Goal: Task Accomplishment & Management: Complete application form

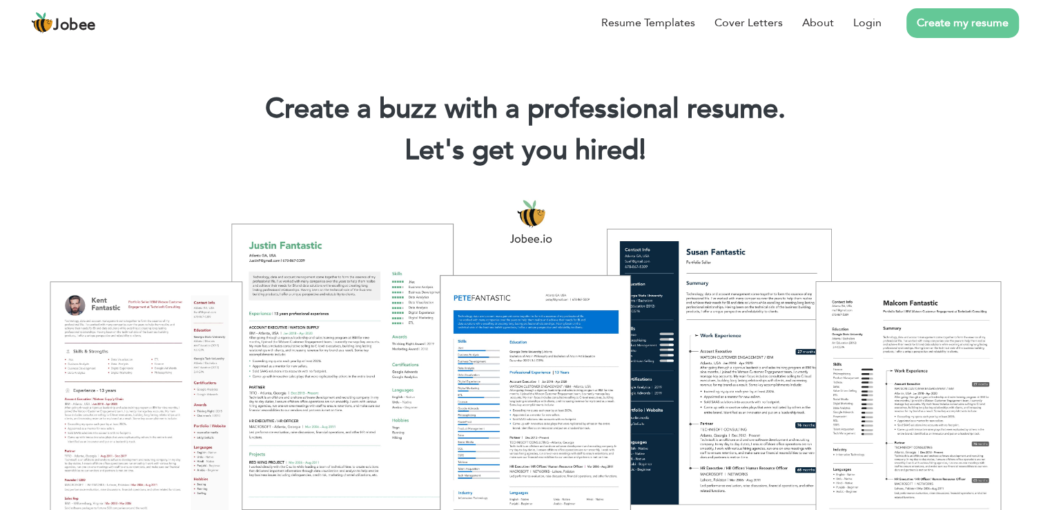
click at [978, 29] on link "Create my resume" at bounding box center [963, 23] width 113 height 30
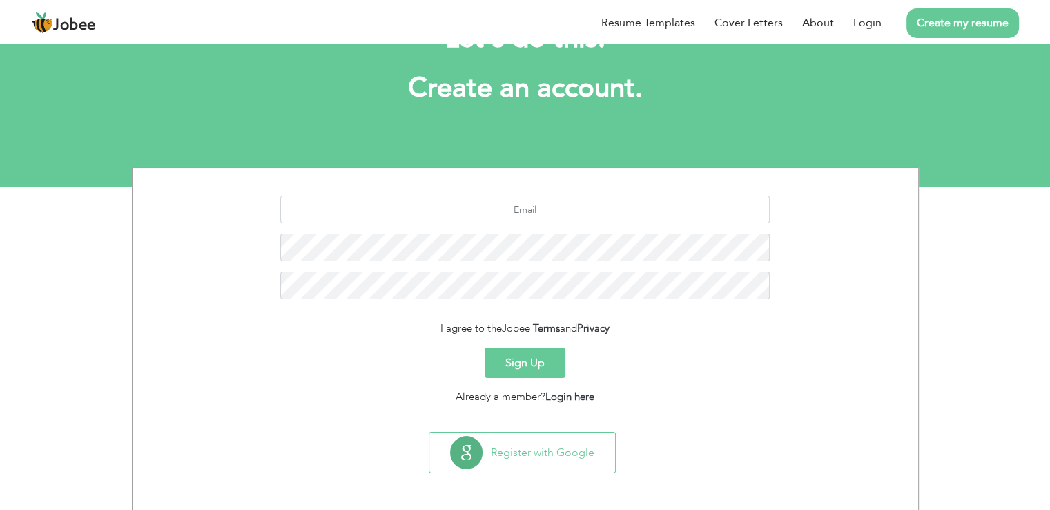
scroll to position [64, 0]
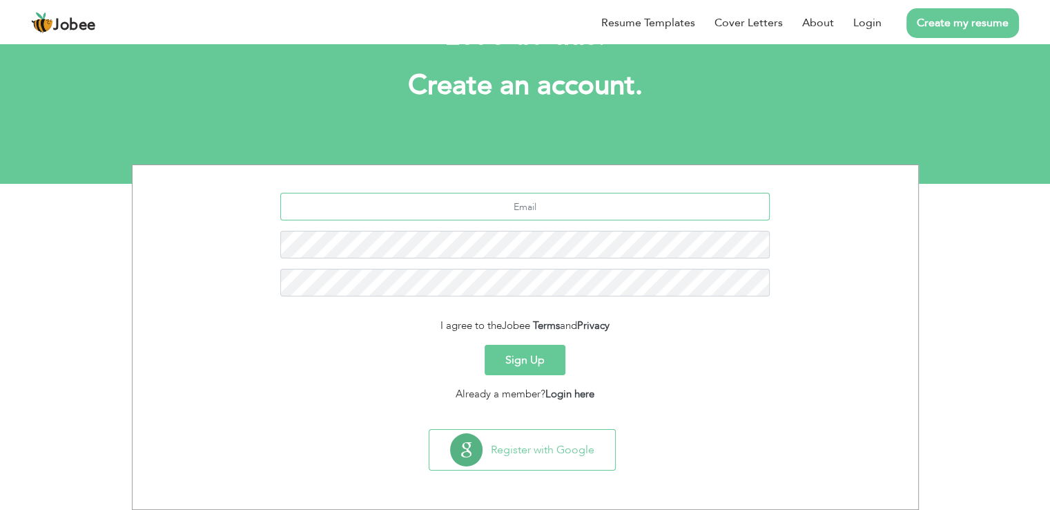
click at [545, 211] on input "text" at bounding box center [525, 207] width 490 height 28
type input "[EMAIL_ADDRESS][DOMAIN_NAME]"
click at [564, 396] on link "Login here" at bounding box center [570, 394] width 49 height 14
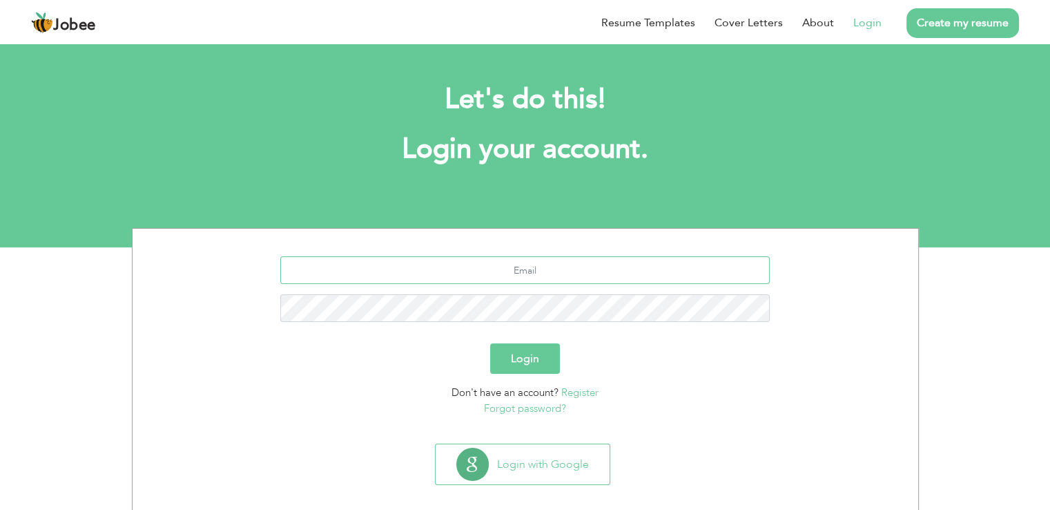
click at [548, 273] on input "text" at bounding box center [525, 270] width 490 height 28
type input "[EMAIL_ADDRESS][DOMAIN_NAME]"
click at [519, 354] on button "Login" at bounding box center [525, 358] width 70 height 30
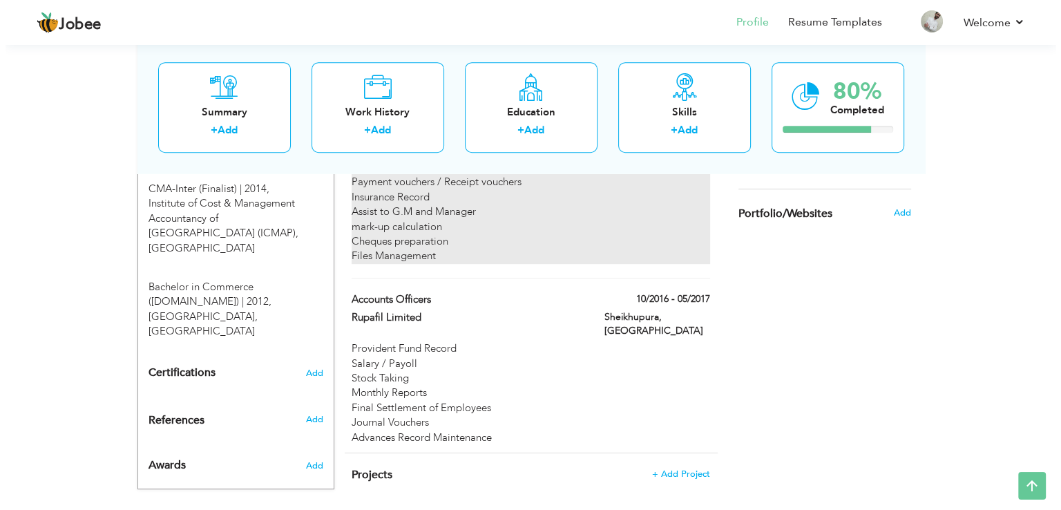
scroll to position [657, 0]
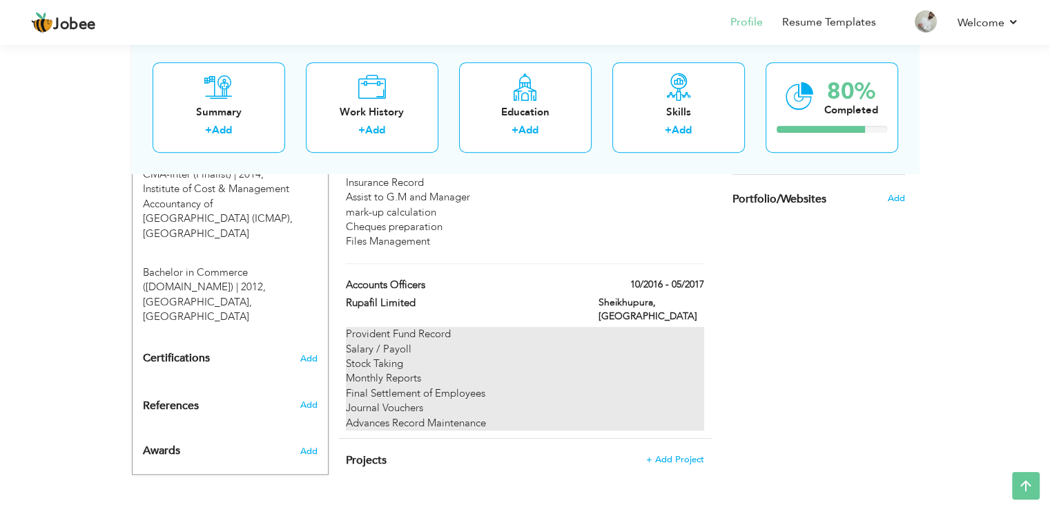
click at [473, 371] on div "Monthly Reports" at bounding box center [525, 378] width 358 height 15
type input "Accounts Officers"
type input "Rupafil Limited"
type input "10/2016"
type input "05/2017"
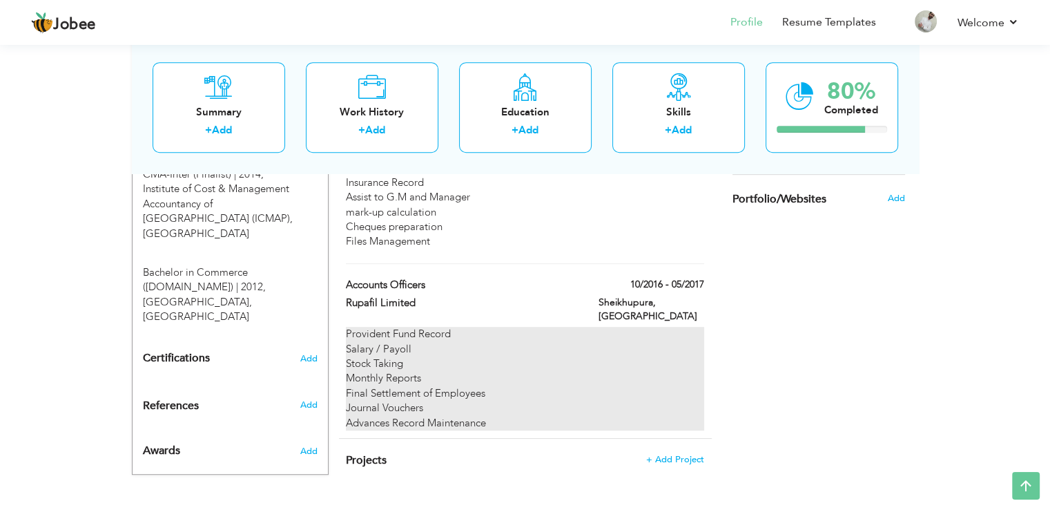
type input "[GEOGRAPHIC_DATA]"
type input "Sheikhupura"
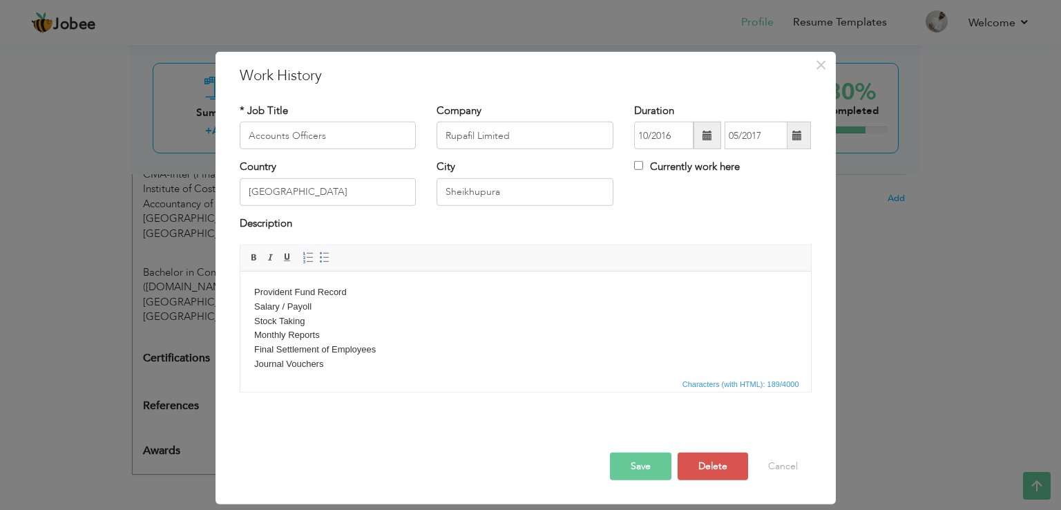
click at [399, 333] on body "Provident Fund Record Salary / Payoll Stock Taking Monthly Reports Final Settle…" at bounding box center [524, 335] width 543 height 101
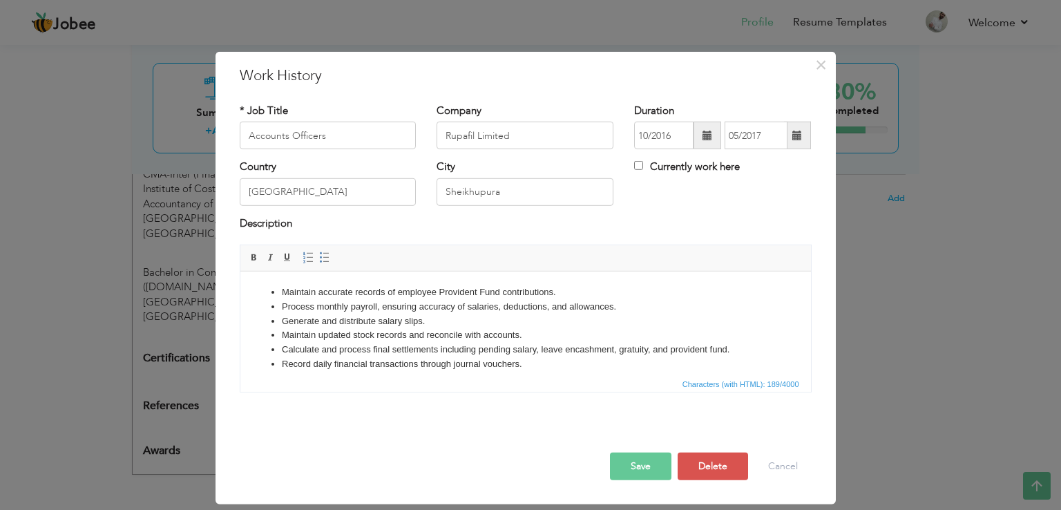
scroll to position [8, 0]
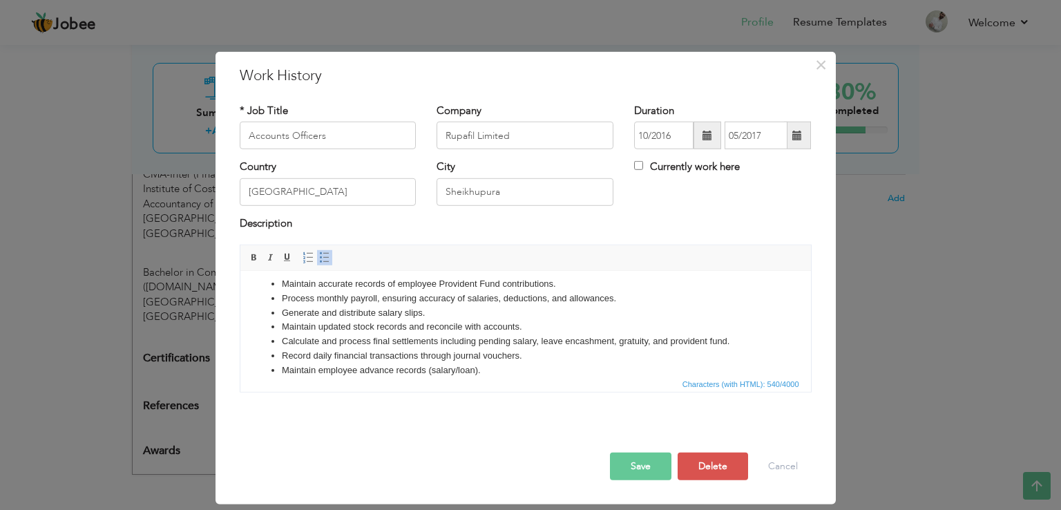
click at [650, 464] on button "Save" at bounding box center [640, 466] width 61 height 28
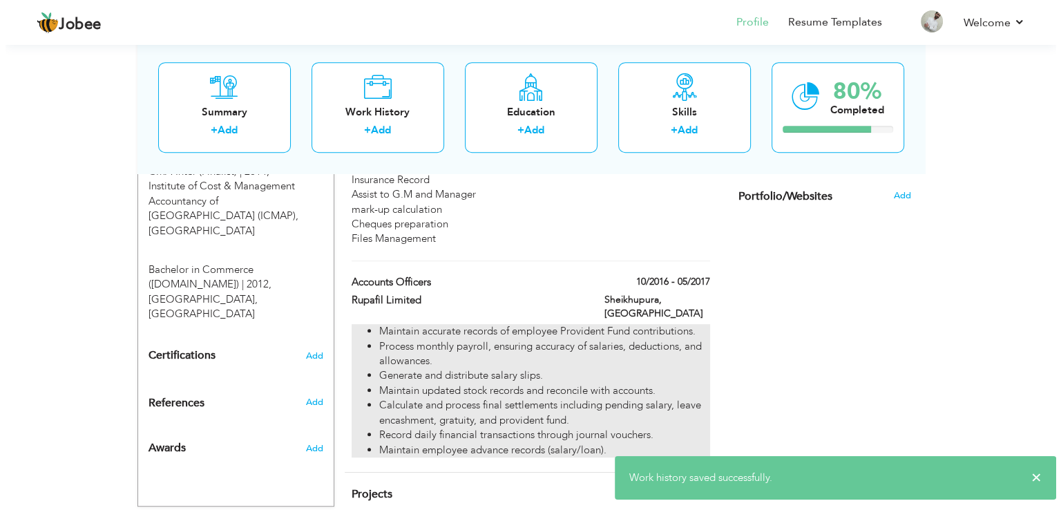
scroll to position [509, 0]
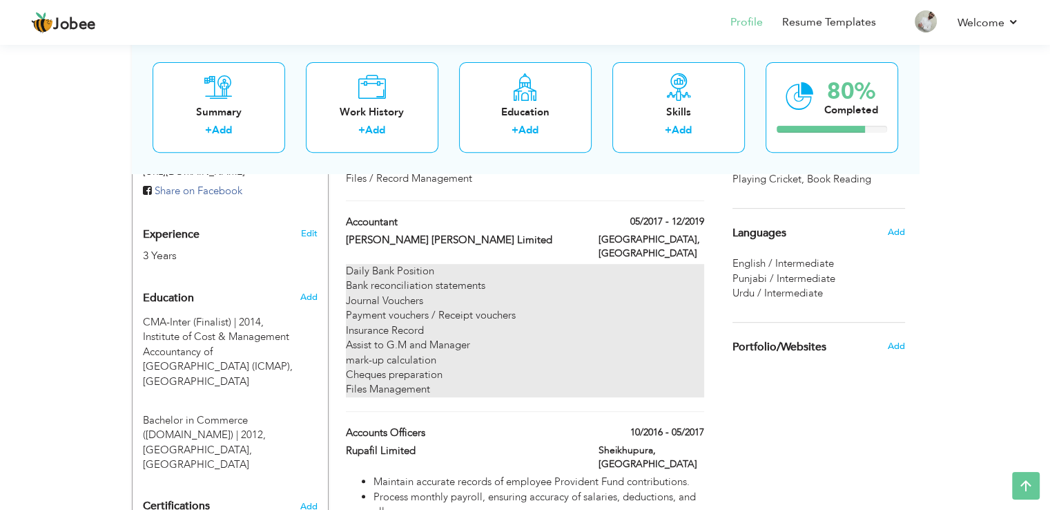
click at [565, 308] on div "Payment vouchers / Receipt vouchers" at bounding box center [525, 315] width 358 height 15
type input "Accountant"
type input "[PERSON_NAME] [PERSON_NAME] Limited"
type input "05/2017"
type input "12/2019"
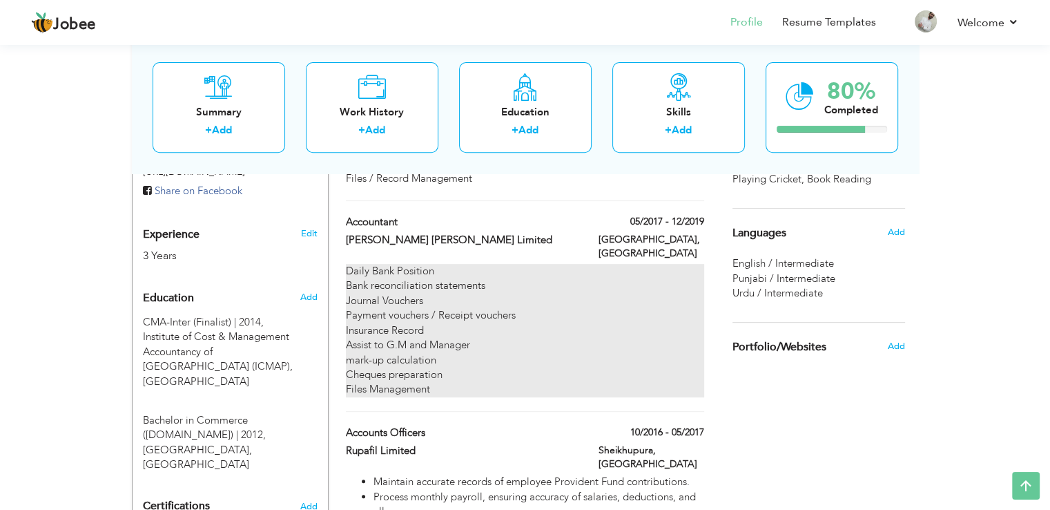
type input "[GEOGRAPHIC_DATA]"
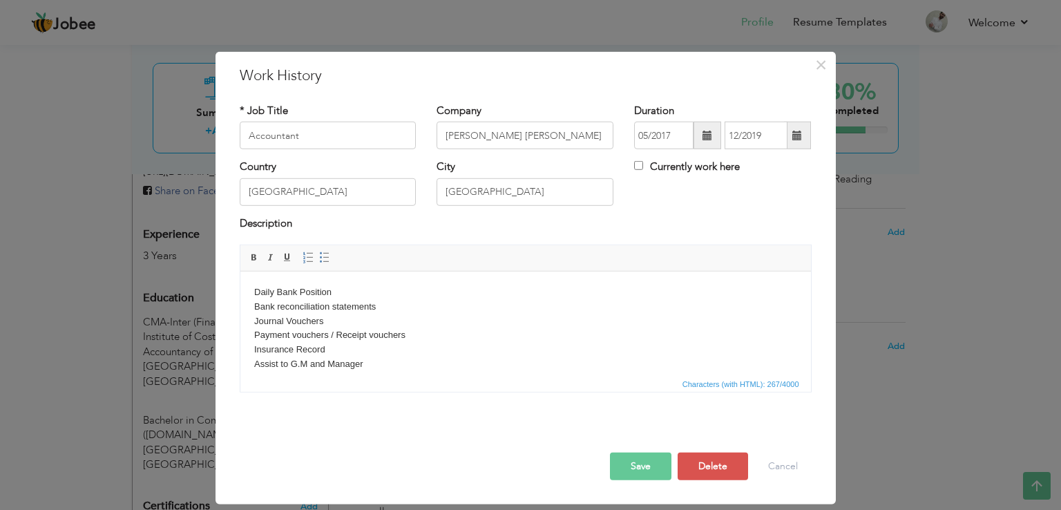
click at [442, 331] on body "Daily Bank Position Bank reconciliation statements Journal Vouchers Payment vou…" at bounding box center [524, 349] width 543 height 129
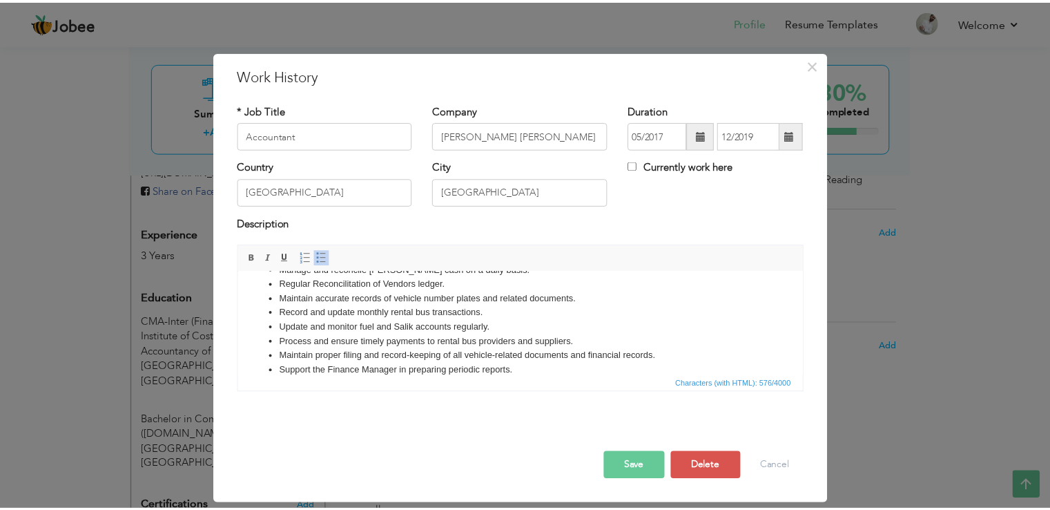
scroll to position [0, 0]
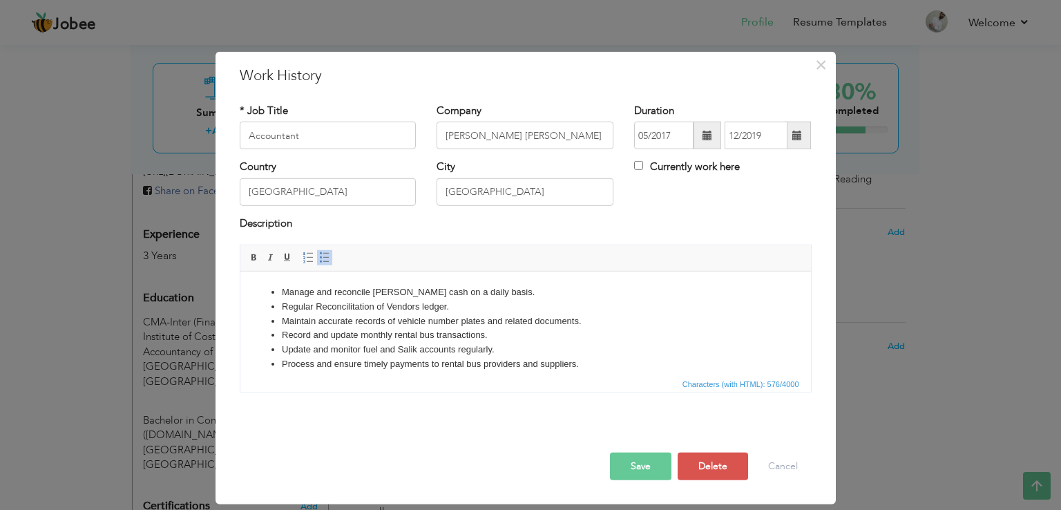
click at [642, 466] on button "Save" at bounding box center [640, 466] width 61 height 28
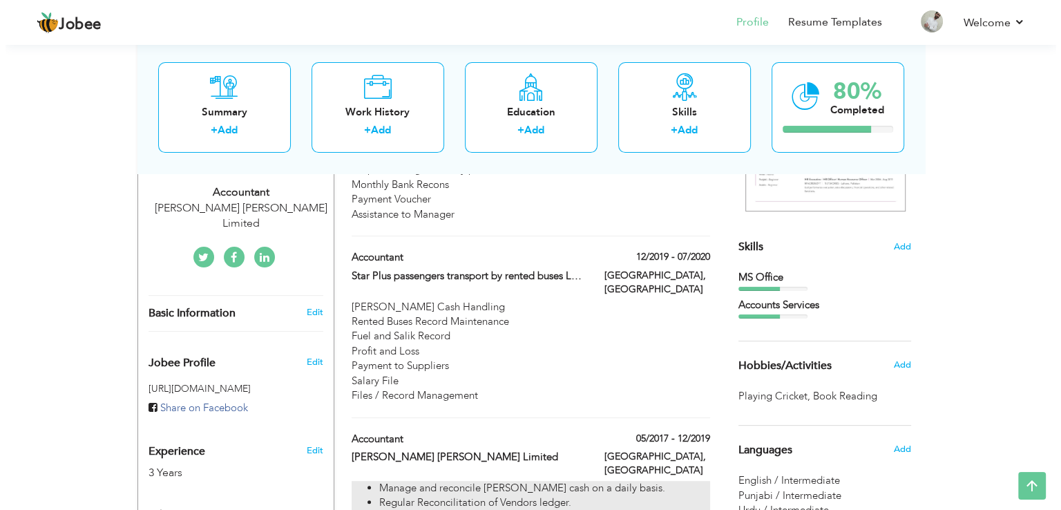
scroll to position [254, 0]
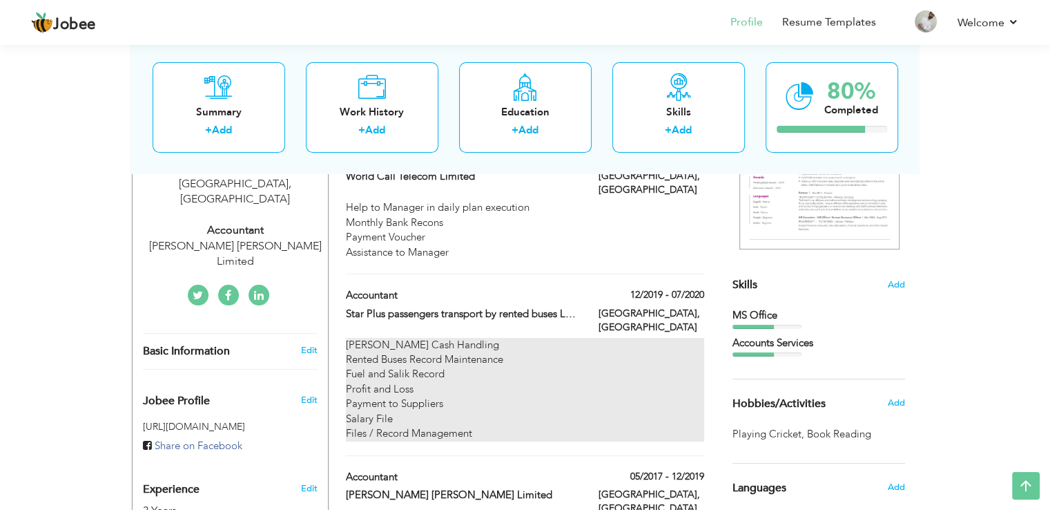
click at [452, 352] on div "Rented Buses Record Maintenance" at bounding box center [525, 359] width 358 height 15
type input "Star Plus passengers transport by rented buses LLC"
type input "12/2019"
type input "07/2020"
type input "[GEOGRAPHIC_DATA]"
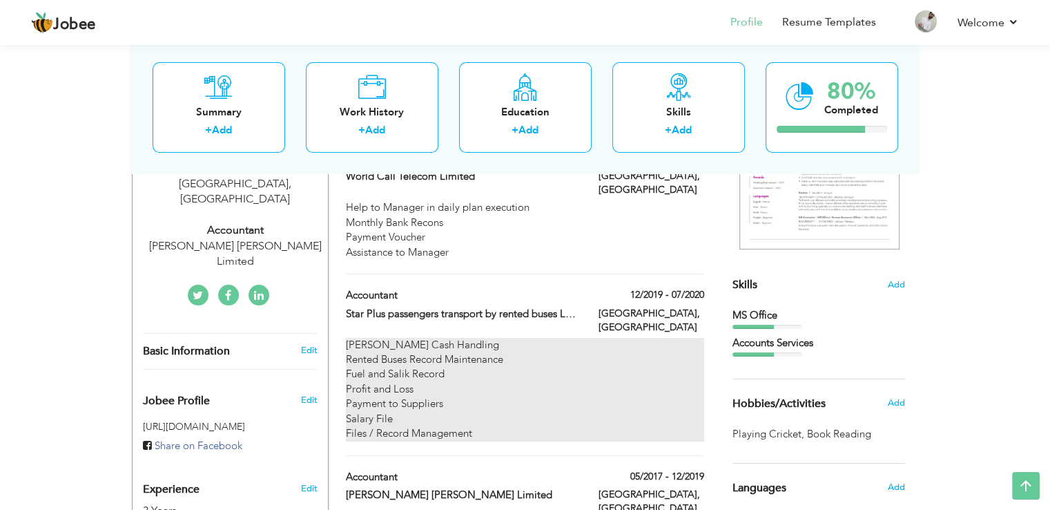
type input "[GEOGRAPHIC_DATA]"
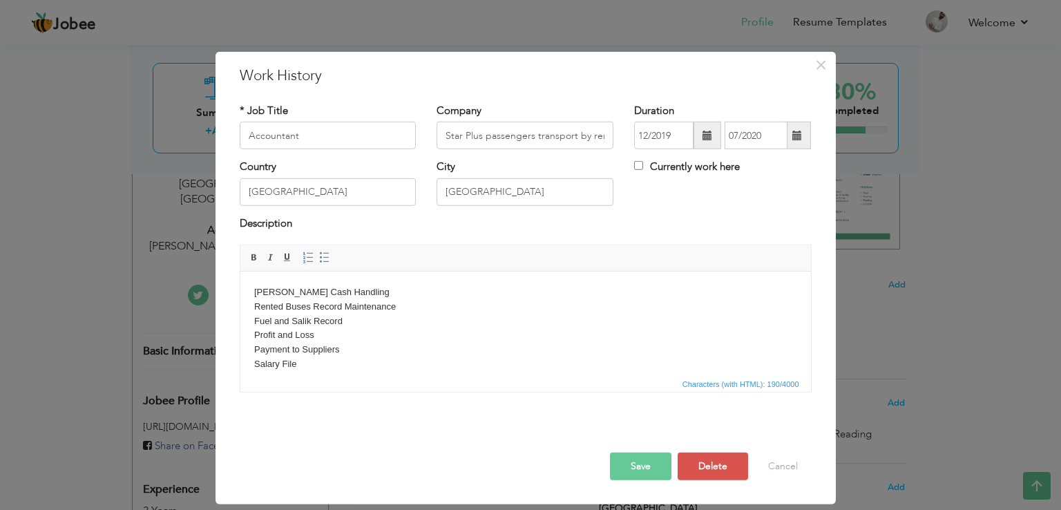
click at [376, 303] on body "[PERSON_NAME] Cash Handling Rented Buses Record Maintenance Fuel and Salik Reco…" at bounding box center [524, 335] width 543 height 101
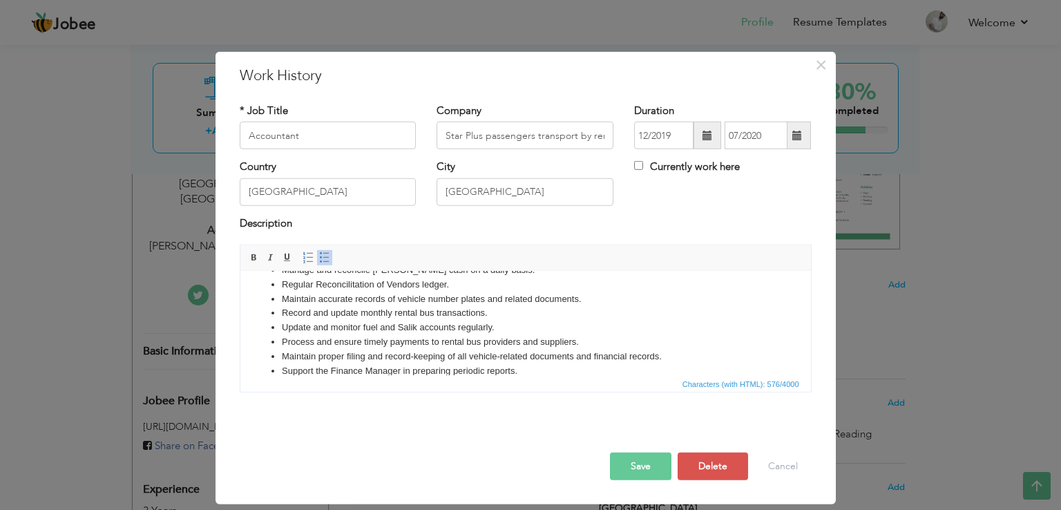
click at [630, 473] on button "Save" at bounding box center [640, 466] width 61 height 28
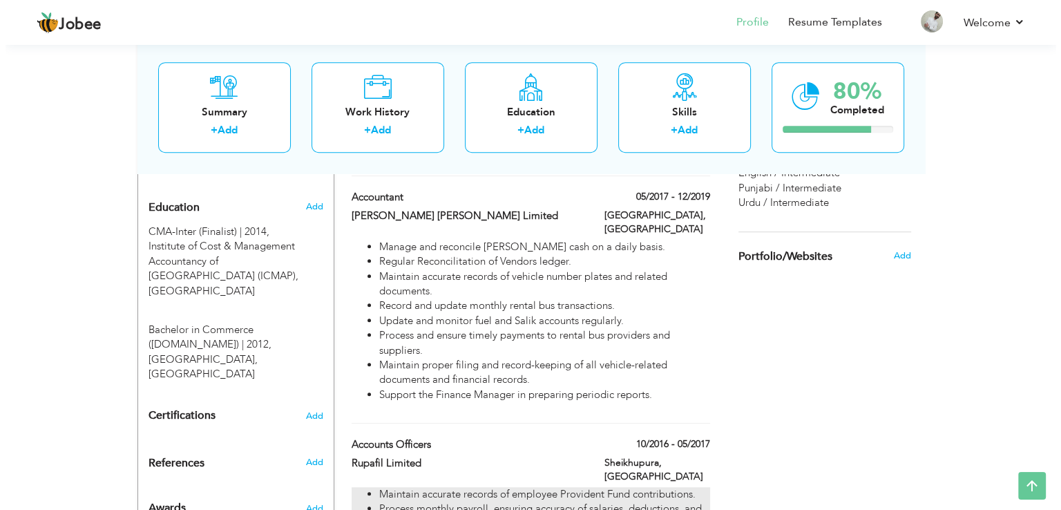
scroll to position [586, 0]
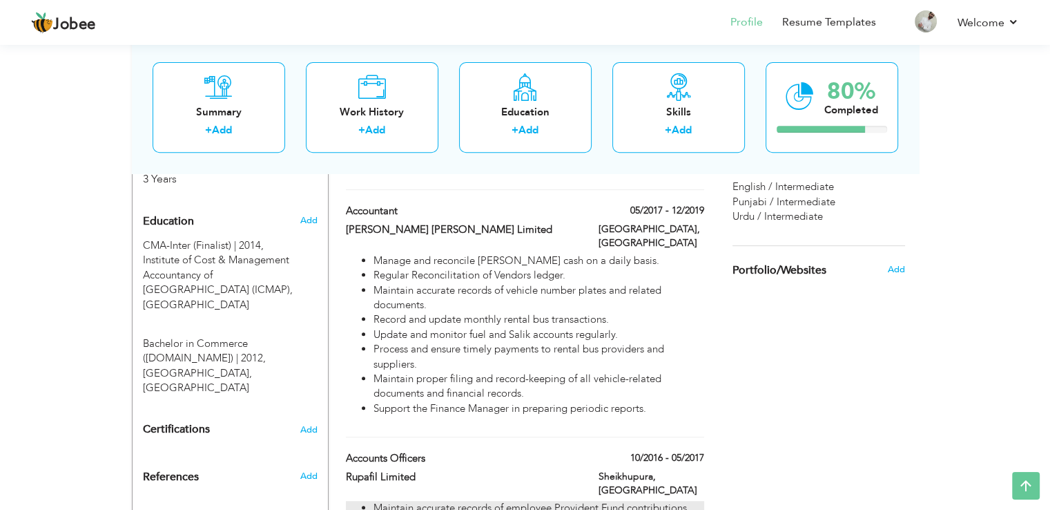
click at [526, 312] on li "Record and update monthly rental bus transactions." at bounding box center [539, 319] width 330 height 15
type input "[PERSON_NAME] [PERSON_NAME] Limited"
type input "05/2017"
type input "12/2019"
type input "[GEOGRAPHIC_DATA]"
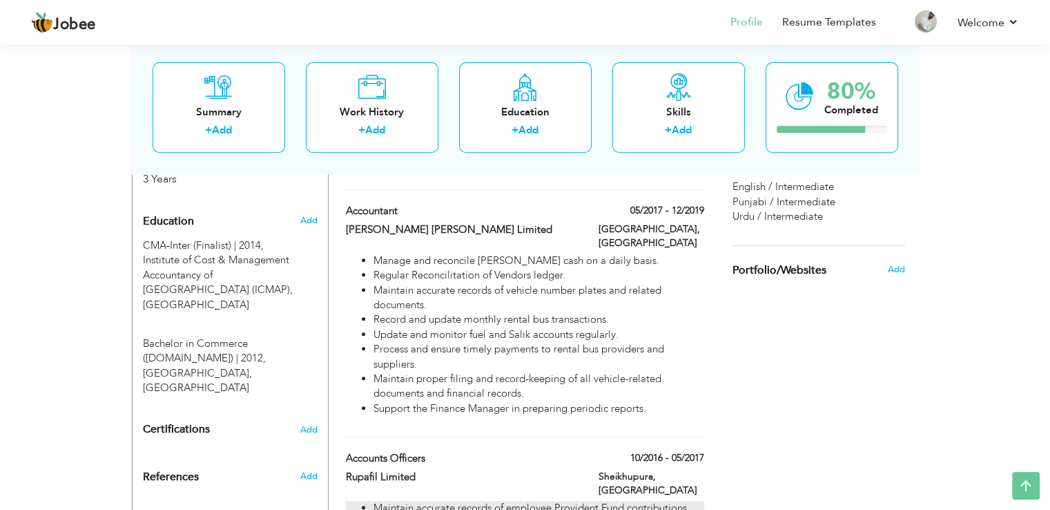
type input "[GEOGRAPHIC_DATA]"
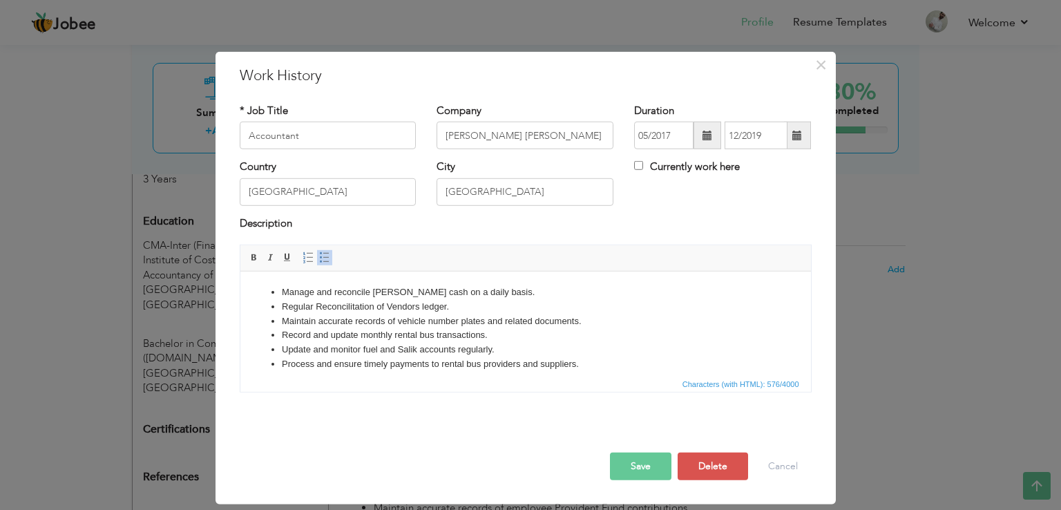
click at [473, 325] on li "Maintain accurate records of vehicle number plates and related documents." at bounding box center [525, 321] width 488 height 15
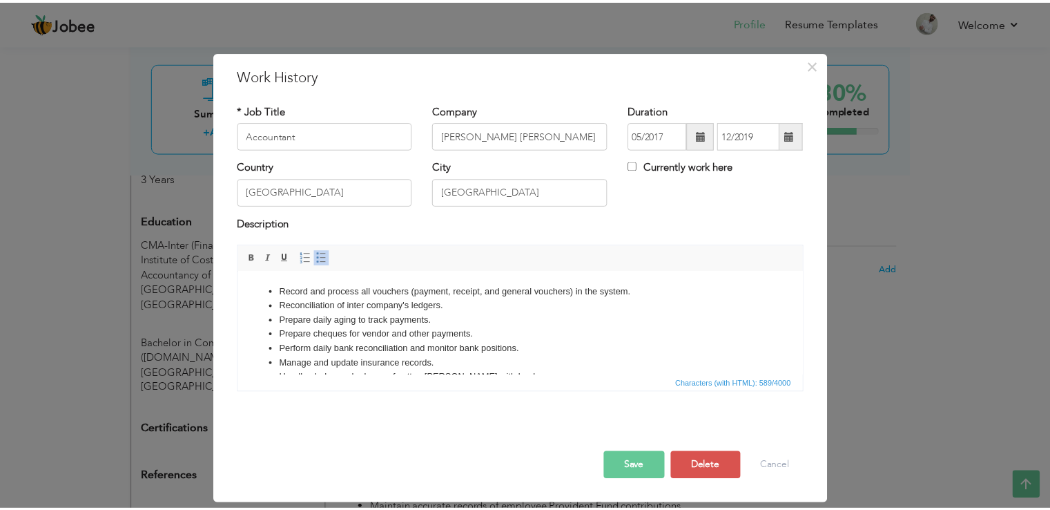
scroll to position [0, 0]
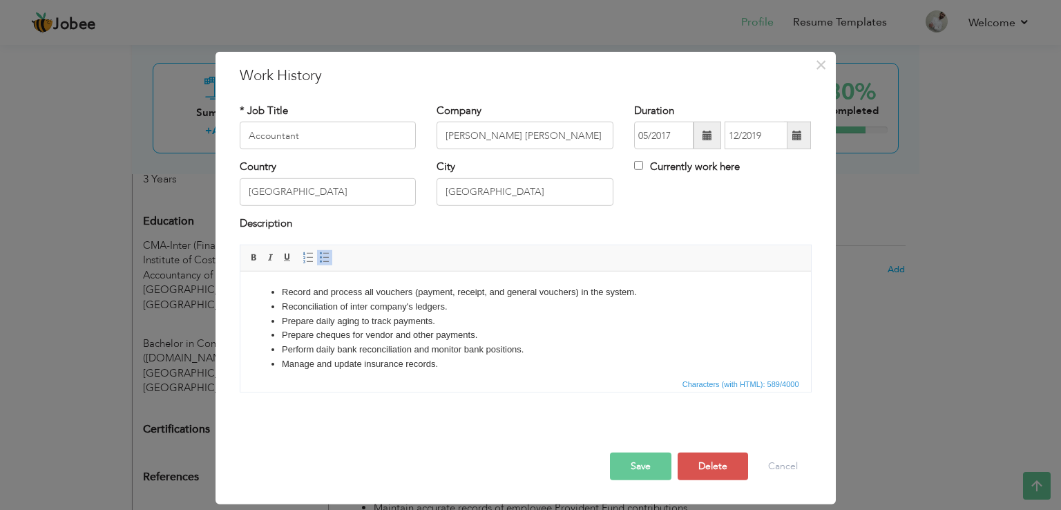
click at [629, 466] on button "Save" at bounding box center [640, 466] width 61 height 28
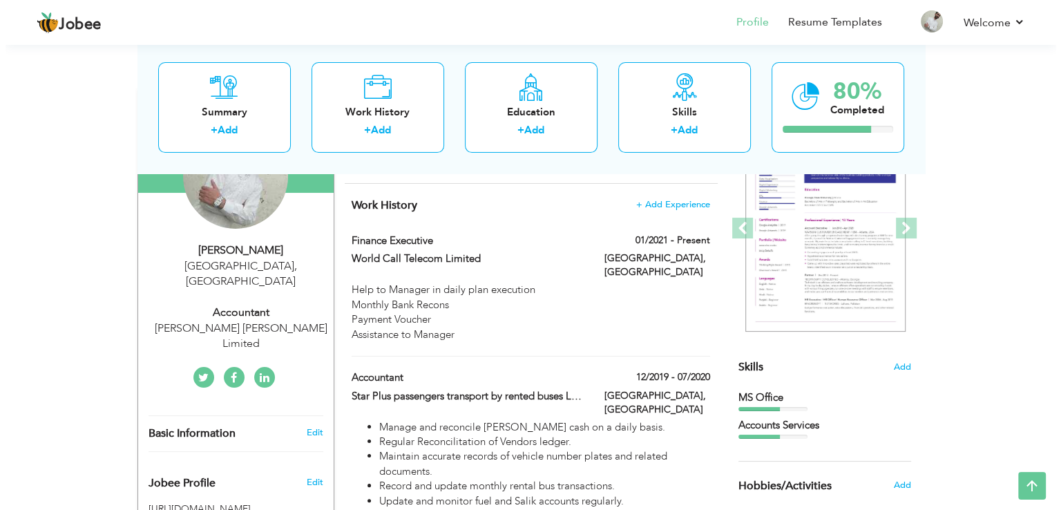
scroll to position [173, 0]
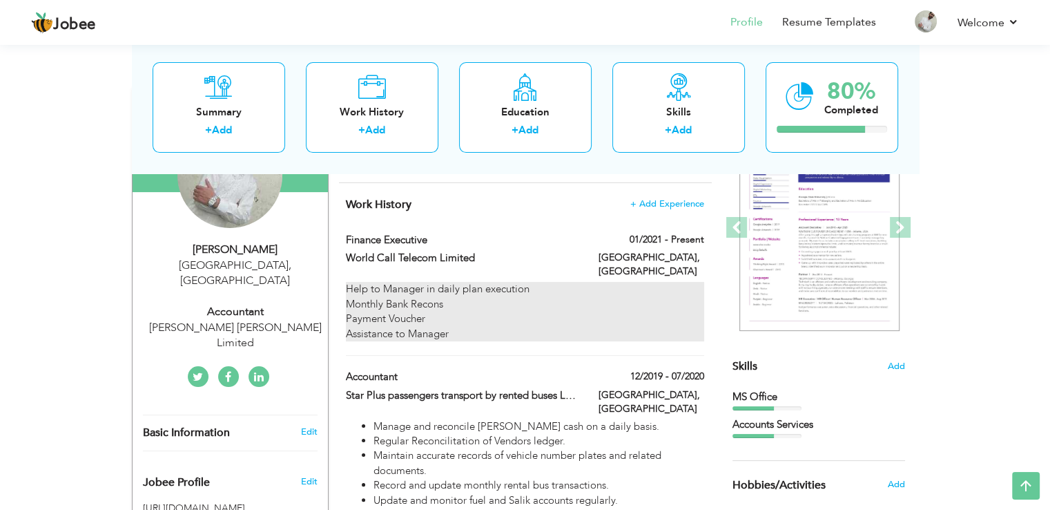
click at [520, 297] on div "Monthly Bank Recons" at bounding box center [525, 304] width 358 height 15
type input "Finance Executive"
type input "World Call Telecom Limited"
type input "01/2021"
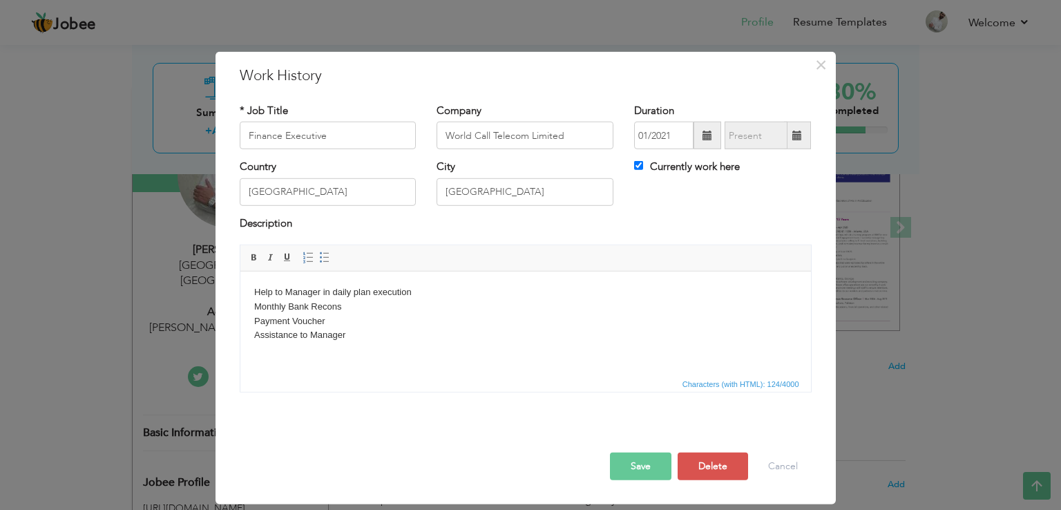
click at [374, 296] on body "Help to Manager in daily plan execution Monthly Bank Recons Payment Voucher Ass…" at bounding box center [524, 313] width 543 height 57
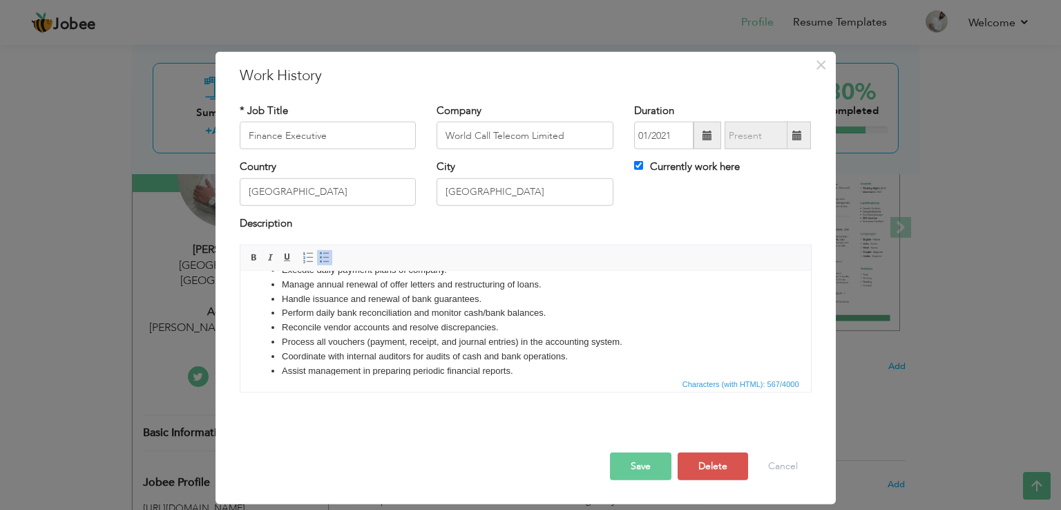
click at [691, 166] on label "Currently work here" at bounding box center [687, 167] width 106 height 15
click at [643, 166] on input "Currently work here" at bounding box center [638, 165] width 9 height 9
checkbox input "false"
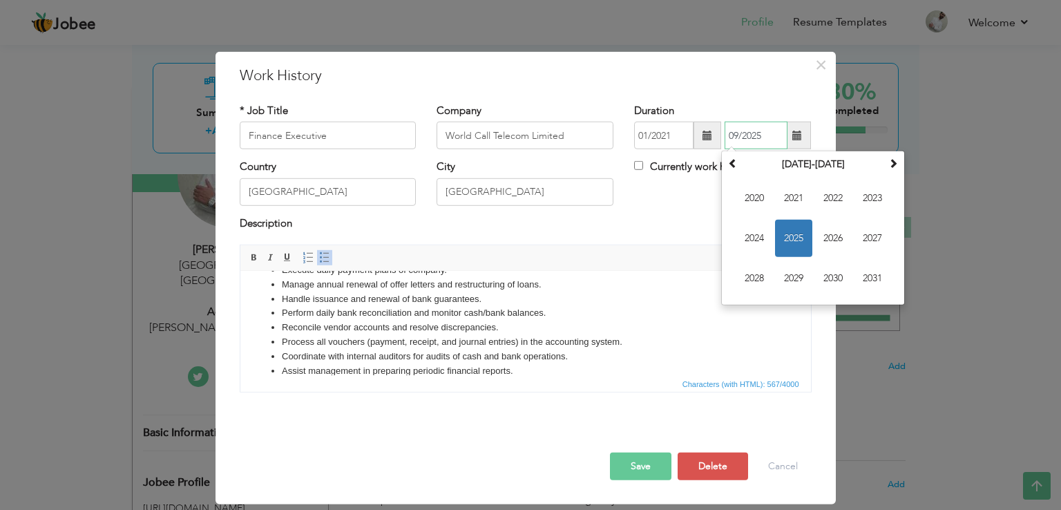
click at [759, 144] on input "09/2025" at bounding box center [755, 136] width 63 height 28
click at [754, 133] on input "09/2025" at bounding box center [755, 136] width 63 height 28
click at [766, 225] on span "2024" at bounding box center [753, 238] width 37 height 37
click at [829, 230] on span "[DATE]" at bounding box center [832, 238] width 37 height 37
type input "07/2024"
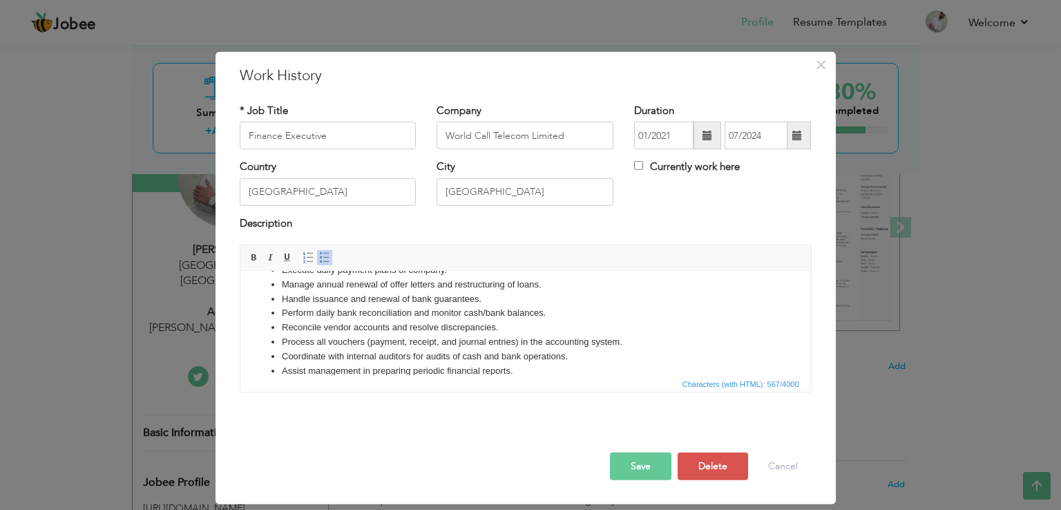
click at [639, 469] on button "Save" at bounding box center [640, 466] width 61 height 28
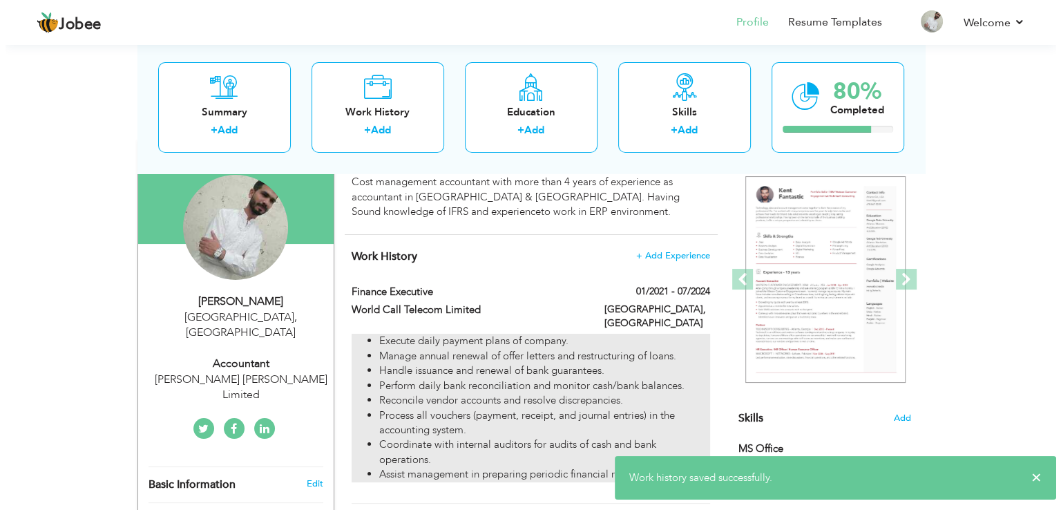
scroll to position [141, 0]
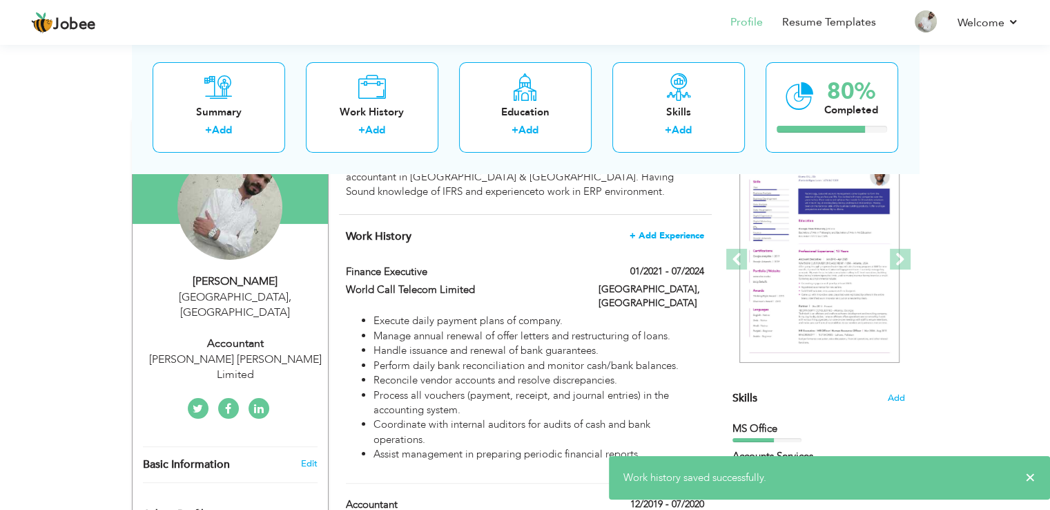
click at [654, 233] on span "+ Add Experience" at bounding box center [667, 236] width 75 height 10
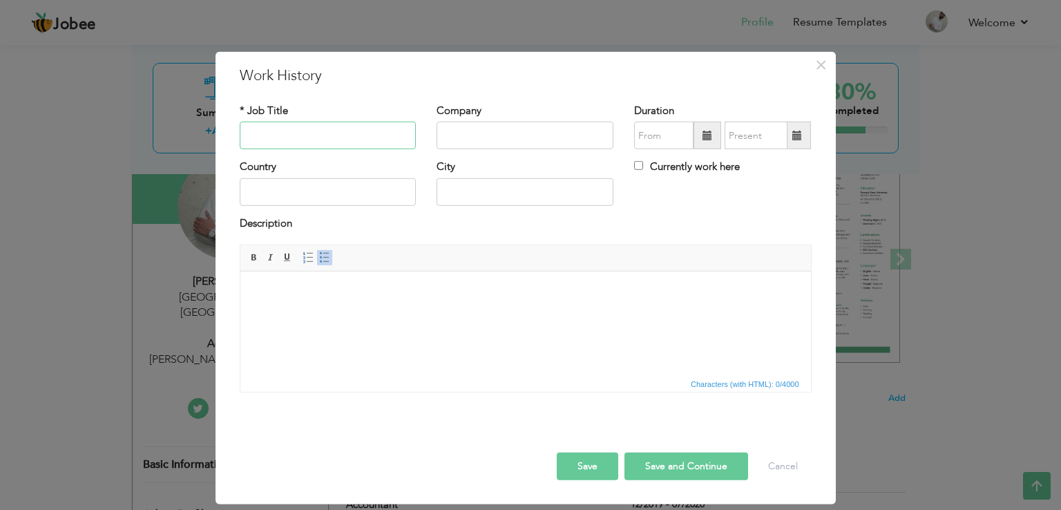
paste input "Accounts Executive"
type input "Accounts Executive"
paste input "ILF Pakistan Pvt Ltd."
type input "ILF Pakistan Pvt Ltd."
click at [675, 134] on input "09/2025" at bounding box center [663, 136] width 59 height 28
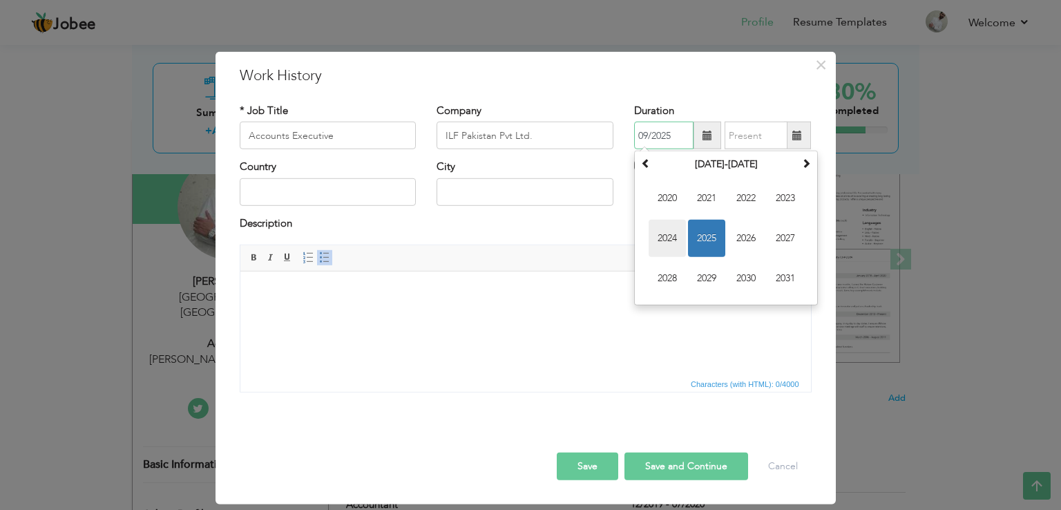
click at [674, 229] on span "2024" at bounding box center [666, 238] width 37 height 37
click at [706, 235] on span "Jun" at bounding box center [706, 238] width 37 height 37
click at [663, 123] on input "06/2024" at bounding box center [663, 136] width 59 height 28
click at [749, 244] on span "[DATE]" at bounding box center [745, 238] width 37 height 37
type input "07/2024"
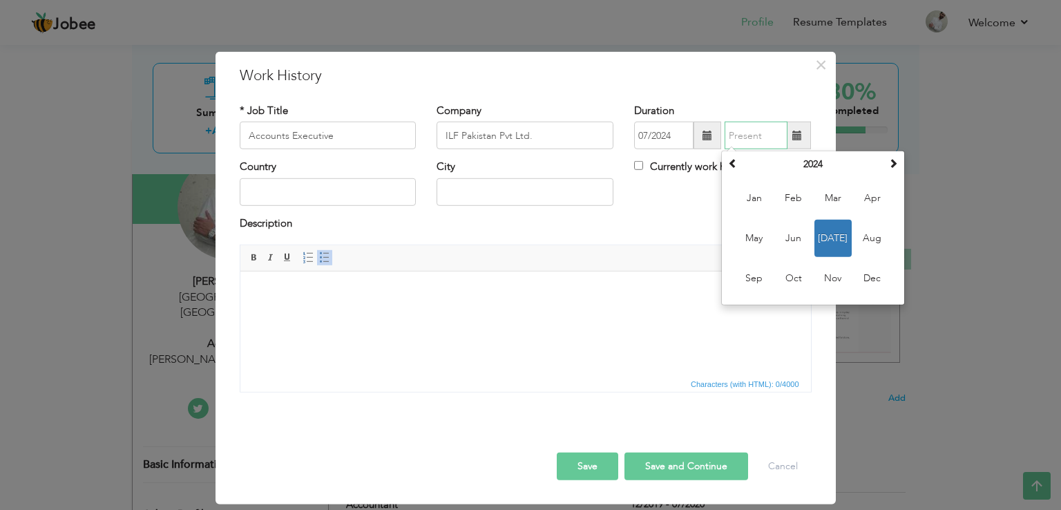
click at [754, 128] on input "text" at bounding box center [755, 136] width 63 height 28
type input "06/2024"
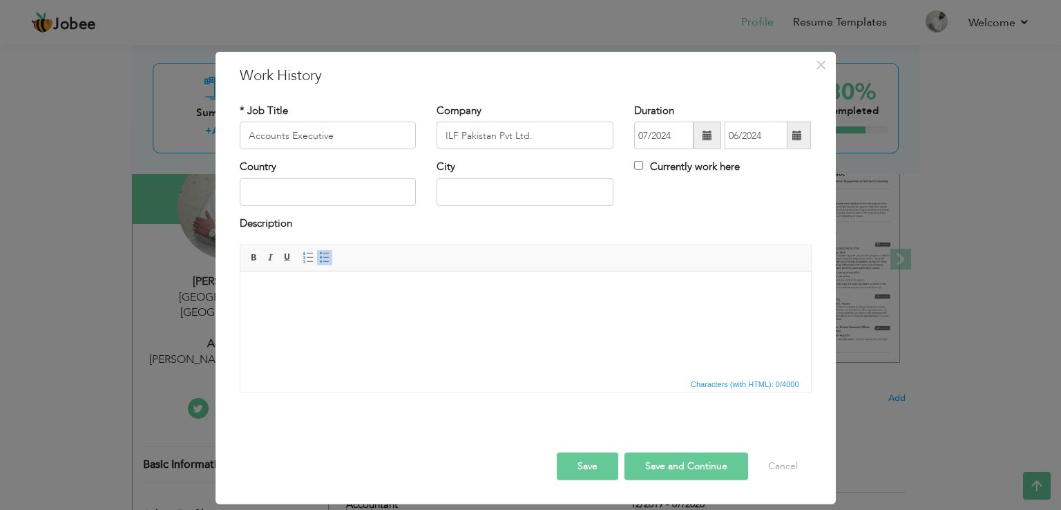
click at [718, 168] on label "Currently work here" at bounding box center [687, 167] width 106 height 15
click at [643, 168] on input "Currently work here" at bounding box center [638, 165] width 9 height 9
checkbox input "true"
click at [544, 186] on input "text" at bounding box center [524, 192] width 177 height 28
type input "[GEOGRAPHIC_DATA]"
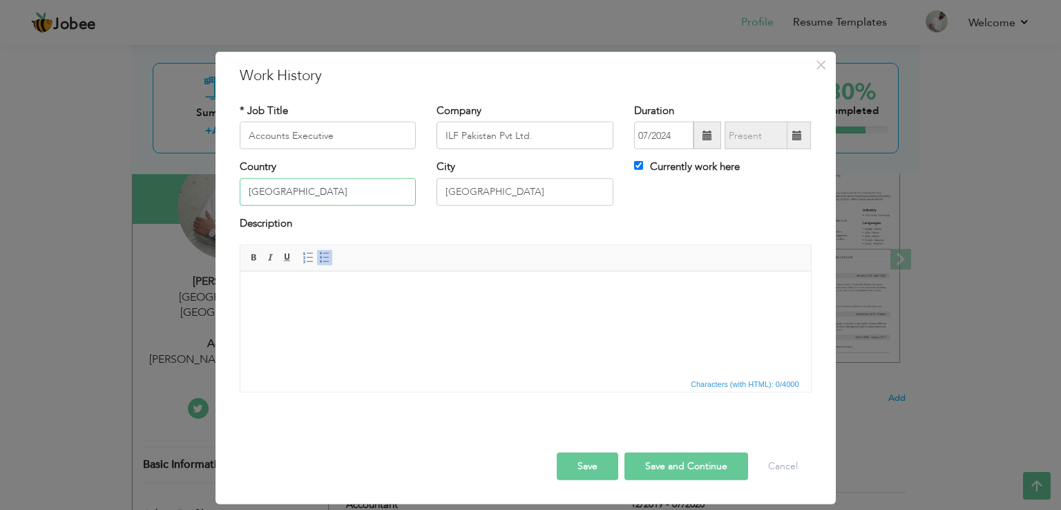
type input "[GEOGRAPHIC_DATA]"
click at [519, 309] on html at bounding box center [525, 292] width 570 height 42
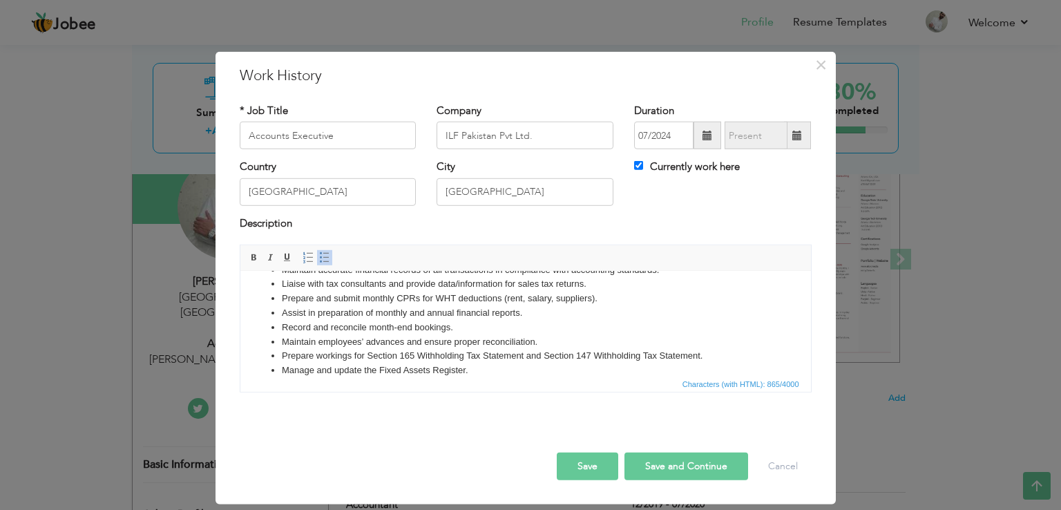
click at [651, 467] on button "Save and Continue" at bounding box center [686, 466] width 124 height 28
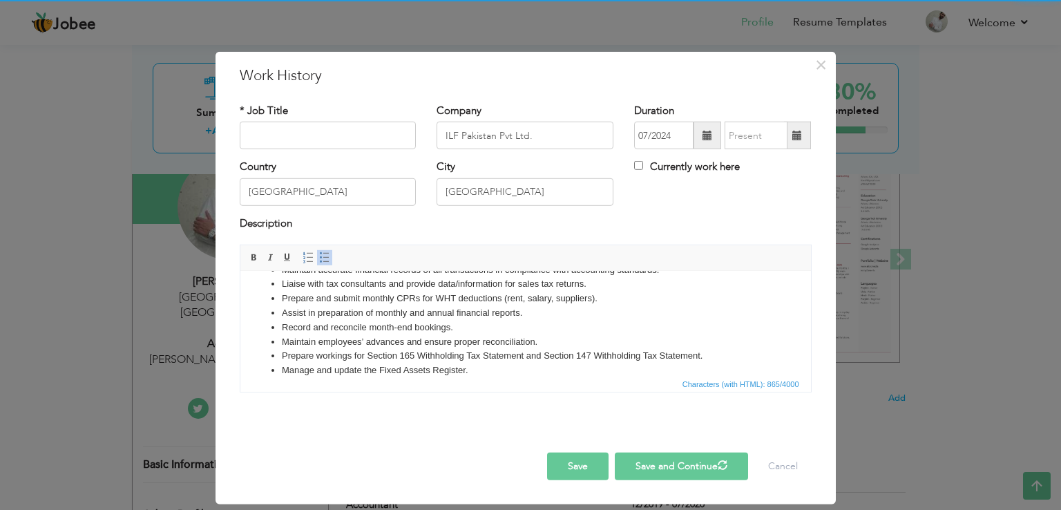
checkbox input "false"
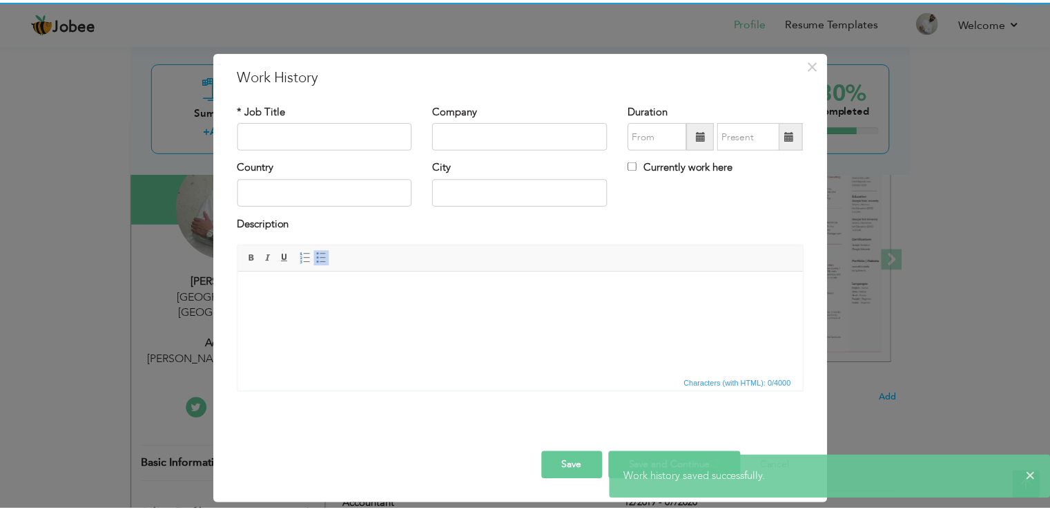
scroll to position [0, 0]
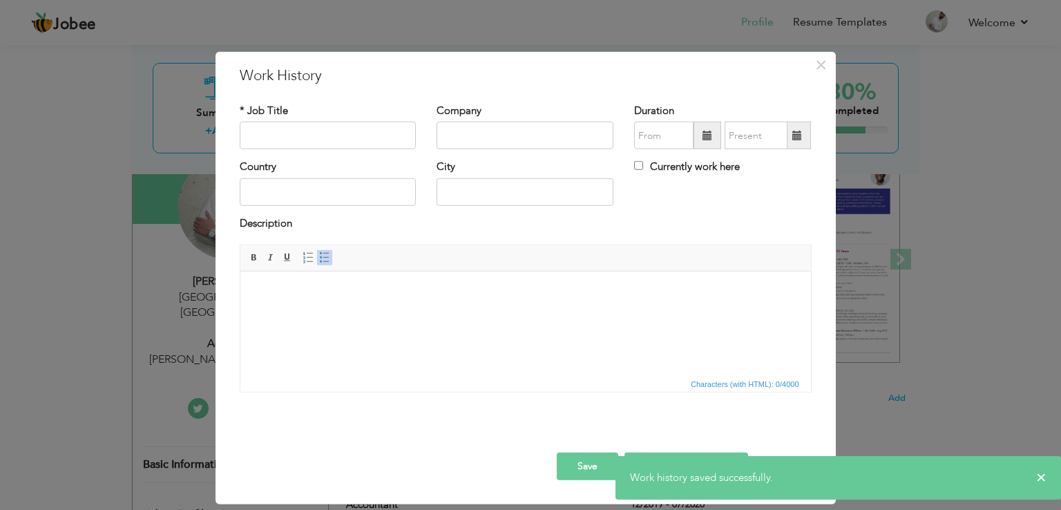
click at [585, 457] on button "Save" at bounding box center [587, 466] width 61 height 28
click at [693, 389] on span "Characters (with HTML): 0/4000" at bounding box center [525, 383] width 570 height 17
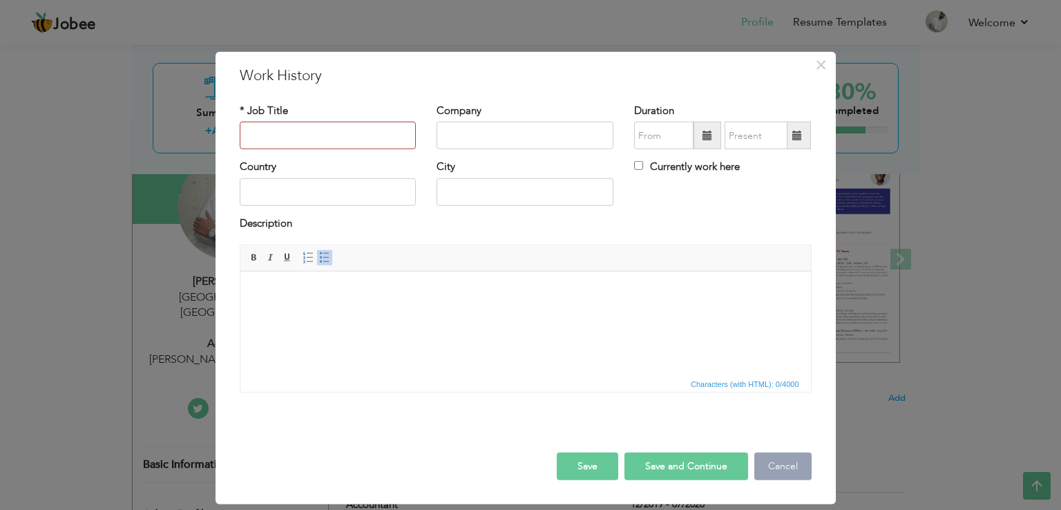
click at [758, 465] on button "Cancel" at bounding box center [782, 466] width 57 height 28
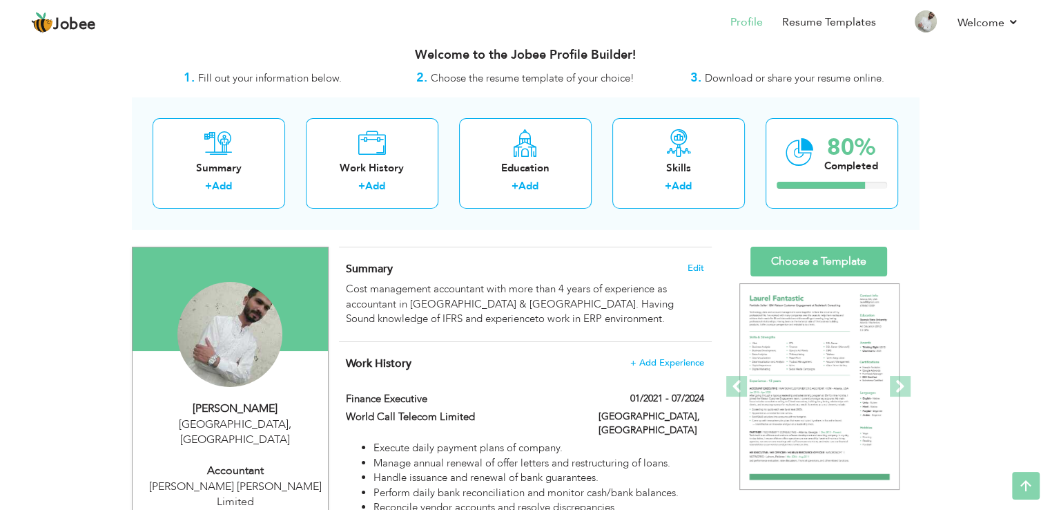
scroll to position [9, 0]
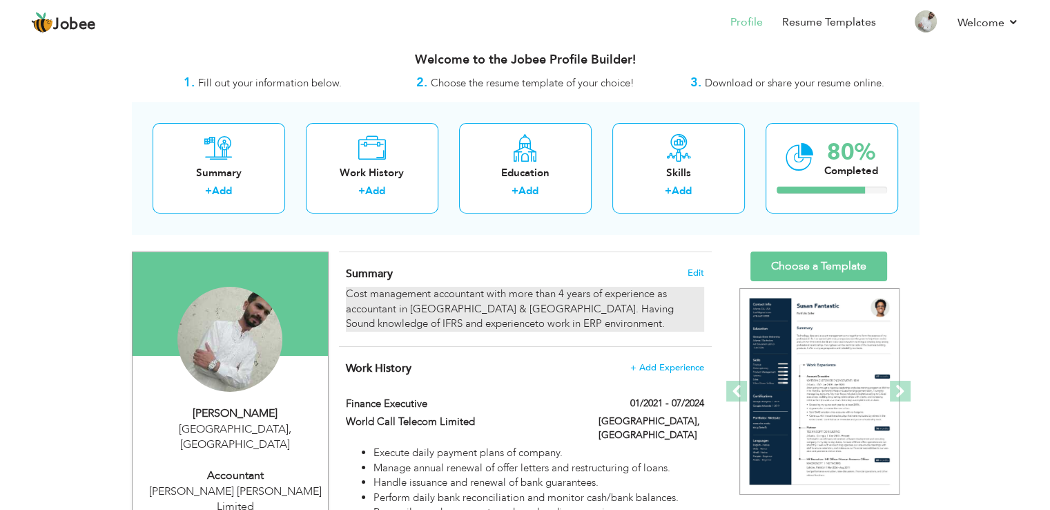
click at [508, 324] on div "Cost management accountant with more than 4 years of experience as accountant i…" at bounding box center [525, 309] width 358 height 44
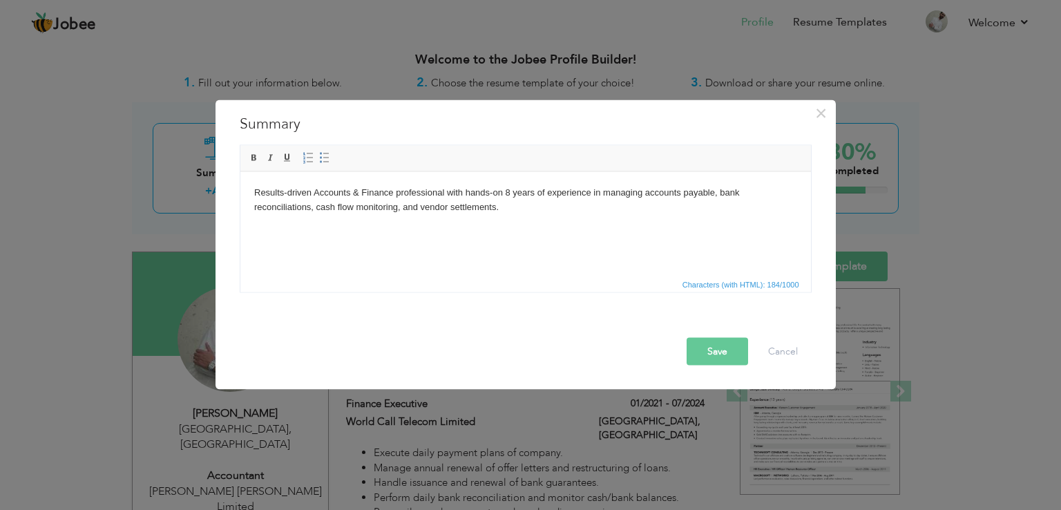
click at [505, 209] on body "Results-driven Accounts & Finance professional with hands-on 8 years of experie…" at bounding box center [524, 199] width 543 height 29
click at [414, 75] on div "× Summary Cost management accountant with more than 4 years of experience as ac…" at bounding box center [530, 255] width 1061 height 510
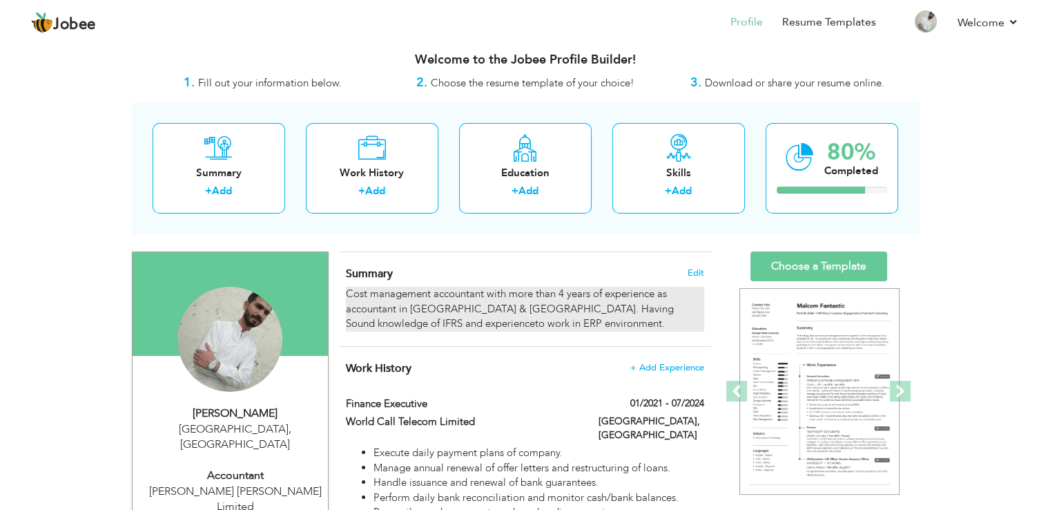
click at [580, 302] on div "Cost management accountant with more than 4 years of experience as accountant i…" at bounding box center [525, 309] width 358 height 44
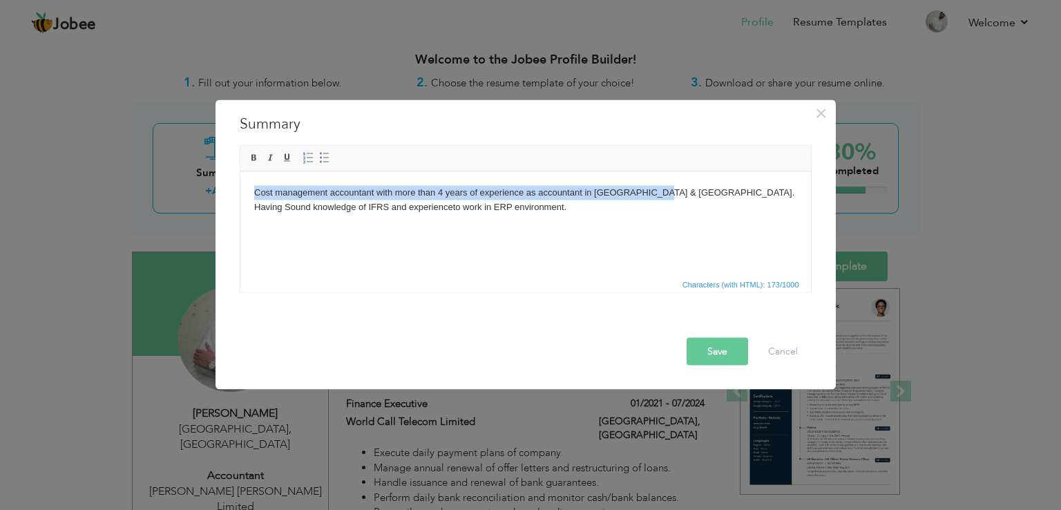
drag, startPoint x: 657, startPoint y: 187, endPoint x: 226, endPoint y: 174, distance: 431.1
click at [240, 174] on html "Cost management accountant with more than 4 years of experience as accountant i…" at bounding box center [525, 199] width 570 height 57
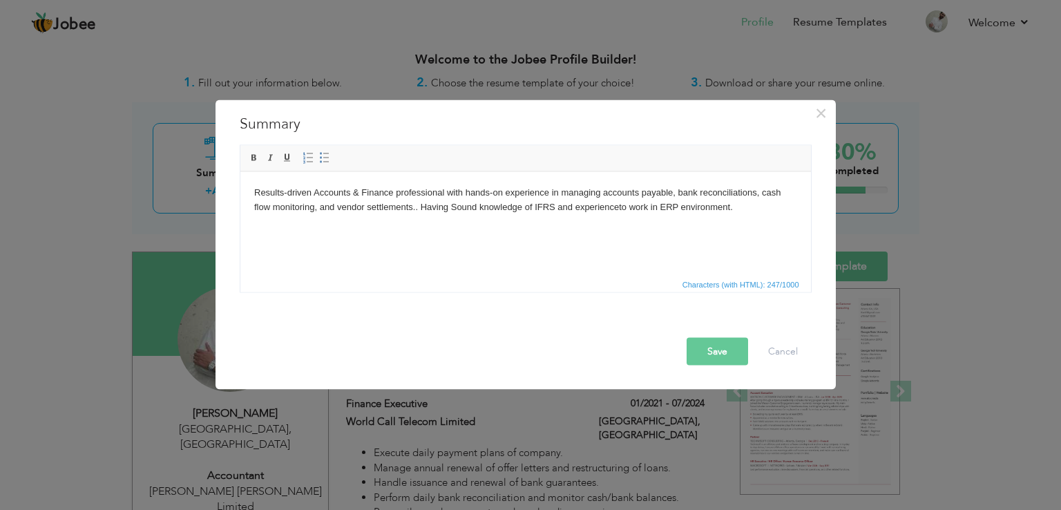
click at [501, 191] on body "Results-driven Accounts & Finance professional with hands-on experience in mana…" at bounding box center [524, 199] width 543 height 29
drag, startPoint x: 637, startPoint y: 208, endPoint x: 642, endPoint y: 218, distance: 11.2
click at [642, 218] on body "Results-driven Accounts & Finance professional with hands-on 08 years of experi…" at bounding box center [524, 206] width 543 height 43
drag, startPoint x: 723, startPoint y: 195, endPoint x: 309, endPoint y: 208, distance: 413.9
click at [309, 208] on body "Results-driven Accounts & Finance professional with hands-on 08 years of experi…" at bounding box center [524, 199] width 543 height 29
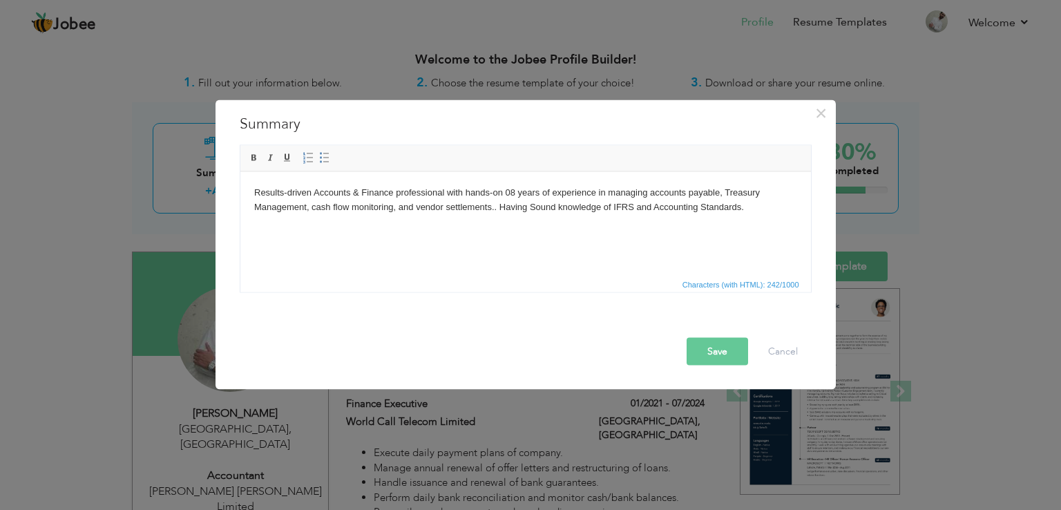
click at [713, 346] on button "Save" at bounding box center [716, 352] width 61 height 28
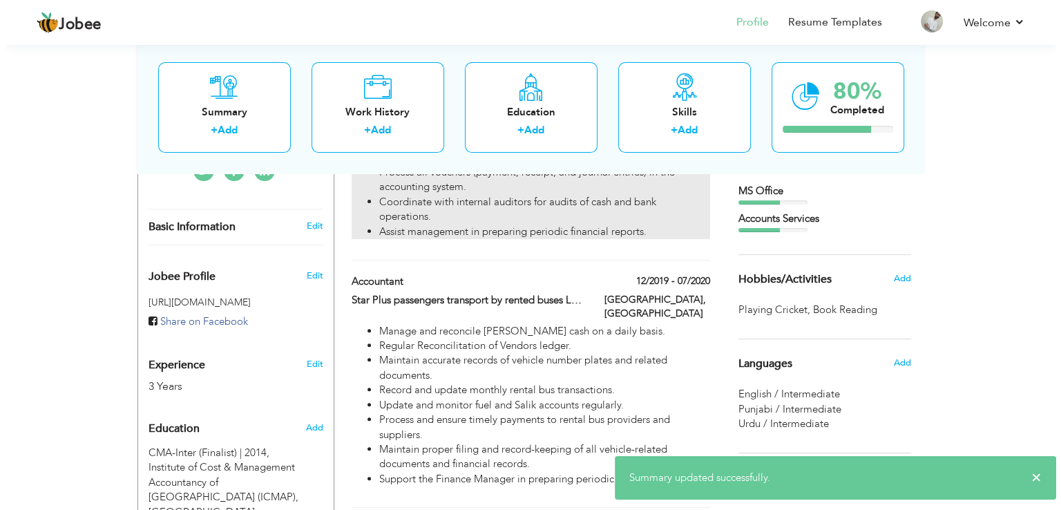
scroll to position [402, 0]
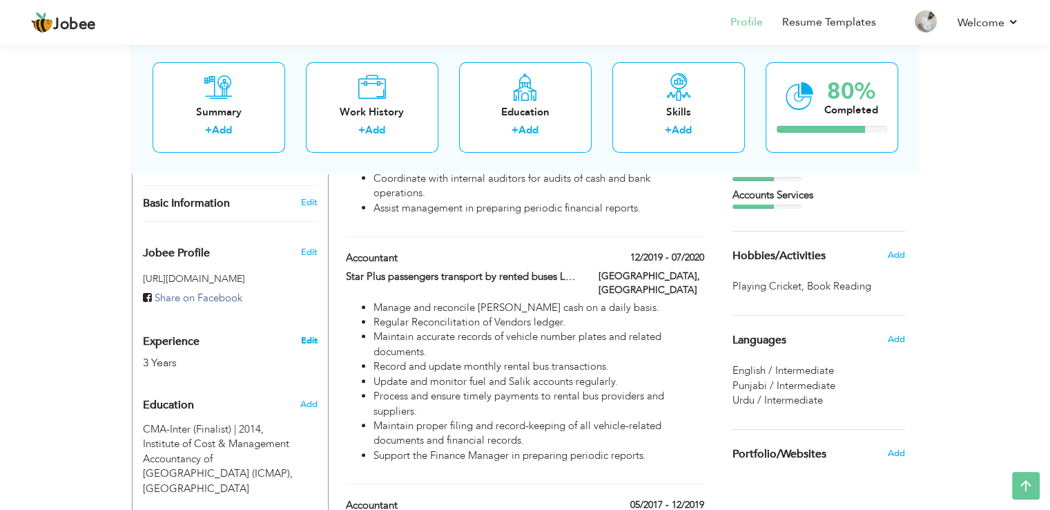
click at [307, 334] on link "Edit" at bounding box center [308, 340] width 17 height 12
type input "[PERSON_NAME]"
type input "Haider"
type input "03014710009"
select select "number:166"
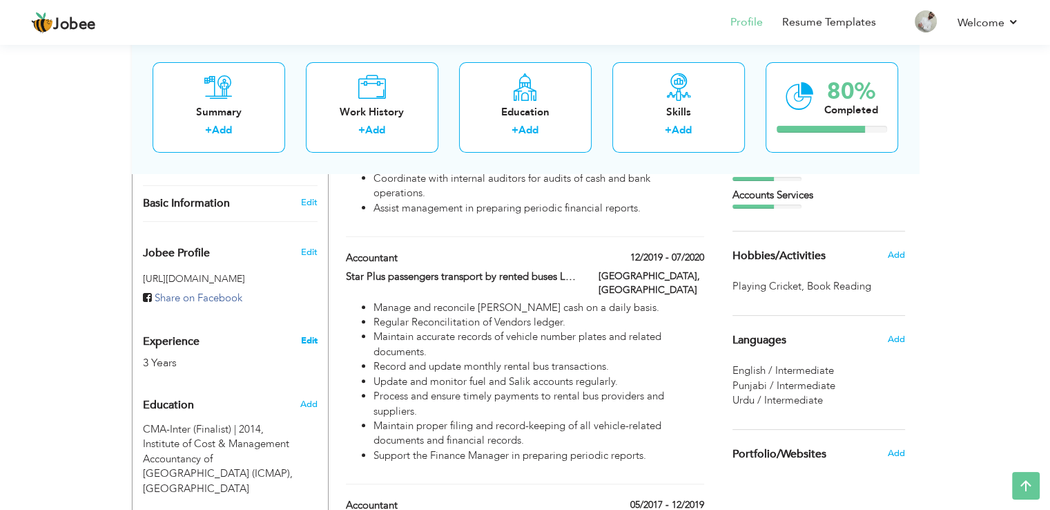
type input "[GEOGRAPHIC_DATA]"
select select "number:5"
type input "[PERSON_NAME] [PERSON_NAME] Limited"
type input "Accountant"
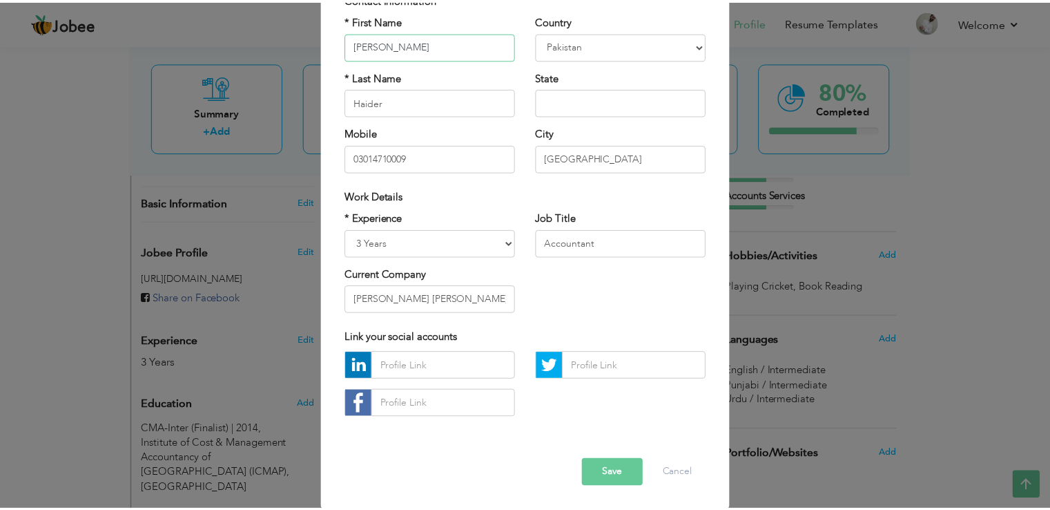
scroll to position [120, 0]
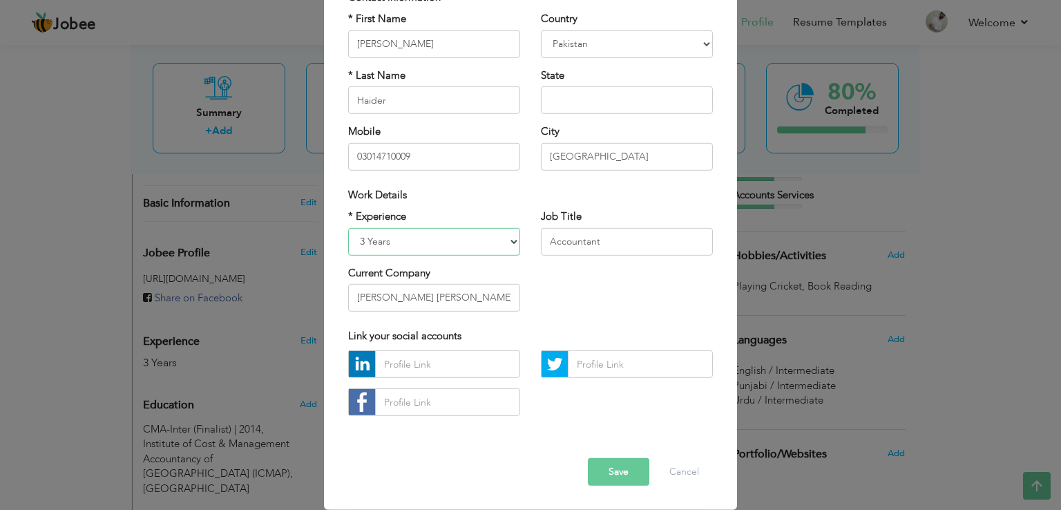
click at [437, 244] on select "Entry Level Less than 1 Year 1 Year 2 Years 3 Years 4 Years 5 Years 6 Years 7 Y…" at bounding box center [434, 241] width 172 height 28
select select "number:10"
click at [348, 227] on select "Entry Level Less than 1 Year 1 Year 2 Years 3 Years 4 Years 5 Years 6 Years 7 Y…" at bounding box center [434, 241] width 172 height 28
drag, startPoint x: 492, startPoint y: 302, endPoint x: 300, endPoint y: 314, distance: 191.7
click at [300, 314] on div "× Profile Contact Information * First Name [PERSON_NAME] * Last Name Haider U.K" at bounding box center [530, 255] width 1061 height 510
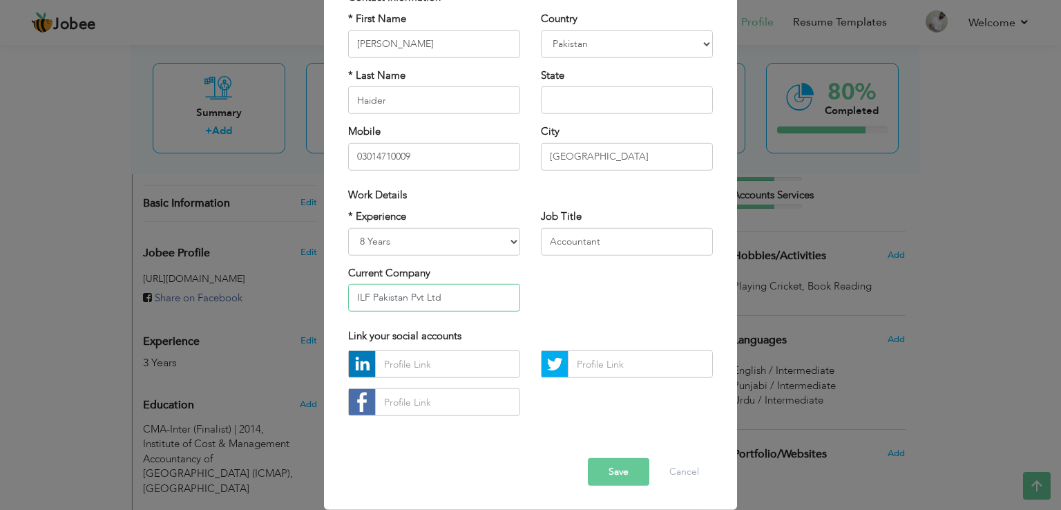
type input "ILF Pakistan Pvt Ltd"
click at [492, 371] on input "text" at bounding box center [447, 364] width 145 height 28
click at [608, 462] on button "Save" at bounding box center [618, 472] width 61 height 28
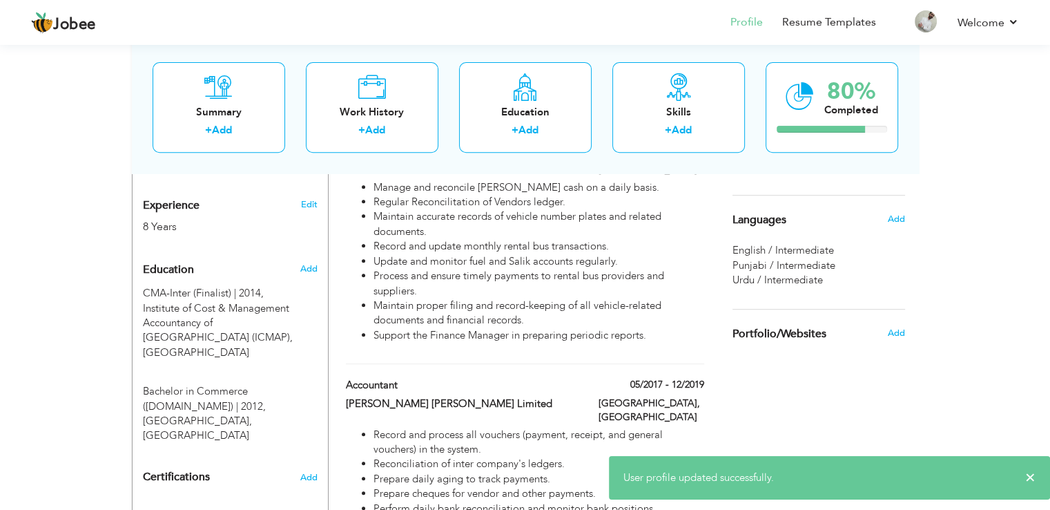
scroll to position [523, 0]
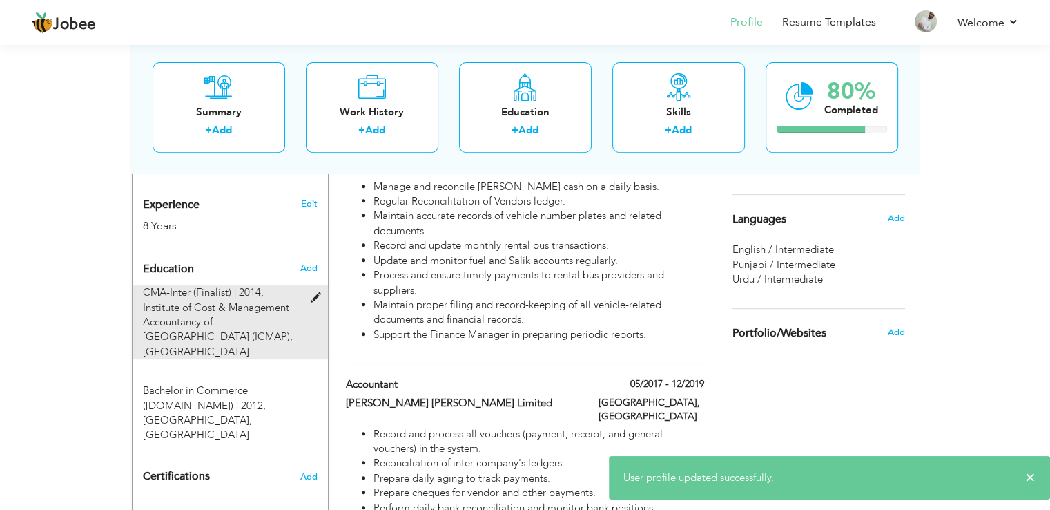
click at [260, 285] on span "CMA-Inter (Finalist) | 2014," at bounding box center [203, 292] width 121 height 14
type input "CMA-Inter (Finalist)"
type input "2014"
type input "Institute of Cost & Management Accountancy of [GEOGRAPHIC_DATA] (ICMAP)"
radio input "true"
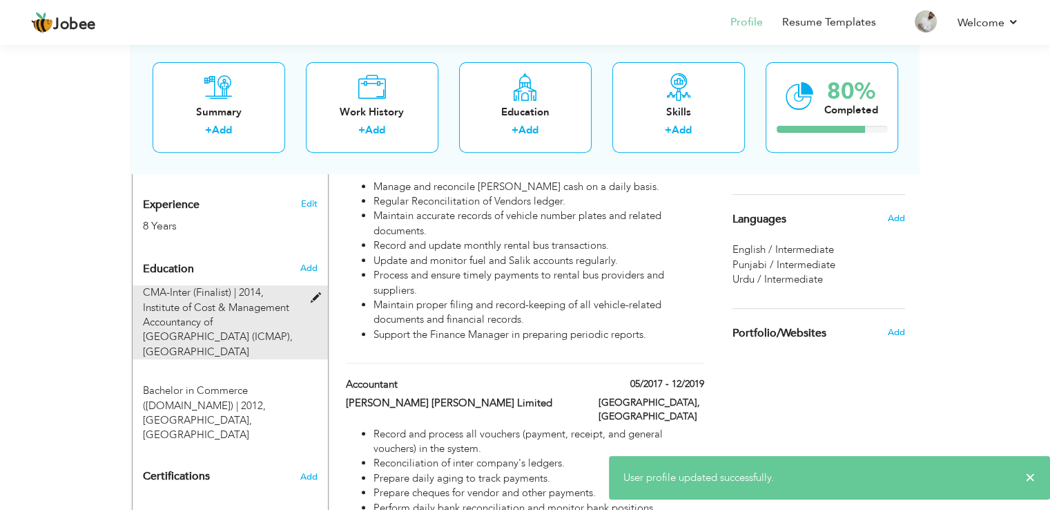
type input "[GEOGRAPHIC_DATA]"
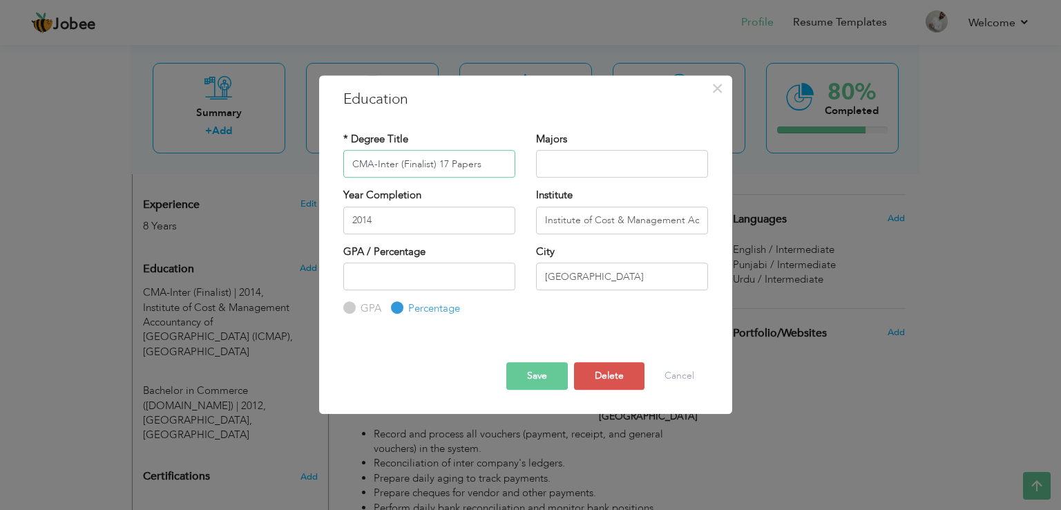
type input "CMA-Inter (Finalist) 17 Papers"
click at [416, 224] on input "2014" at bounding box center [429, 220] width 172 height 28
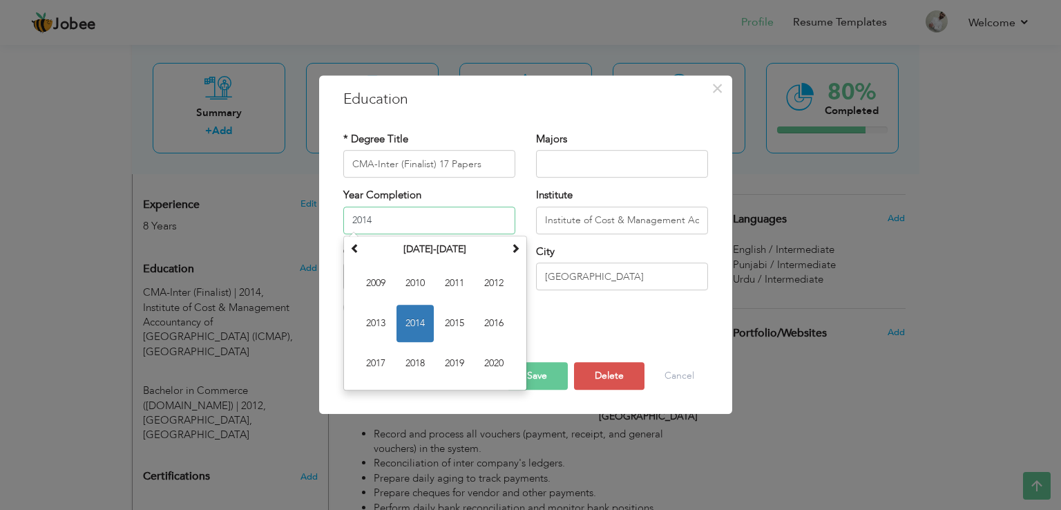
click at [416, 224] on input "2014" at bounding box center [429, 220] width 172 height 28
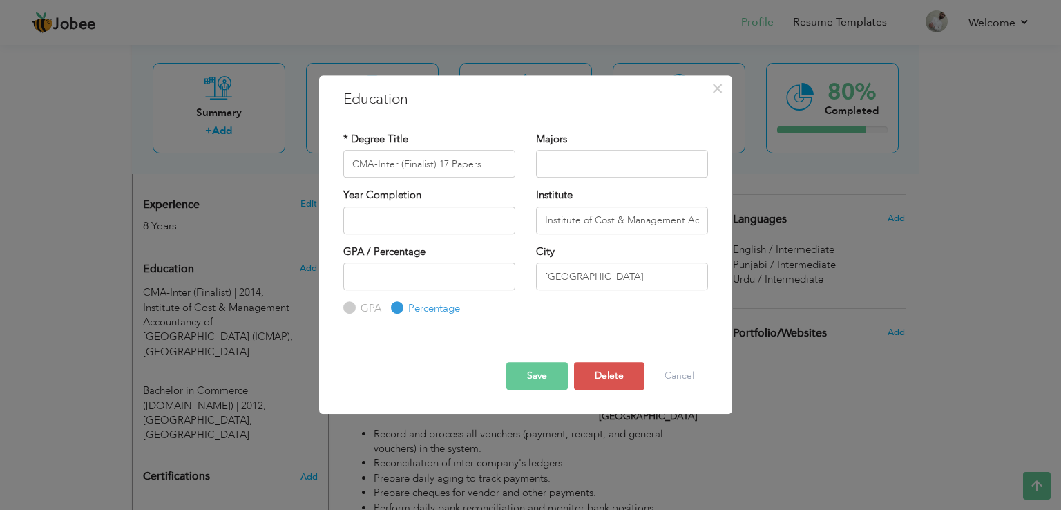
click at [577, 302] on div "GPA / Percentage GPA Percentage City" at bounding box center [525, 280] width 385 height 72
click at [550, 380] on button "Save" at bounding box center [536, 376] width 61 height 28
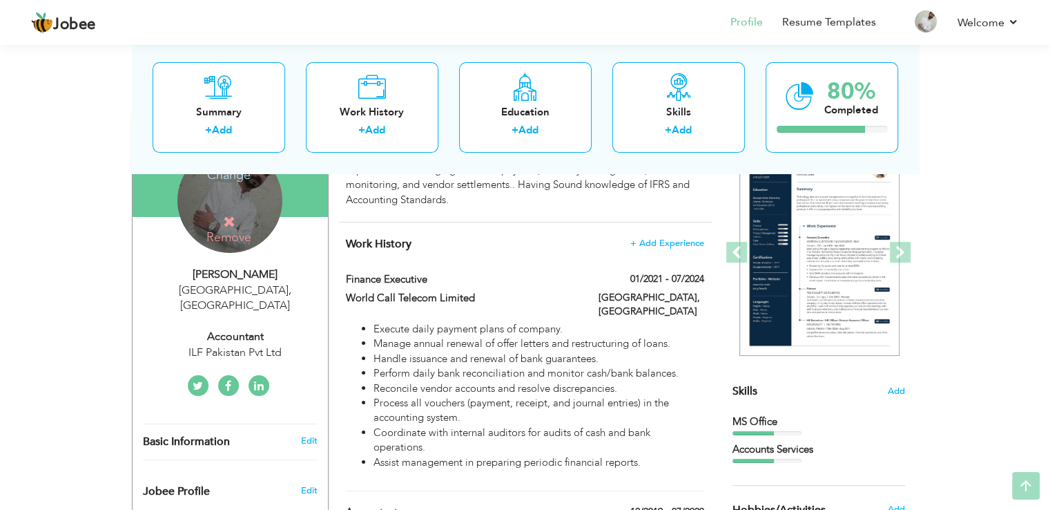
scroll to position [148, 0]
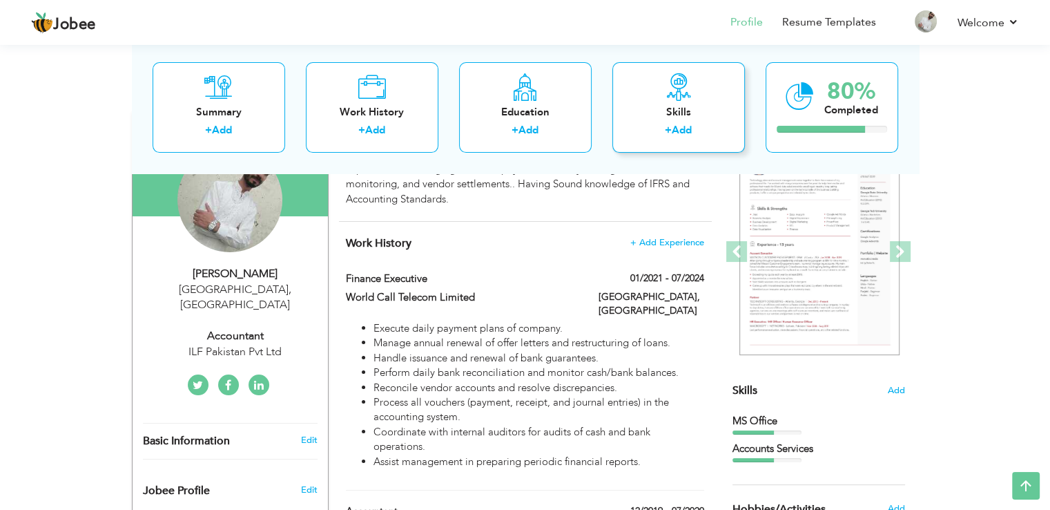
click at [701, 125] on div "+ Add" at bounding box center [679, 133] width 110 height 18
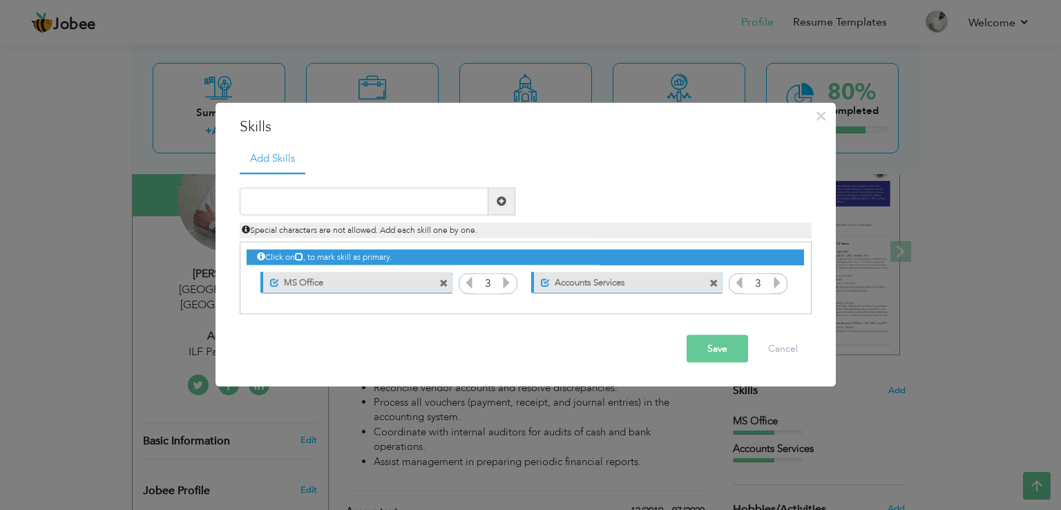
click at [718, 281] on span at bounding box center [713, 283] width 9 height 9
click at [505, 280] on icon at bounding box center [506, 282] width 12 height 12
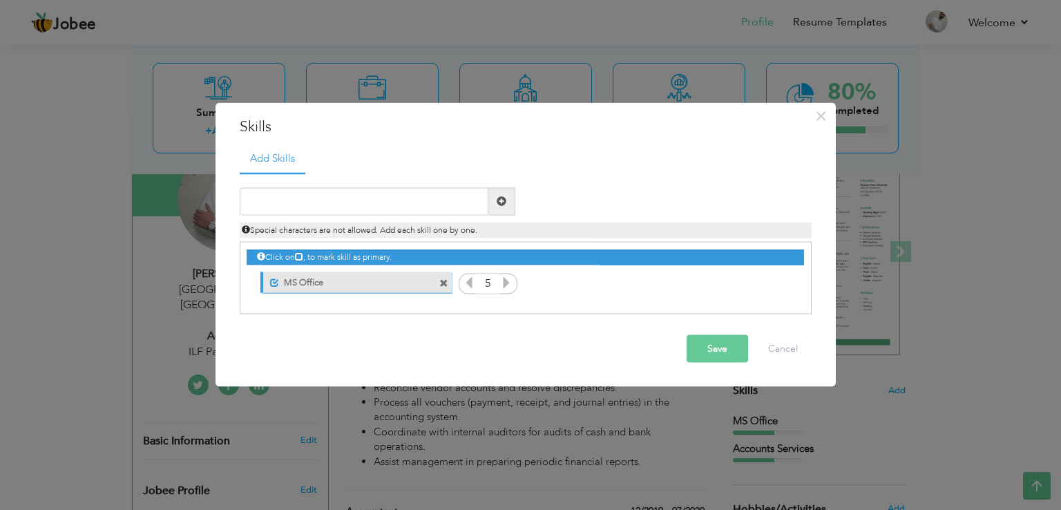
click at [448, 283] on span at bounding box center [445, 279] width 12 height 15
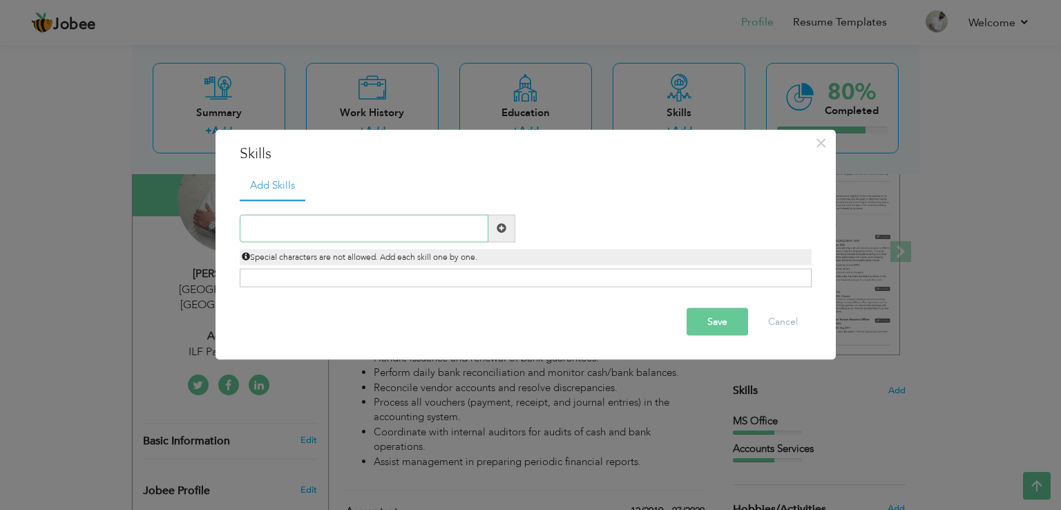
click at [432, 240] on input "text" at bounding box center [364, 228] width 249 height 28
paste input "Results-driven Accounts & Finance professional wit"
type input "Results-driven Accounts & Finance professional wit"
click at [499, 238] on span at bounding box center [501, 228] width 27 height 28
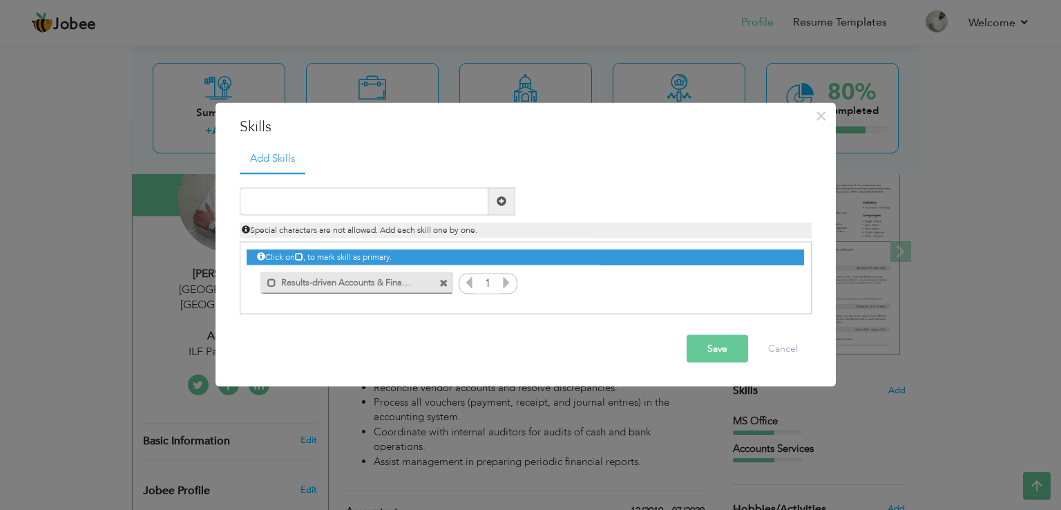
click at [438, 282] on div "Mark as primary skill." at bounding box center [355, 282] width 191 height 21
click at [445, 282] on span at bounding box center [443, 283] width 9 height 9
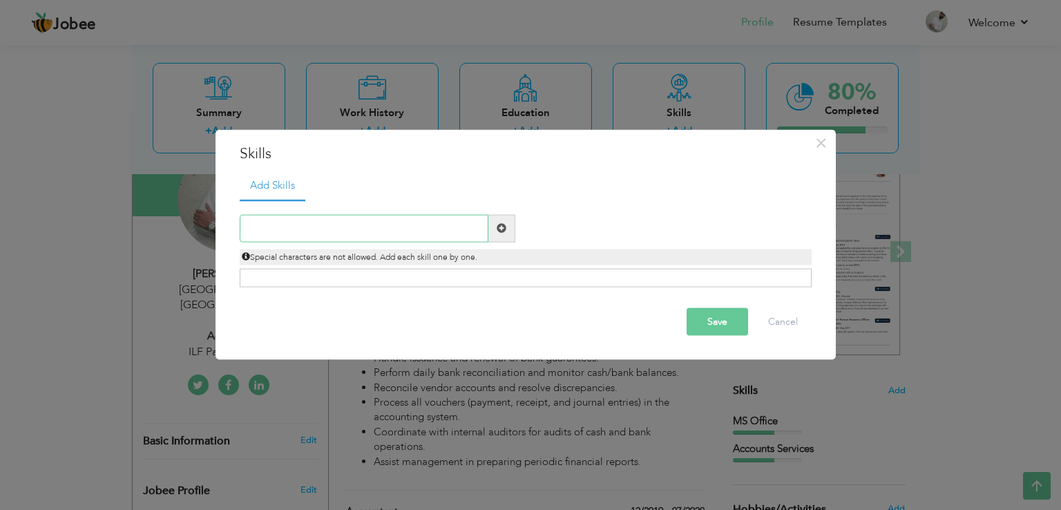
click at [331, 225] on input "text" at bounding box center [364, 228] width 249 height 28
paste input "ERP Systems (Orcale, QuickBooks) MS. Excel. Accoun"
type input "ERP Systems (Orcale, QuickBooks) MS. Excel. Accoun"
click at [648, 315] on div "Save Cancel" at bounding box center [525, 321] width 593 height 48
click at [690, 314] on button "Save" at bounding box center [716, 321] width 61 height 28
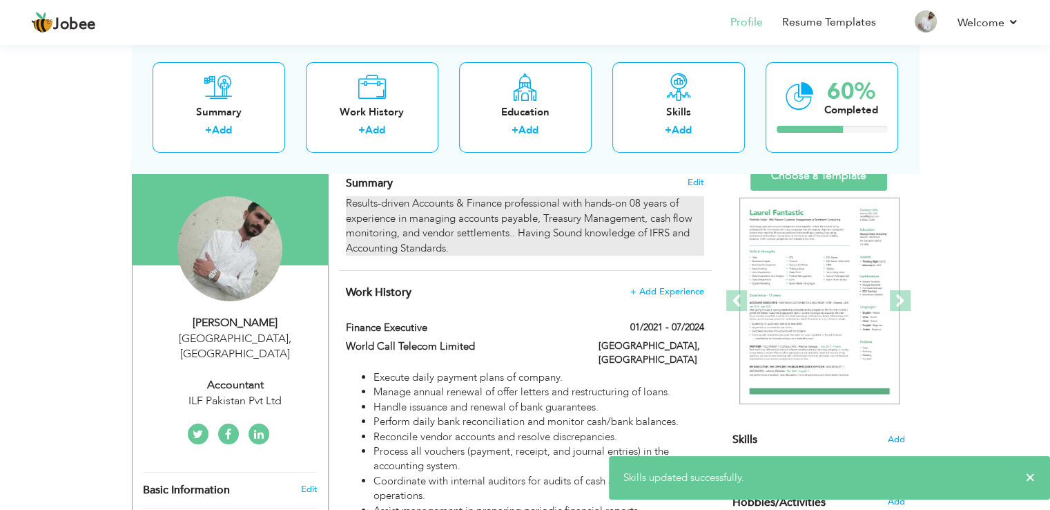
scroll to position [113, 0]
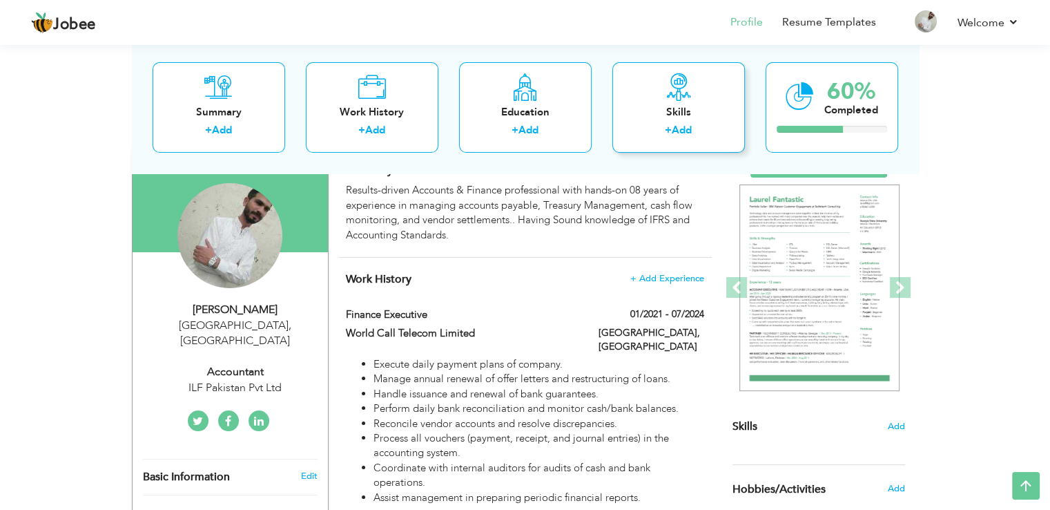
click at [635, 82] on div "Skills + Add" at bounding box center [679, 107] width 133 height 90
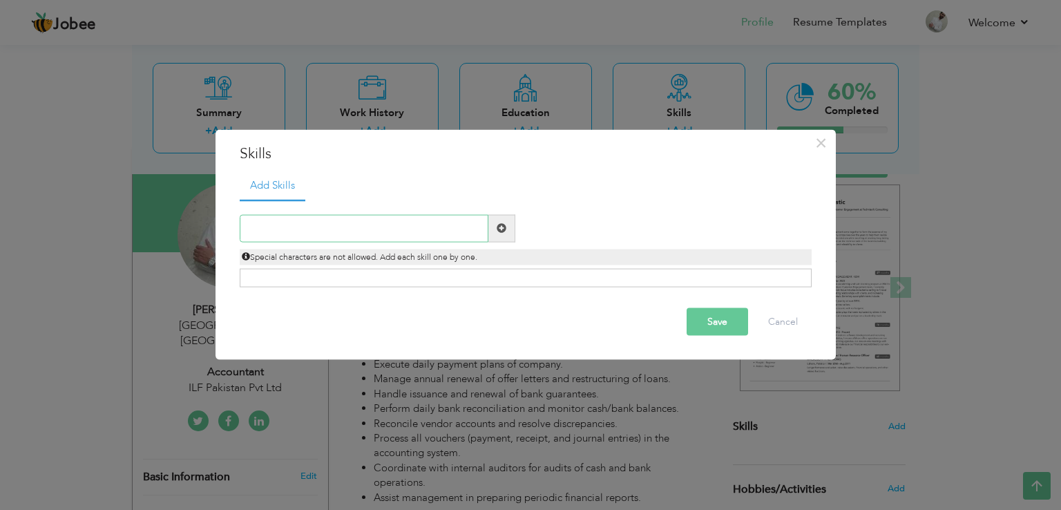
paste input "ERP Systems (Orcale, QuickBooks)"
type input "ERP Systems (Orcale & QuickBooks)"
click at [451, 227] on input "ERP Systems (Orcale & QuickBooks)" at bounding box center [364, 228] width 249 height 28
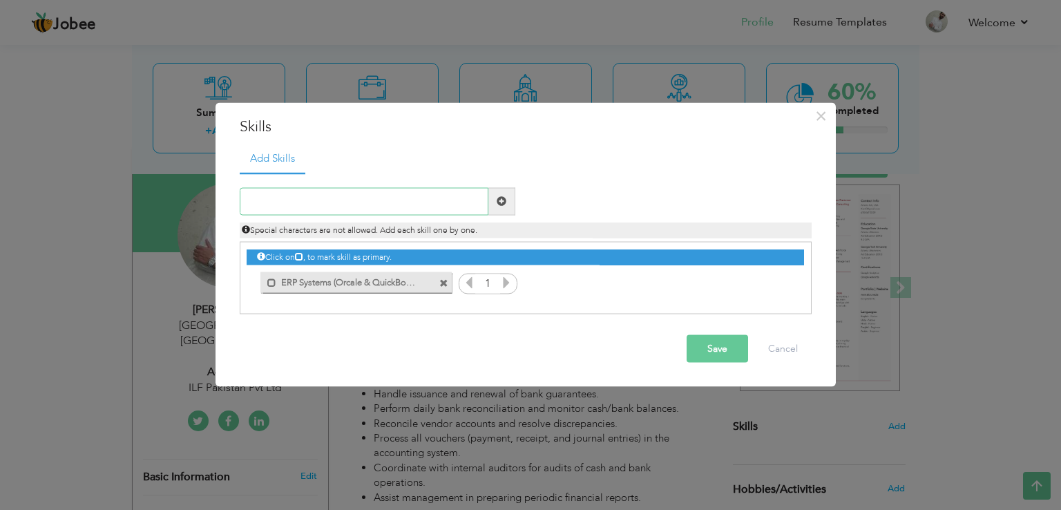
paste input "MS. Excel."
type input "MS. Excel."
paste input "Accounts reconciliation"
type input "Accounts reconciliation"
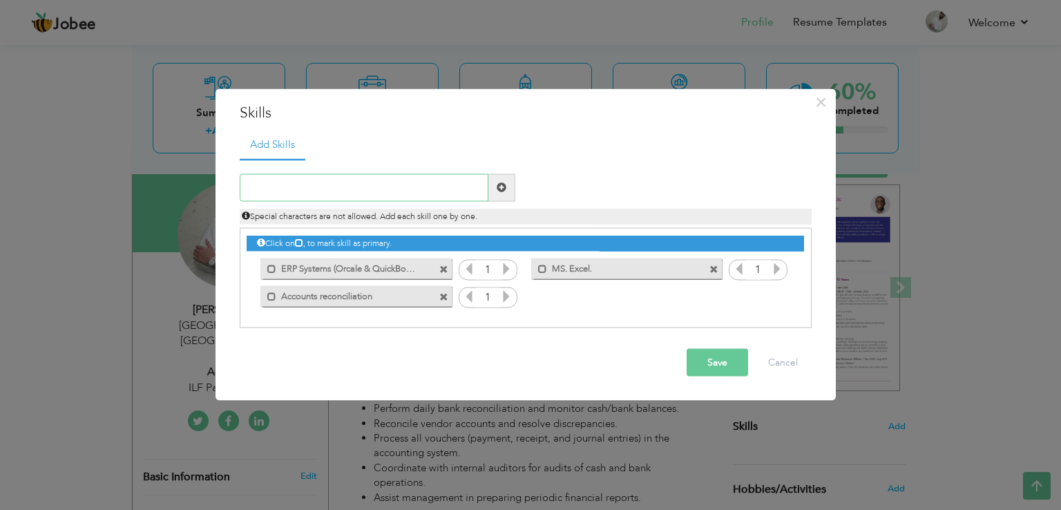
paste input "Cash flow management"
type input "Cash flow management"
paste input "Vendor management"
type input "Vendor management"
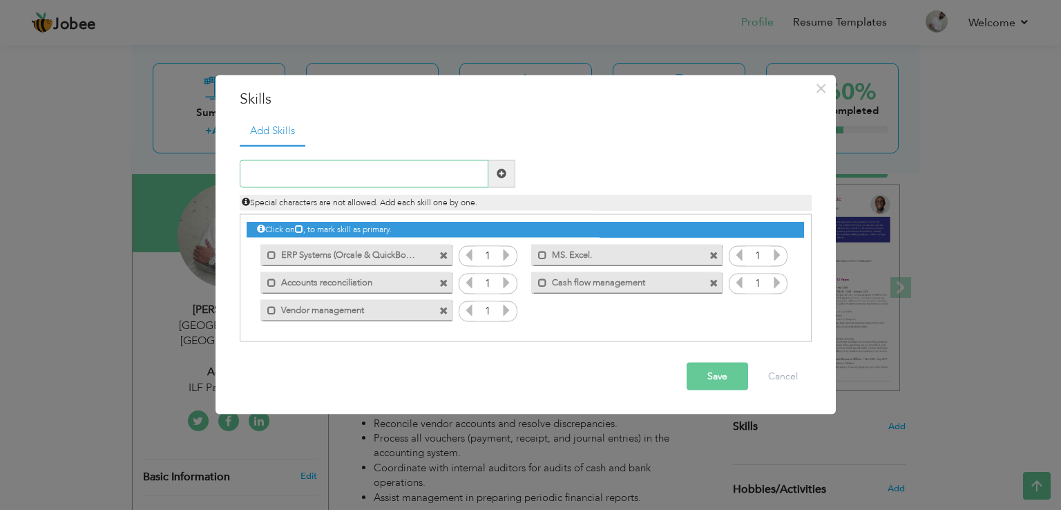
paste input "Problem solving"
type input "Problem solving"
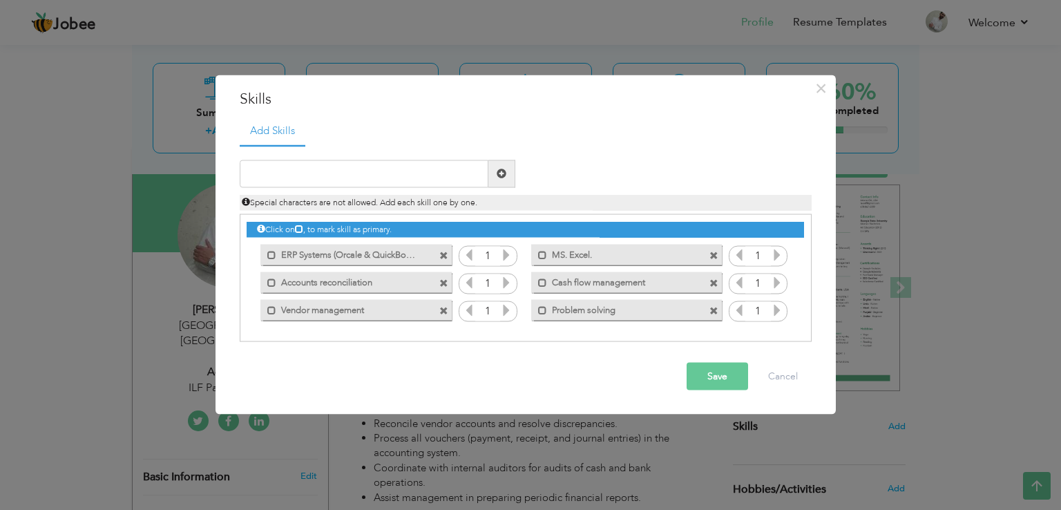
click at [713, 312] on span at bounding box center [713, 311] width 9 height 9
click at [392, 166] on input "text" at bounding box center [364, 174] width 249 height 28
paste input "Fixed asset management"
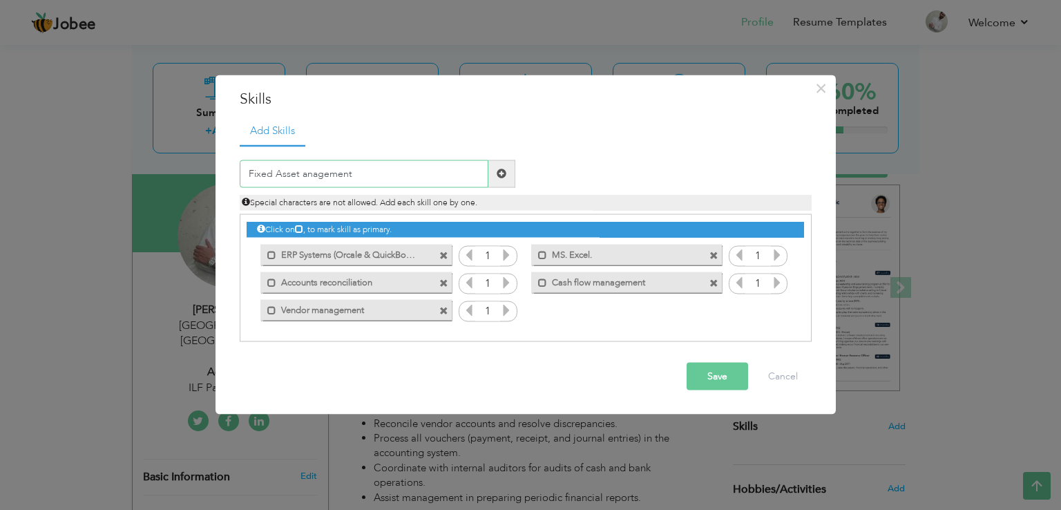
type input "Fixed Asset Management"
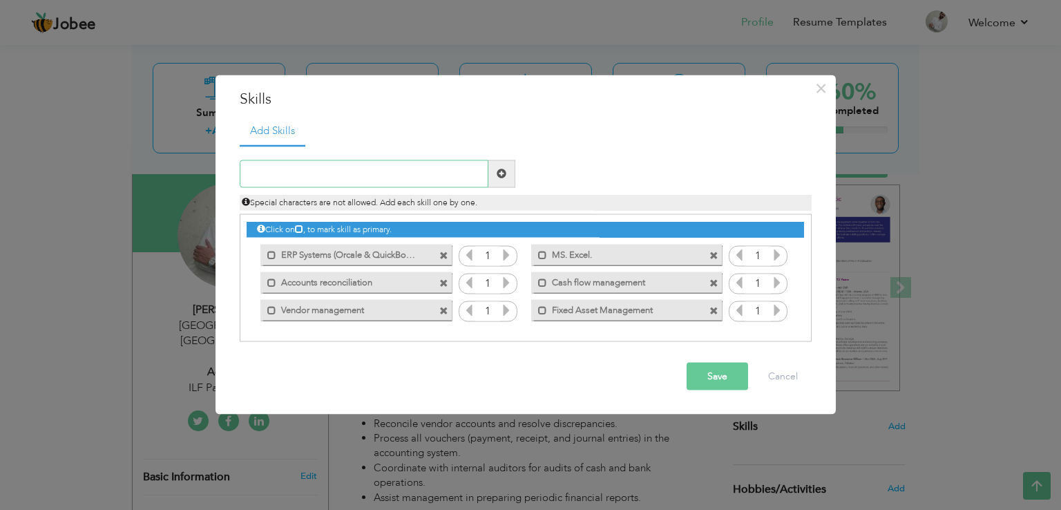
paste input "Tax compliance"
type input "Tax compliance"
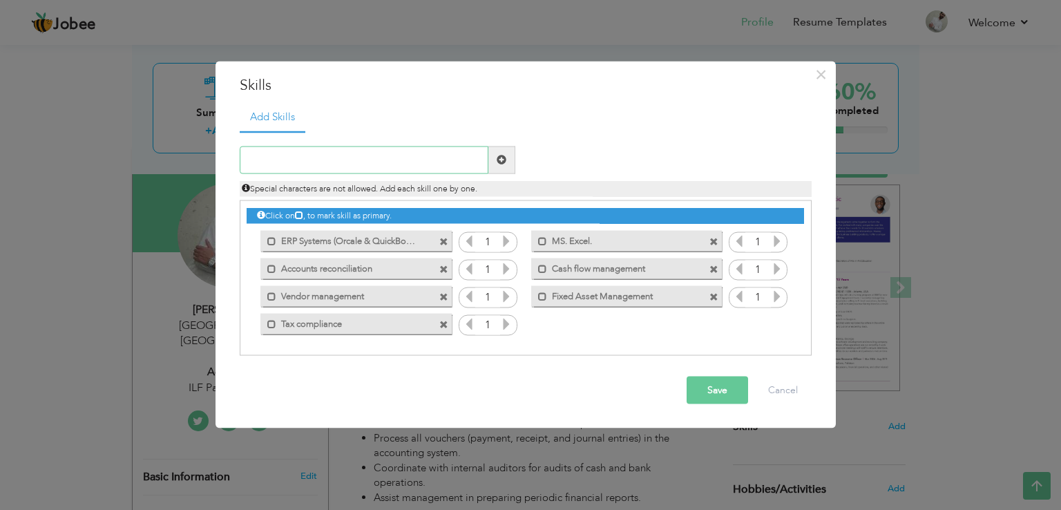
paste input "P&L tracking"
type input "P&L tracking"
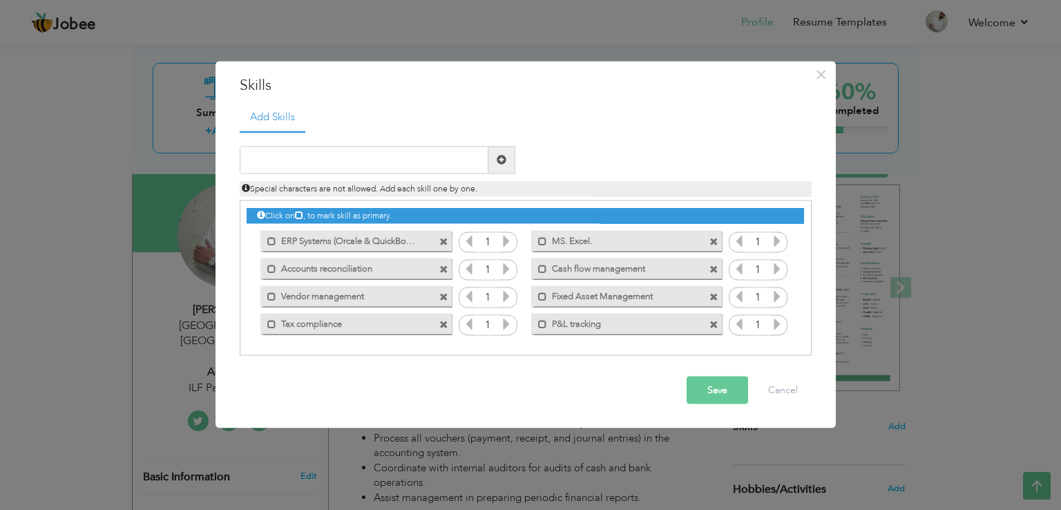
click at [704, 393] on button "Save" at bounding box center [716, 390] width 61 height 28
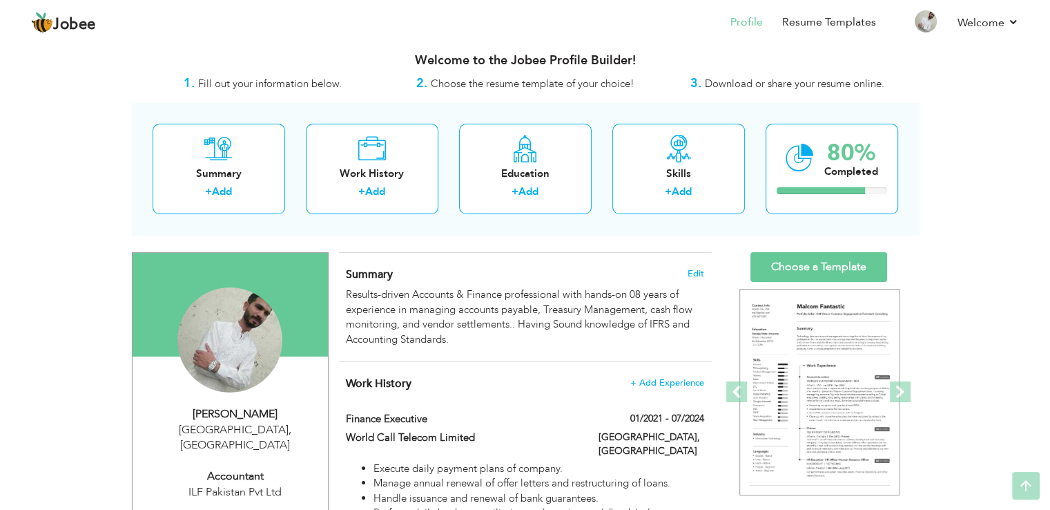
scroll to position [0, 0]
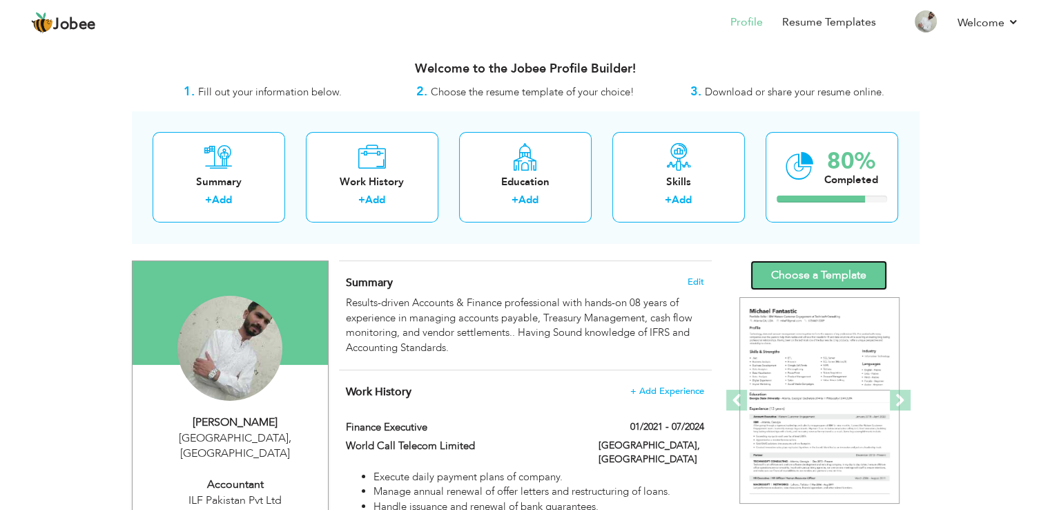
click at [844, 274] on link "Choose a Template" at bounding box center [819, 275] width 137 height 30
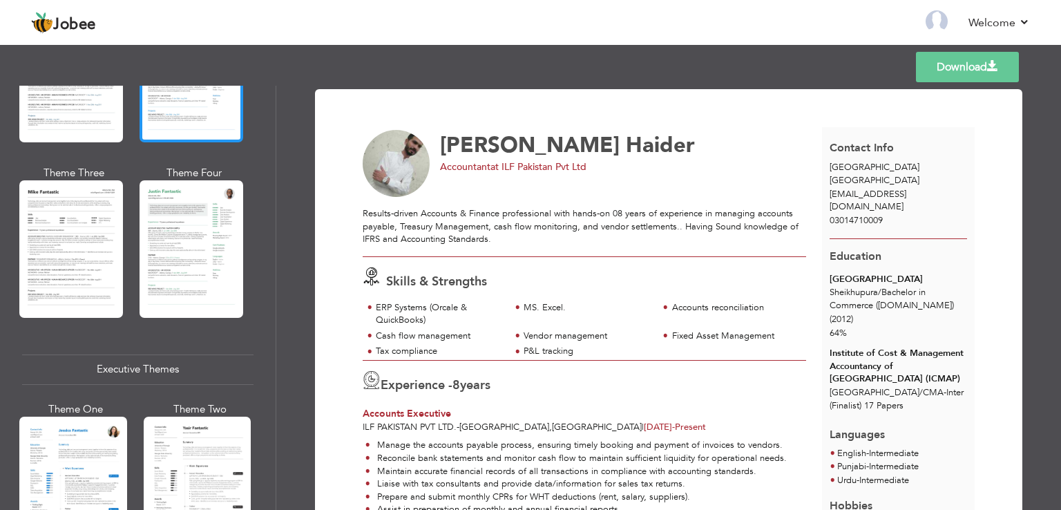
scroll to position [779, 0]
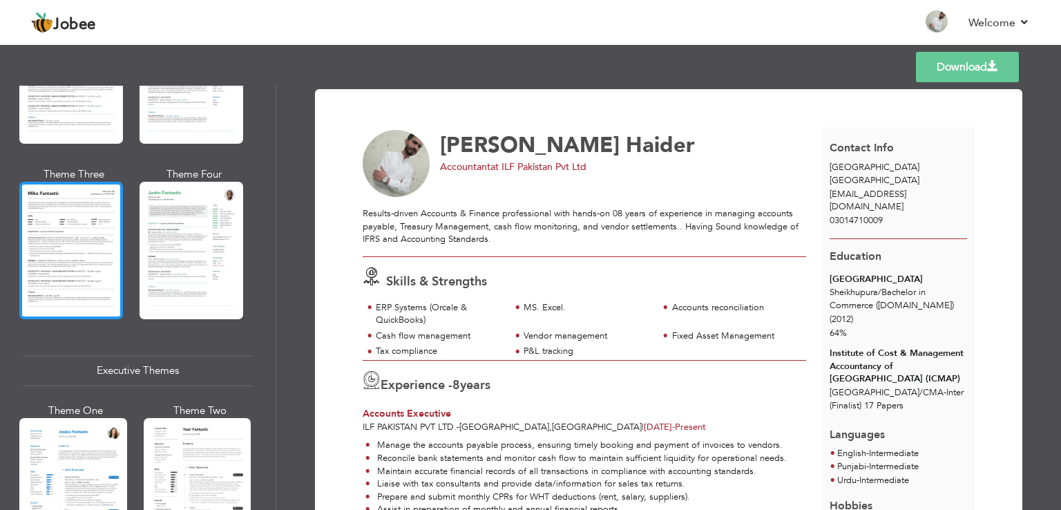
click at [66, 231] on div at bounding box center [71, 250] width 104 height 137
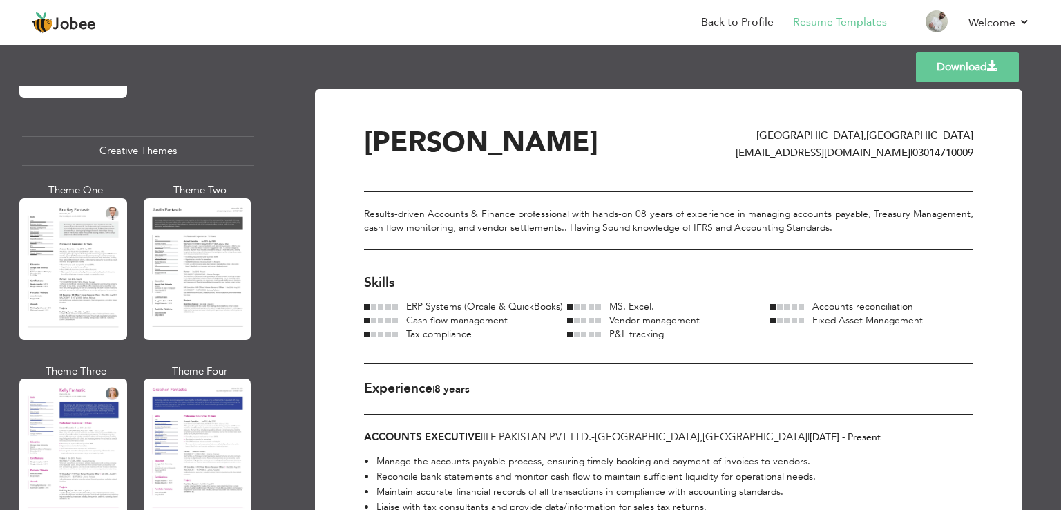
scroll to position [1642, 0]
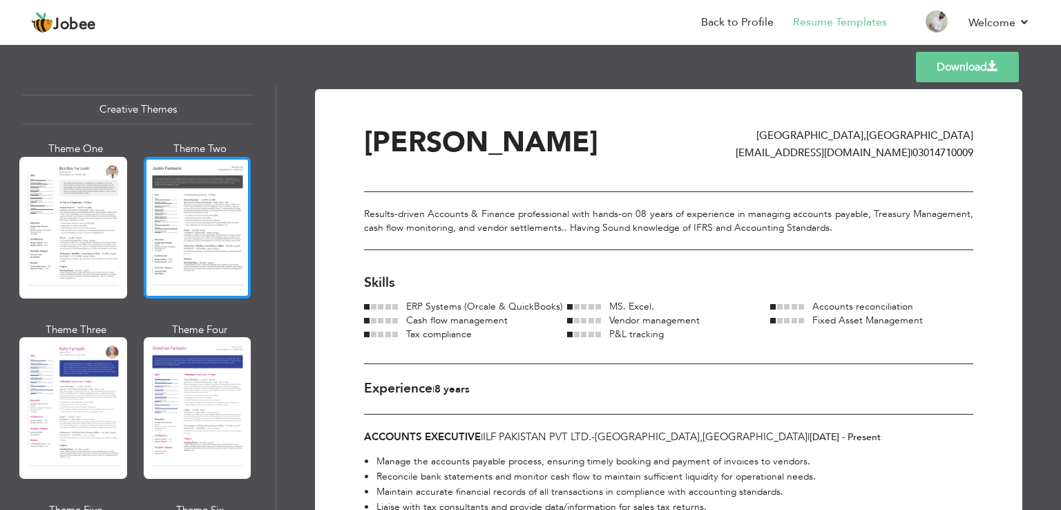
click at [182, 247] on div at bounding box center [198, 228] width 108 height 142
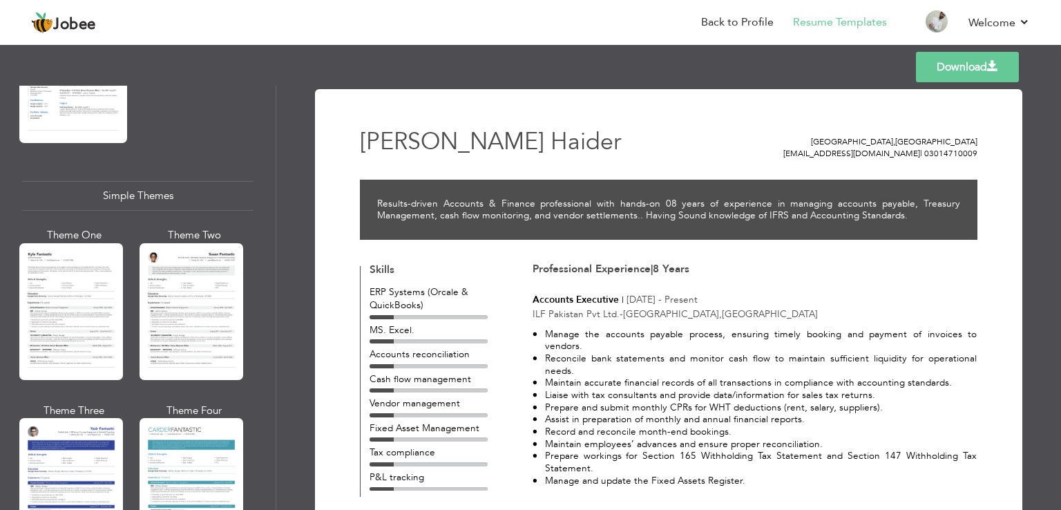
scroll to position [2362, 0]
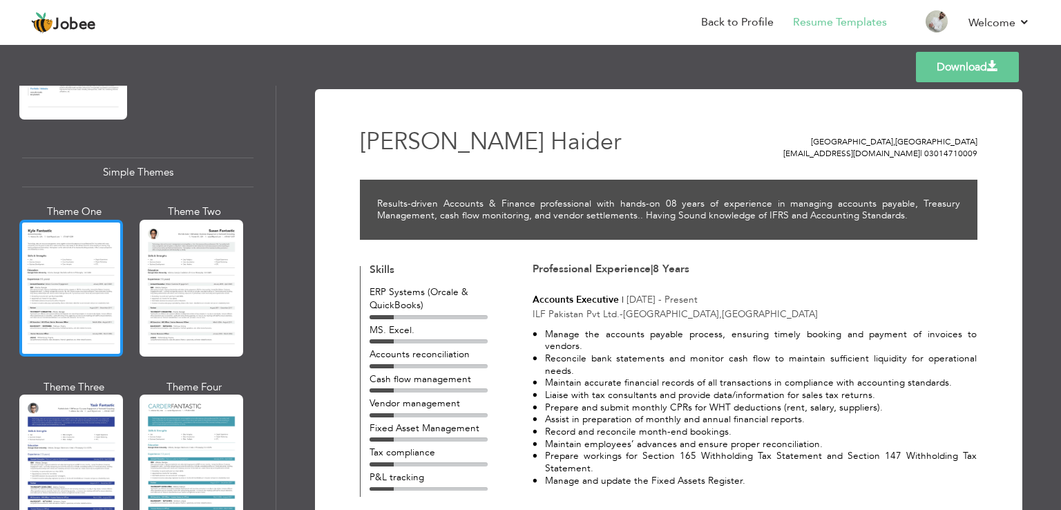
click at [81, 285] on div at bounding box center [71, 288] width 104 height 137
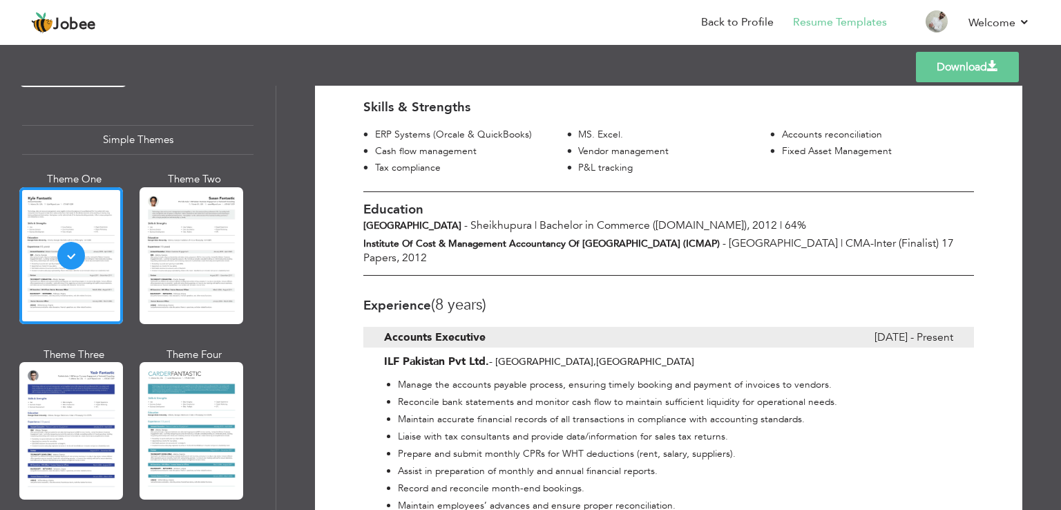
scroll to position [0, 0]
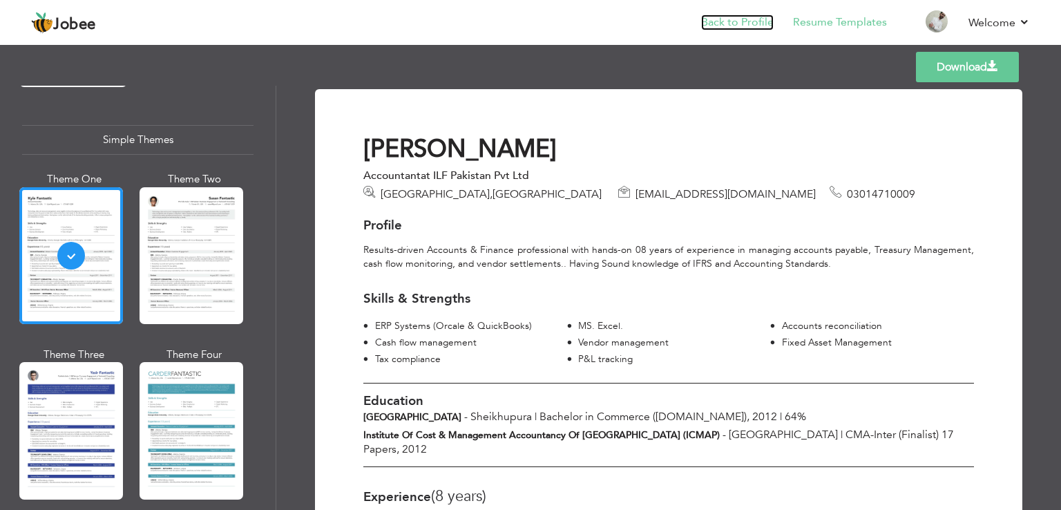
click at [738, 23] on link "Back to Profile" at bounding box center [737, 23] width 73 height 16
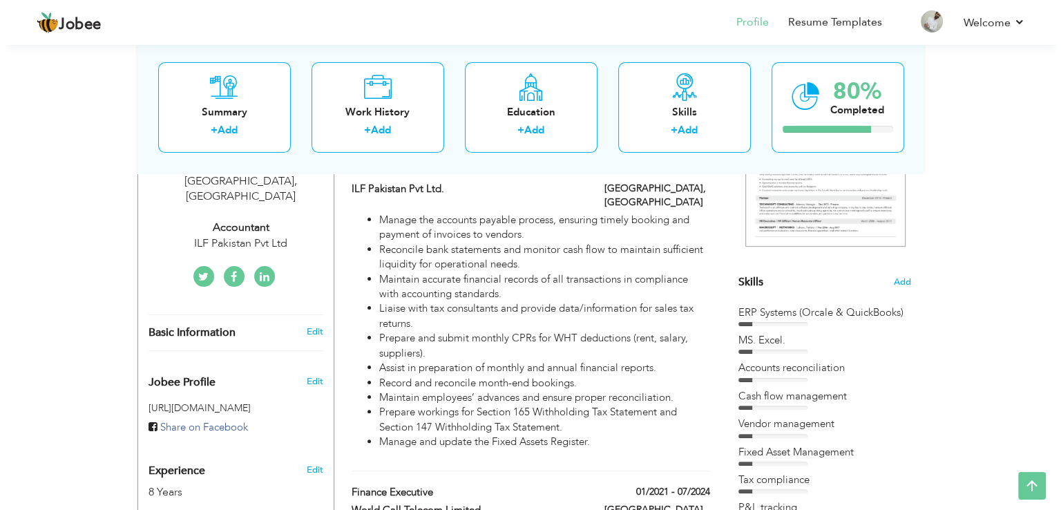
scroll to position [256, 0]
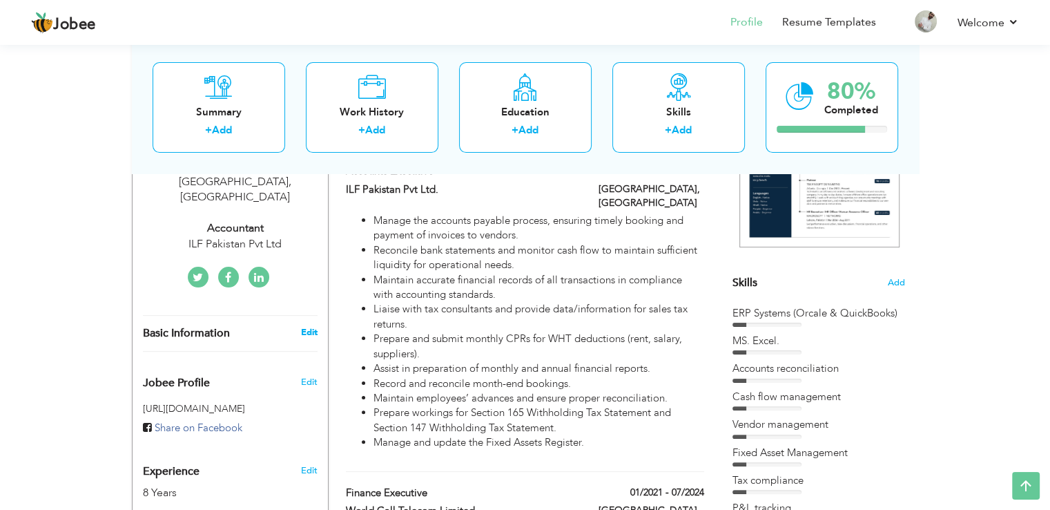
click at [304, 326] on link "Edit" at bounding box center [308, 332] width 17 height 12
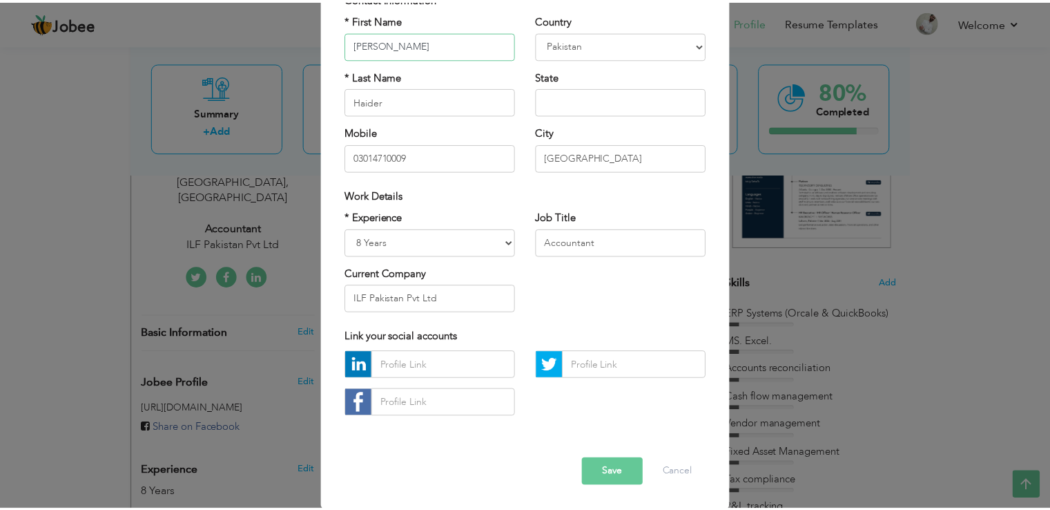
scroll to position [120, 0]
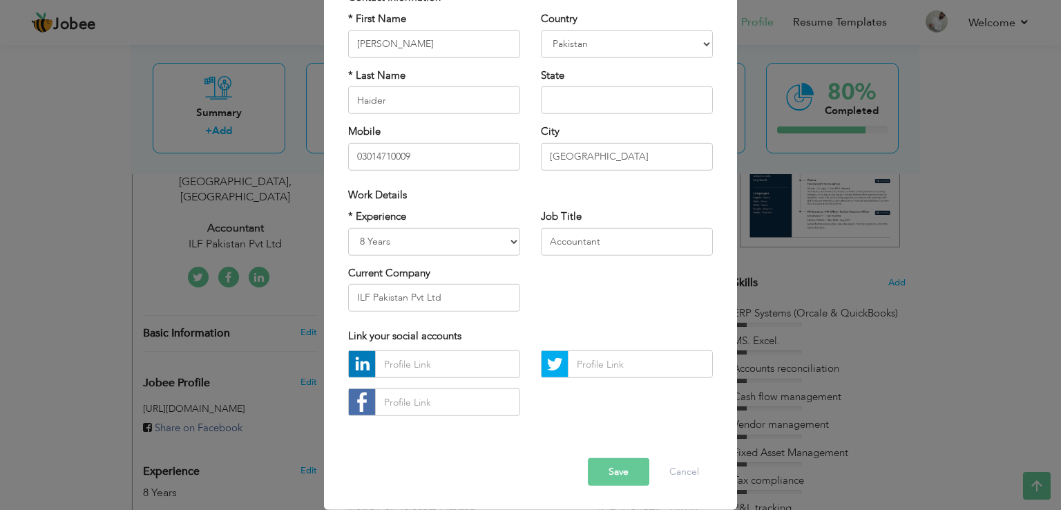
click at [762, 297] on div "× Profile Contact Information * First Name Ali * Last Name Haider U.K" at bounding box center [530, 255] width 1061 height 510
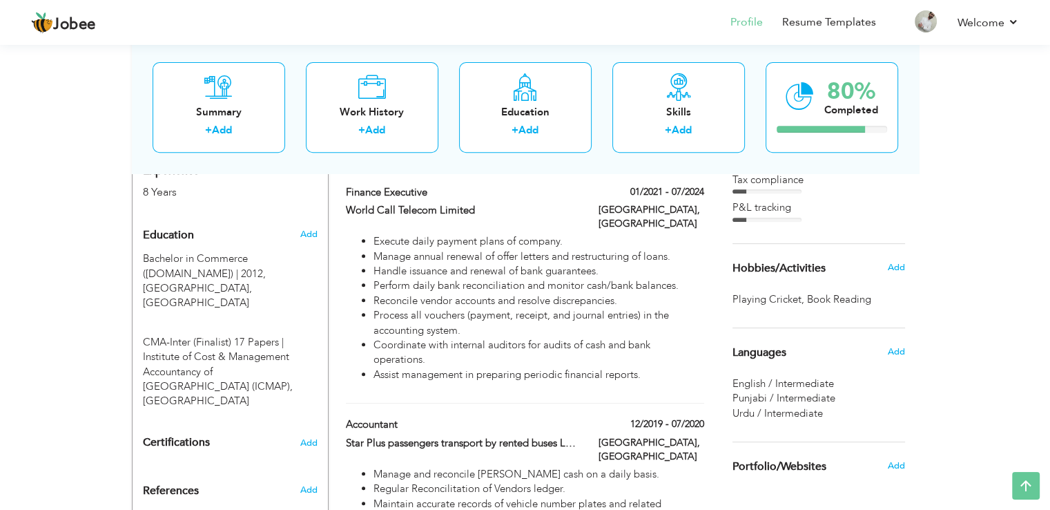
scroll to position [577, 0]
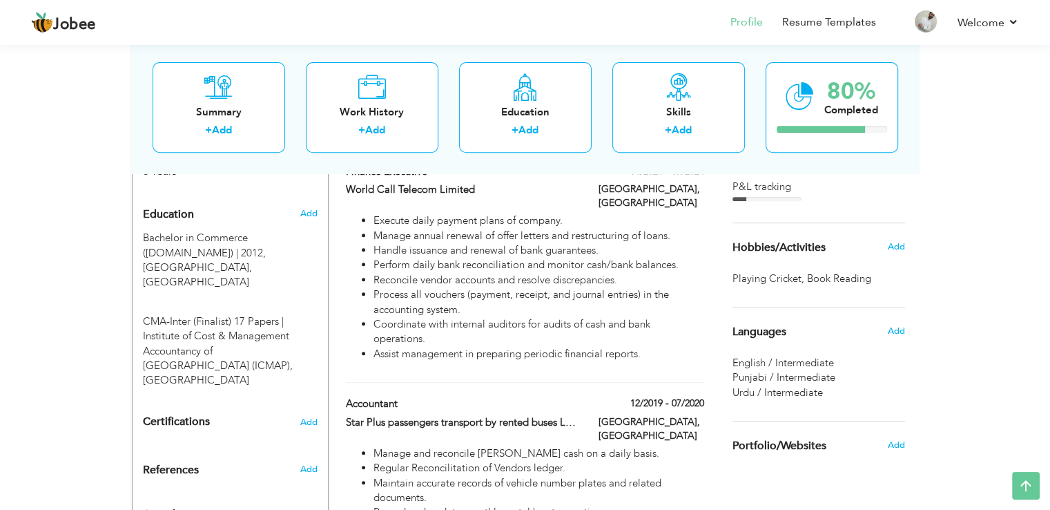
click at [840, 276] on span "Book Reading ," at bounding box center [840, 278] width 67 height 15
click at [880, 247] on div "Hobbies/Activities" at bounding box center [802, 247] width 161 height 28
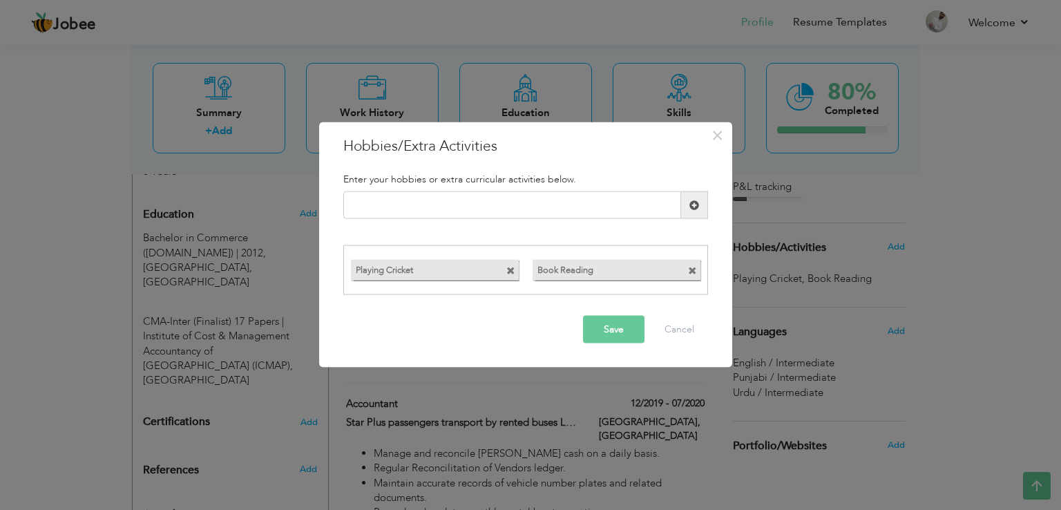
click at [690, 271] on span at bounding box center [692, 270] width 9 height 9
click at [510, 271] on span at bounding box center [510, 270] width 9 height 9
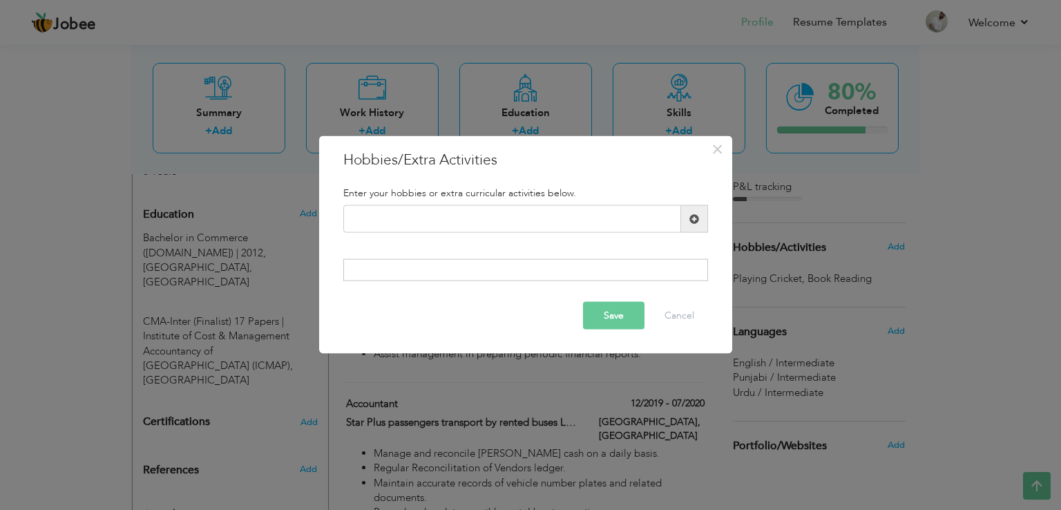
click at [613, 320] on button "Save" at bounding box center [613, 315] width 61 height 28
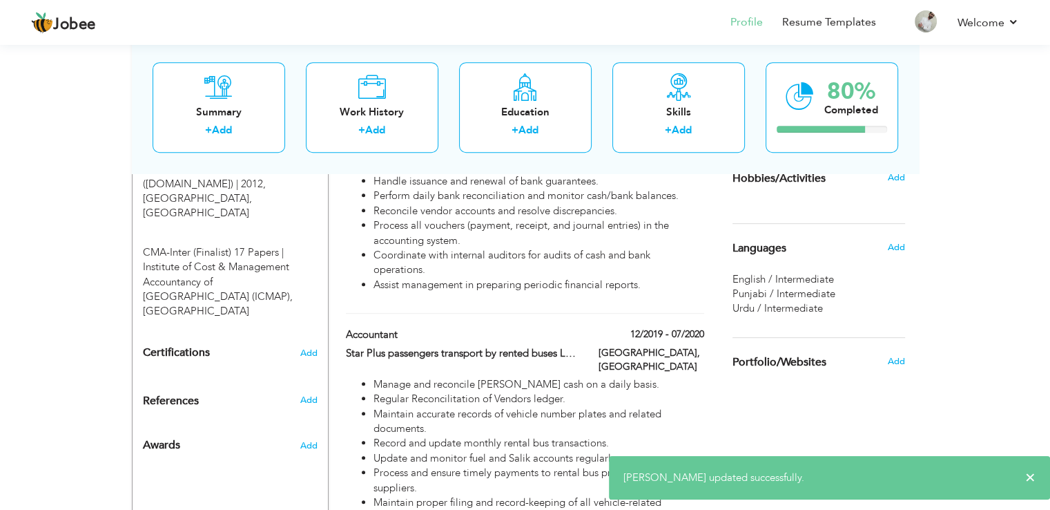
scroll to position [646, 0]
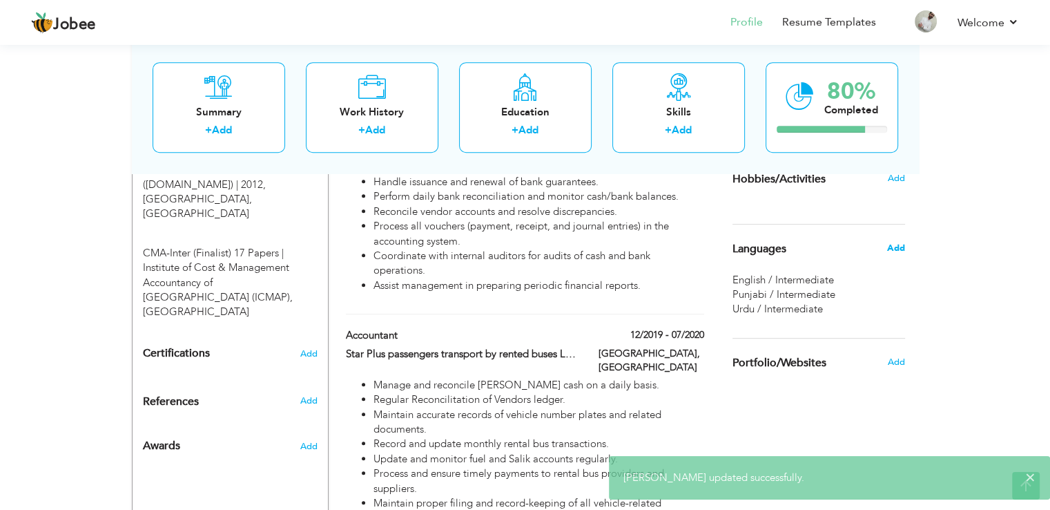
click at [889, 245] on span "Add" at bounding box center [896, 248] width 18 height 12
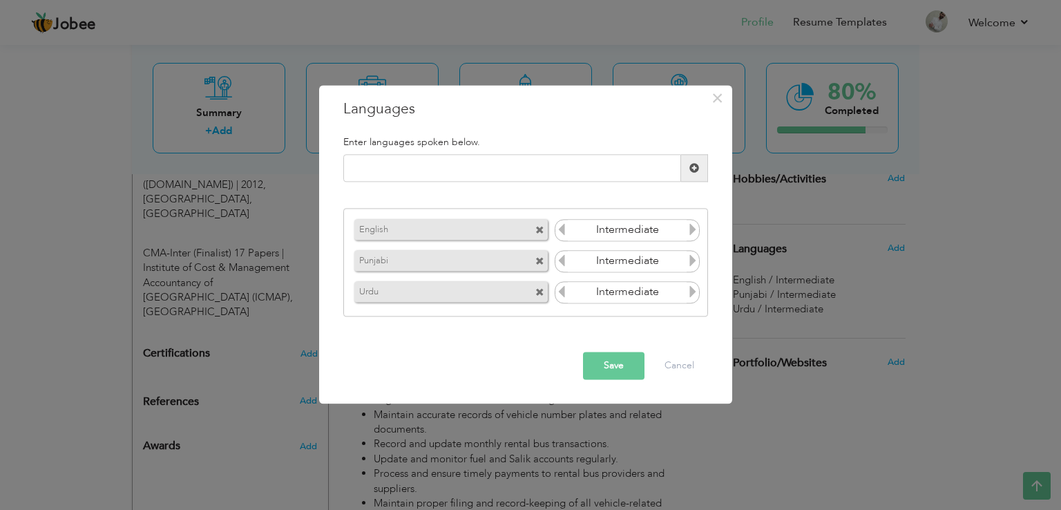
click at [538, 231] on span at bounding box center [539, 230] width 9 height 9
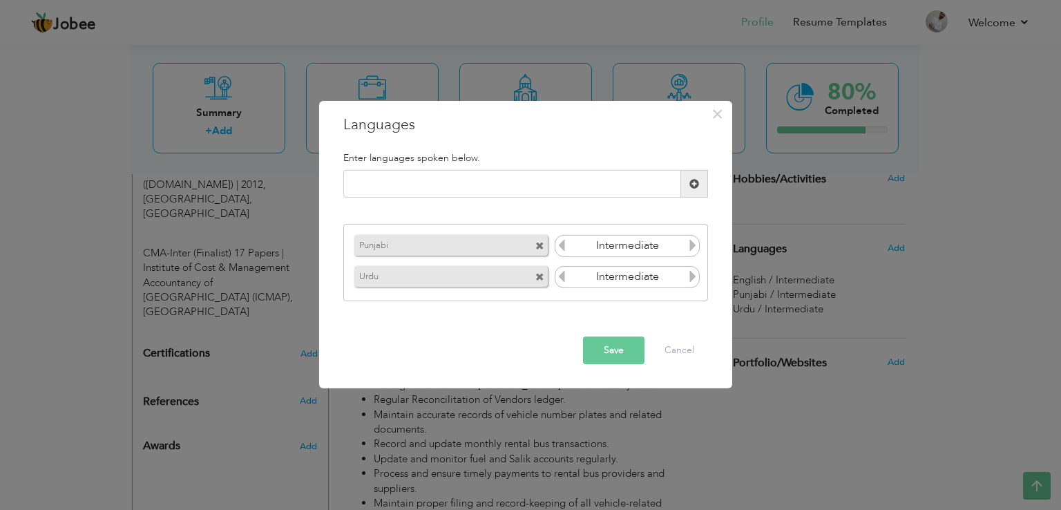
click at [538, 231] on div "Punjabi" at bounding box center [453, 245] width 204 height 28
click at [539, 244] on span at bounding box center [539, 246] width 9 height 9
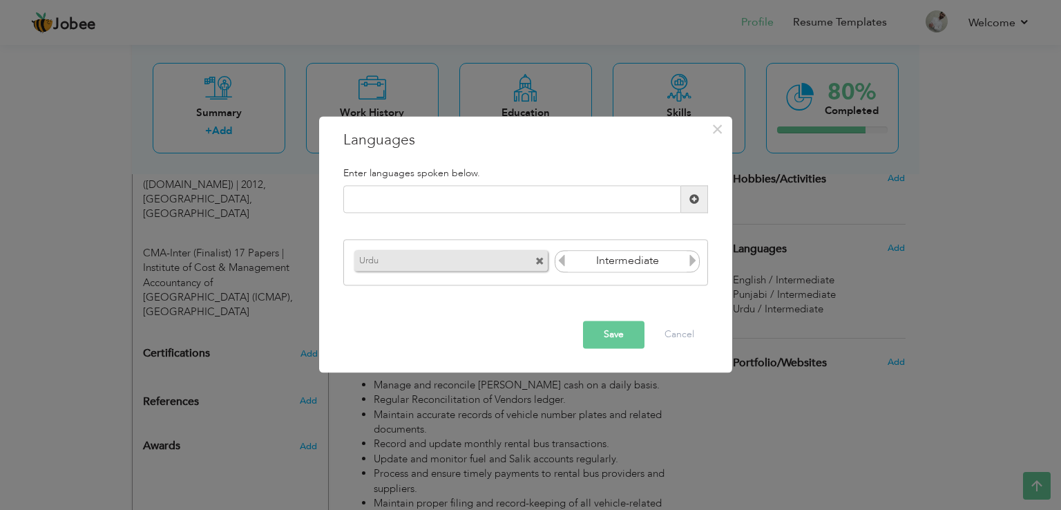
click at [539, 257] on span at bounding box center [539, 261] width 9 height 9
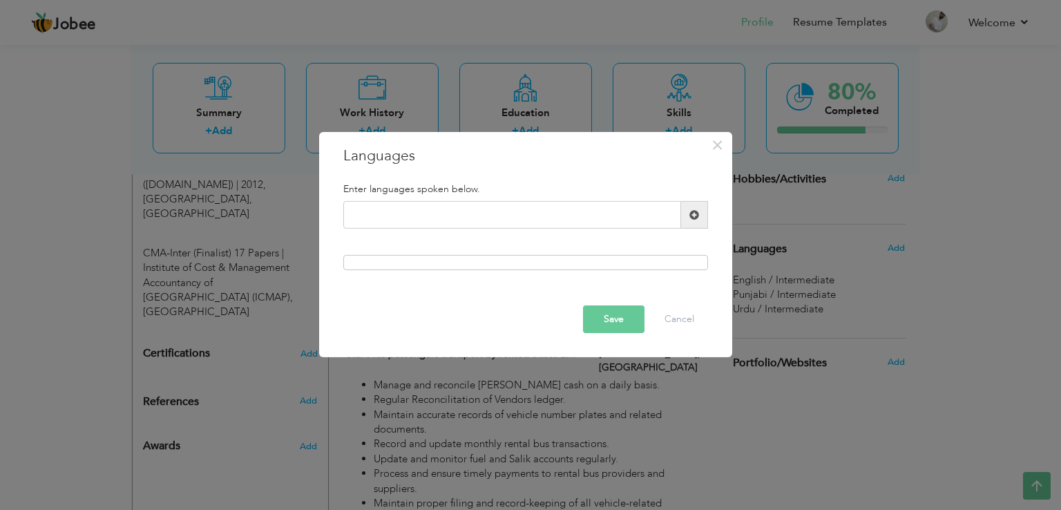
click at [610, 323] on button "Save" at bounding box center [613, 319] width 61 height 28
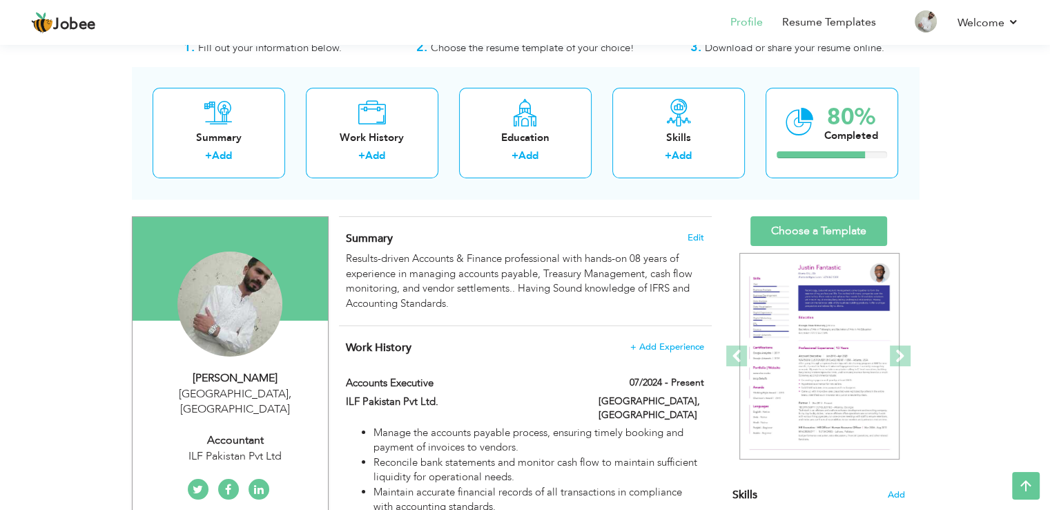
scroll to position [30, 0]
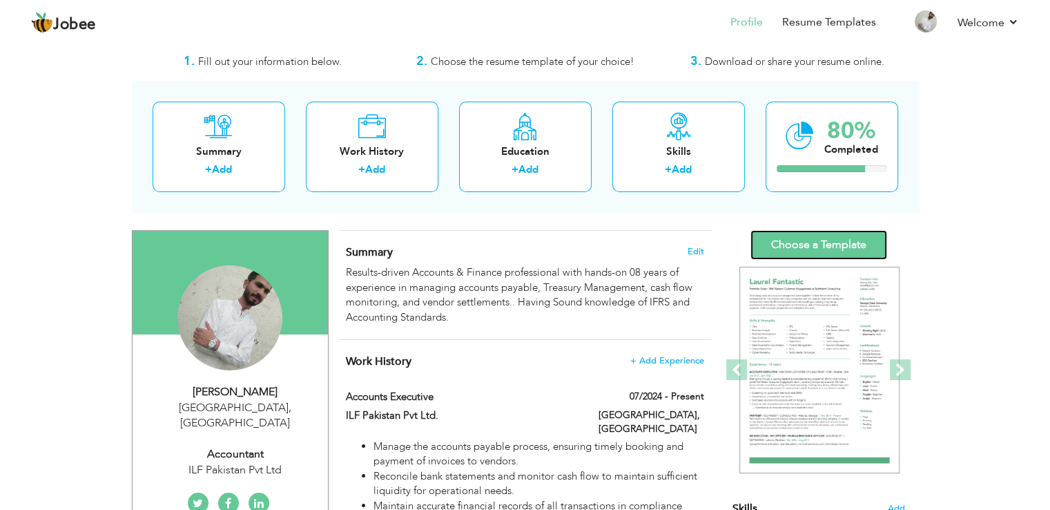
click at [827, 230] on link "Choose a Template" at bounding box center [819, 245] width 137 height 30
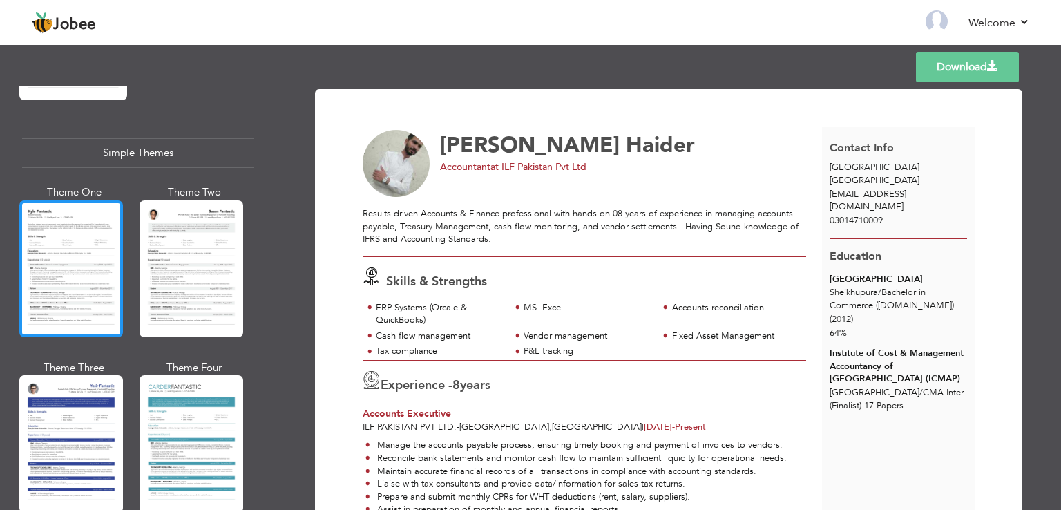
scroll to position [2394, 0]
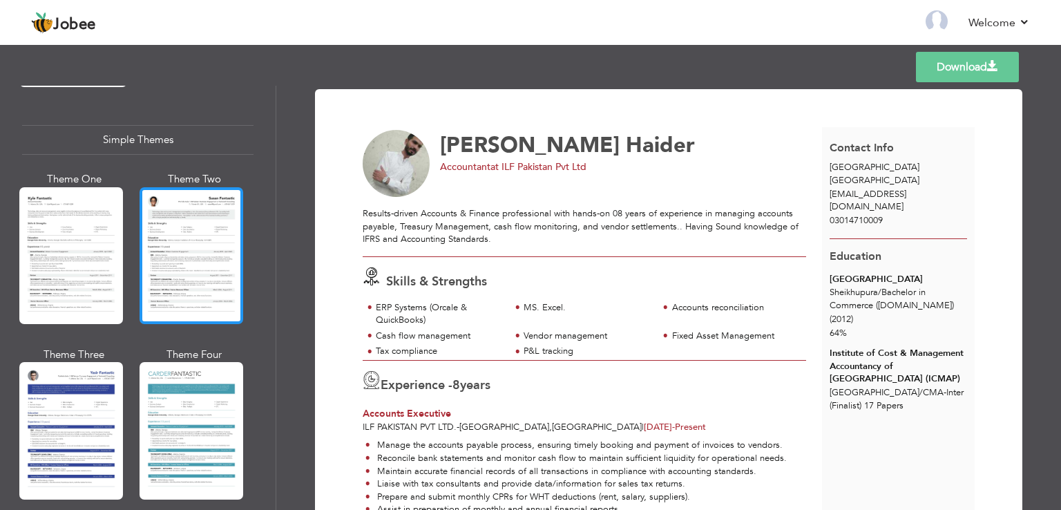
click at [205, 215] on div at bounding box center [191, 255] width 104 height 137
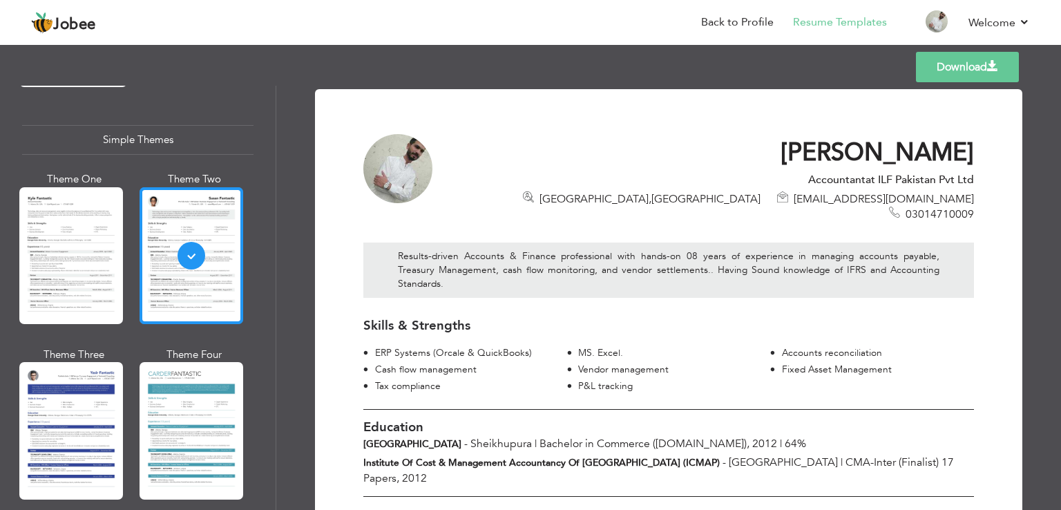
click at [204, 219] on div at bounding box center [191, 255] width 104 height 137
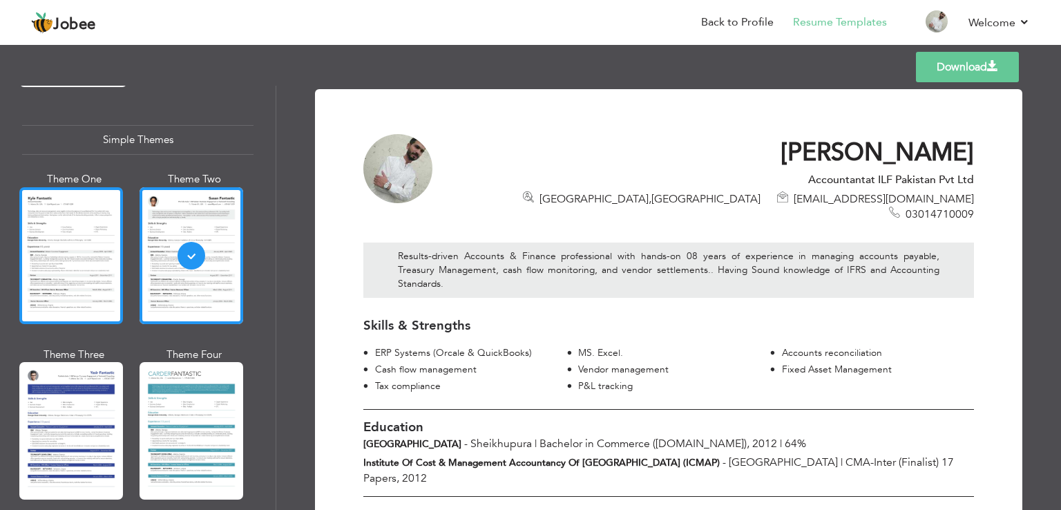
click at [63, 240] on div at bounding box center [71, 255] width 104 height 137
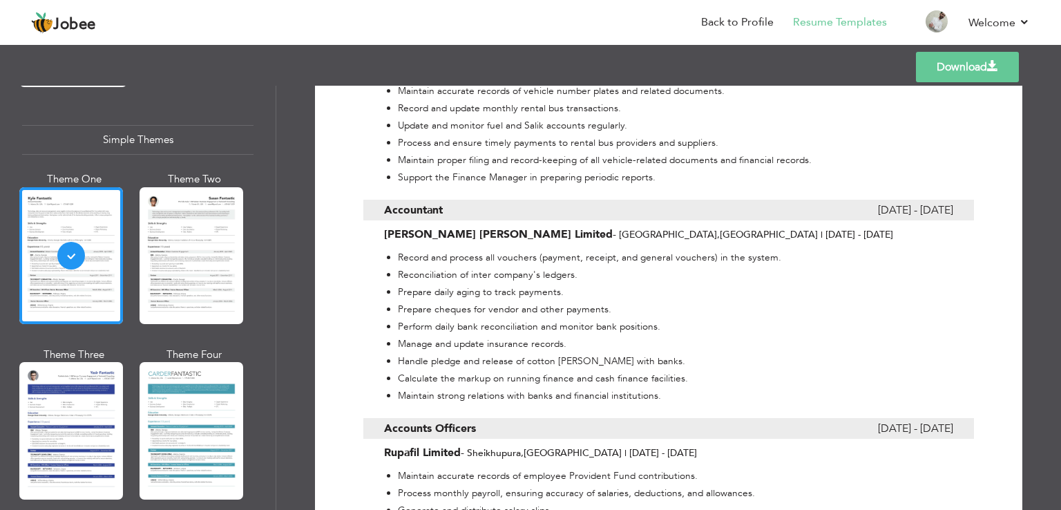
scroll to position [915, 0]
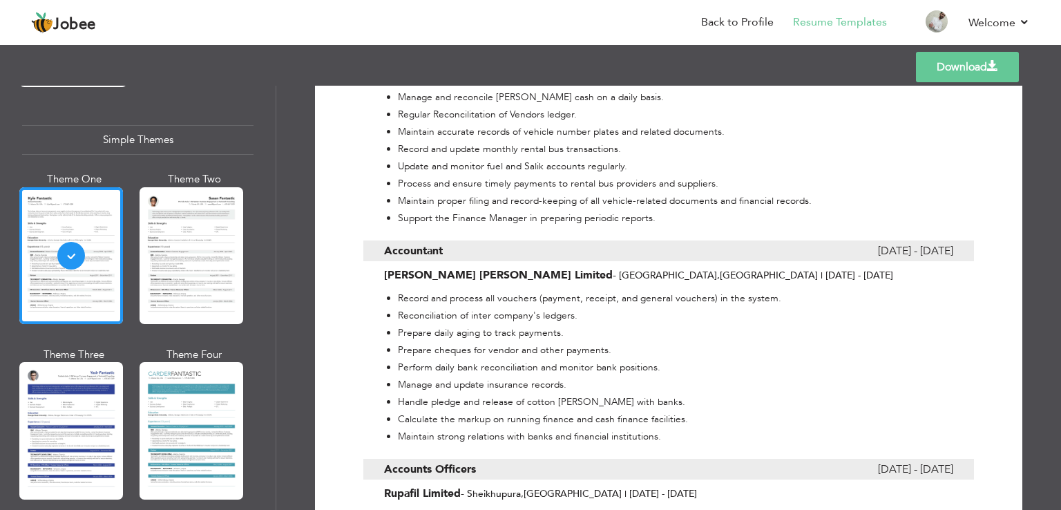
drag, startPoint x: 398, startPoint y: 243, endPoint x: 403, endPoint y: 229, distance: 15.3
click at [403, 240] on span "Accountant" at bounding box center [413, 250] width 59 height 21
click at [403, 243] on b "Accountant" at bounding box center [413, 250] width 59 height 15
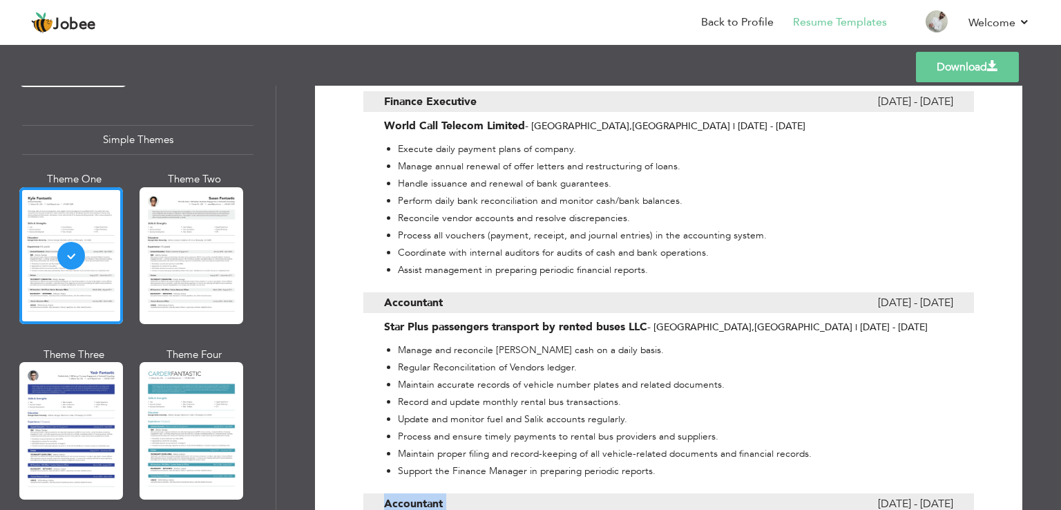
scroll to position [628, 0]
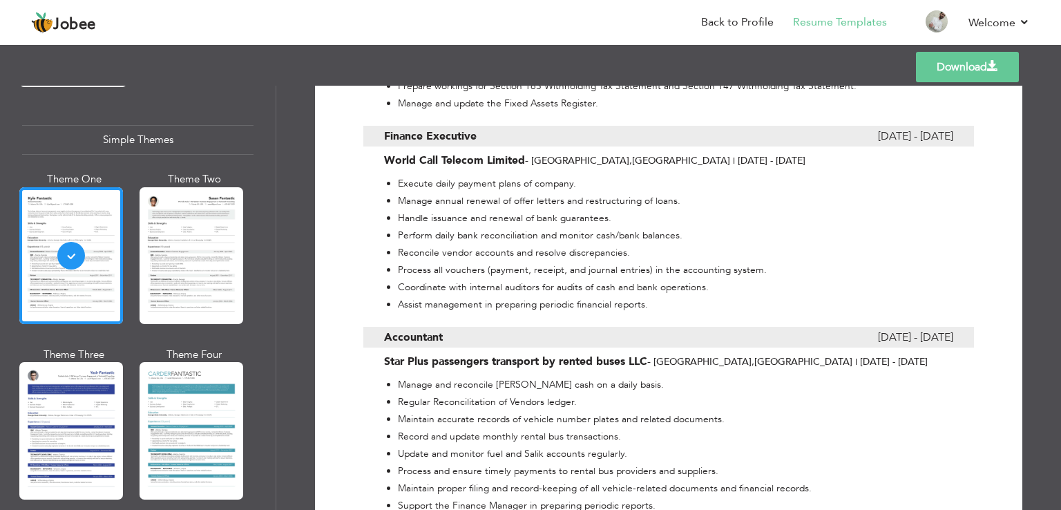
click at [411, 329] on b "Accountant" at bounding box center [413, 336] width 59 height 15
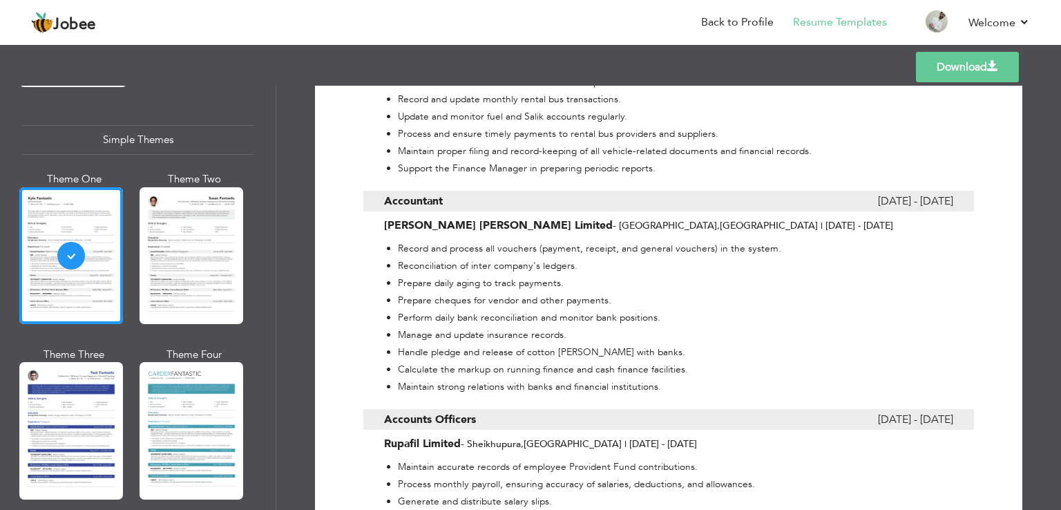
scroll to position [1104, 0]
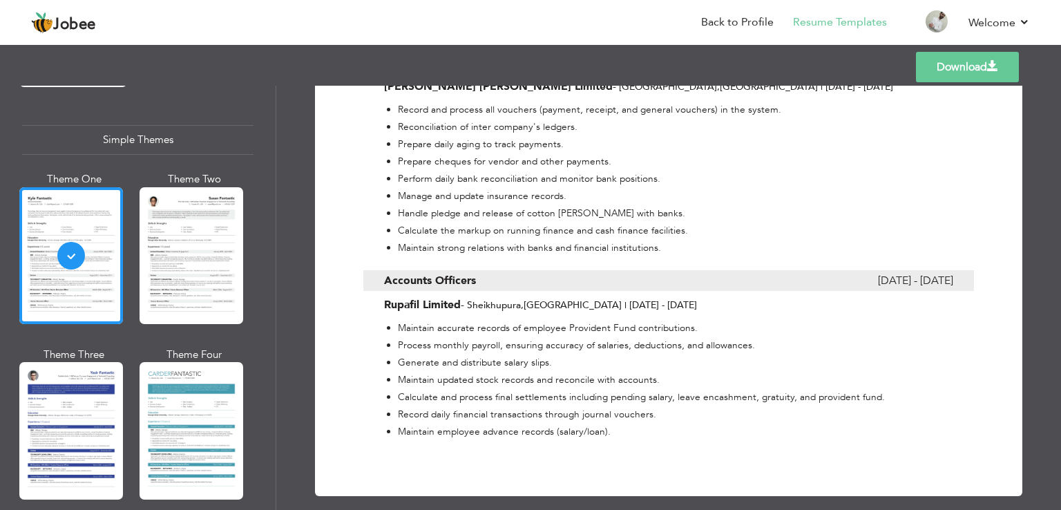
click at [945, 70] on link "Download" at bounding box center [967, 67] width 103 height 30
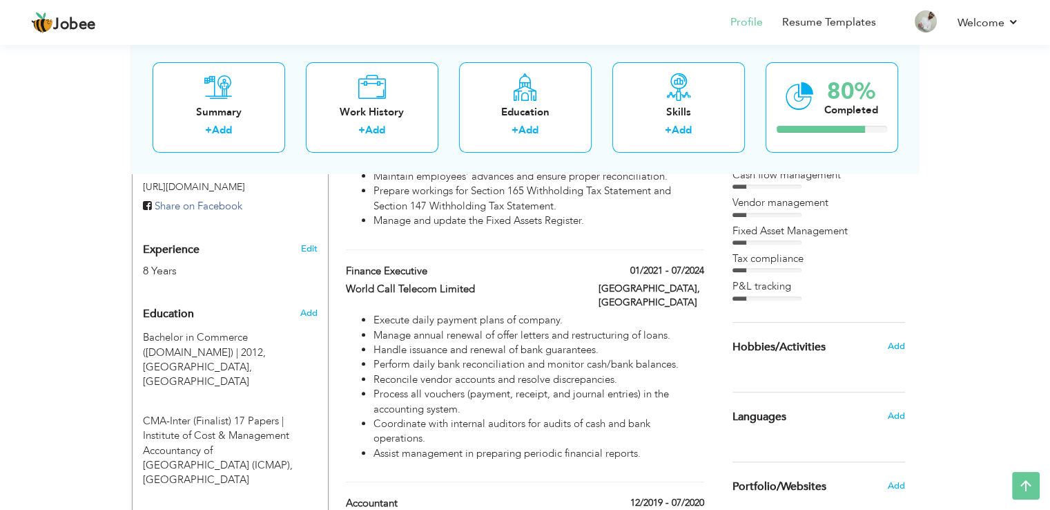
scroll to position [486, 0]
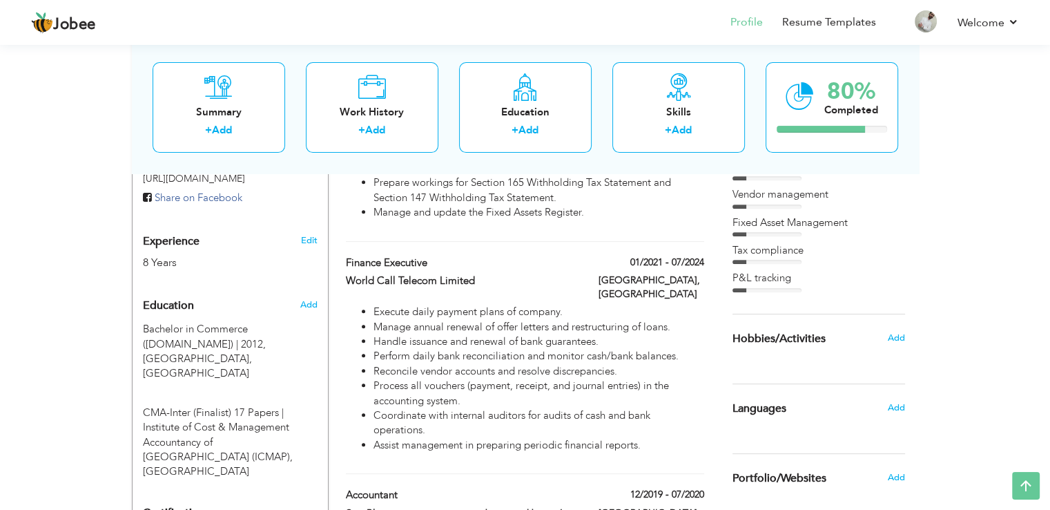
click at [298, 291] on div "Add" at bounding box center [311, 304] width 32 height 26
radio input "true"
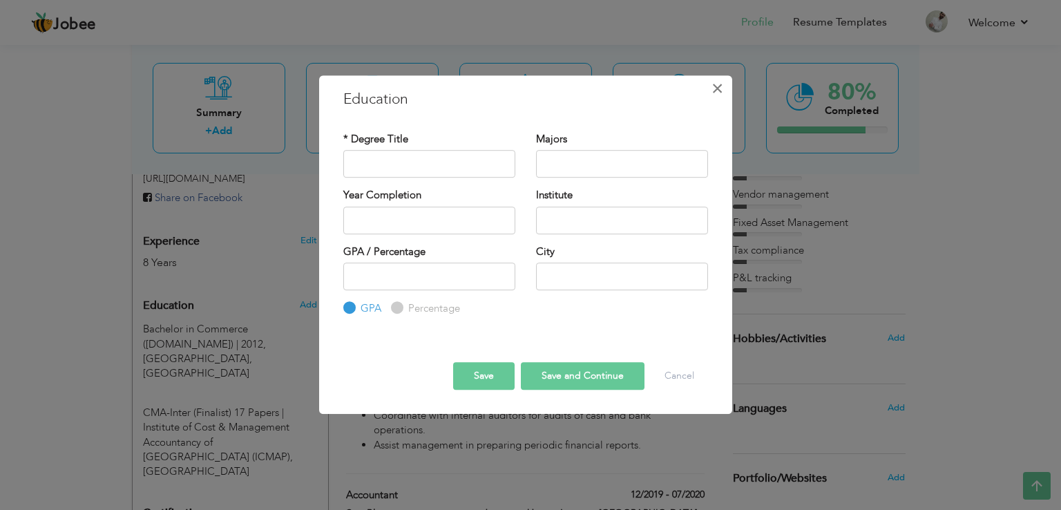
click at [715, 85] on span "×" at bounding box center [717, 88] width 12 height 25
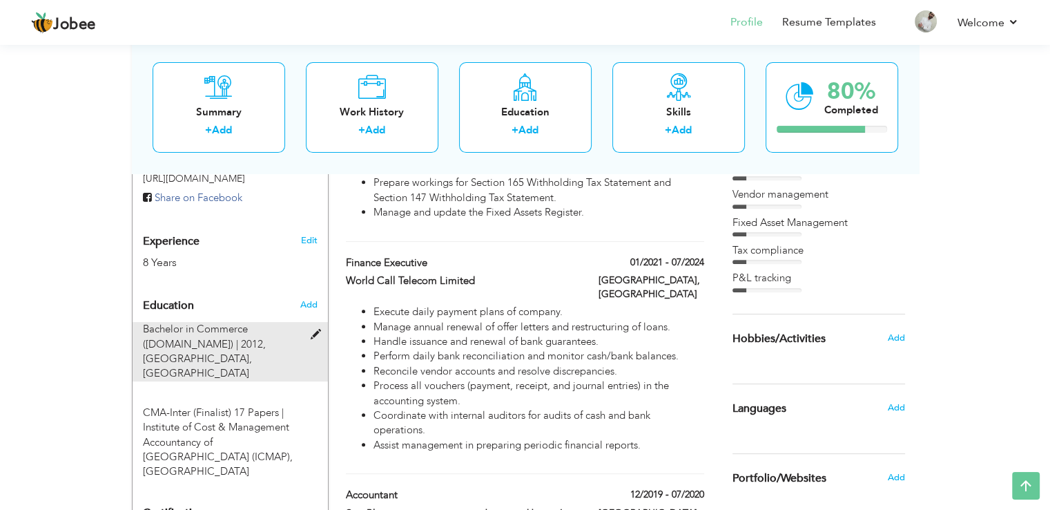
click at [196, 352] on span "[GEOGRAPHIC_DATA], [GEOGRAPHIC_DATA]" at bounding box center [197, 366] width 109 height 28
type input "Bachelor in Commerce ([DOMAIN_NAME])"
type input "2012"
type input "[GEOGRAPHIC_DATA]"
type input "64"
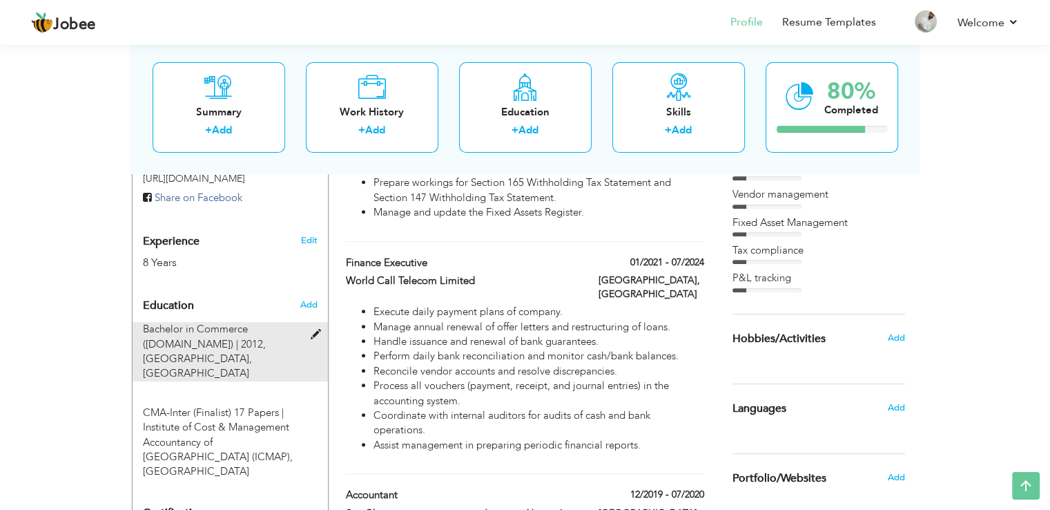
radio input "false"
radio input "true"
type input "Sheikhupura"
click at [196, 352] on span "[GEOGRAPHIC_DATA], [GEOGRAPHIC_DATA]" at bounding box center [197, 366] width 109 height 28
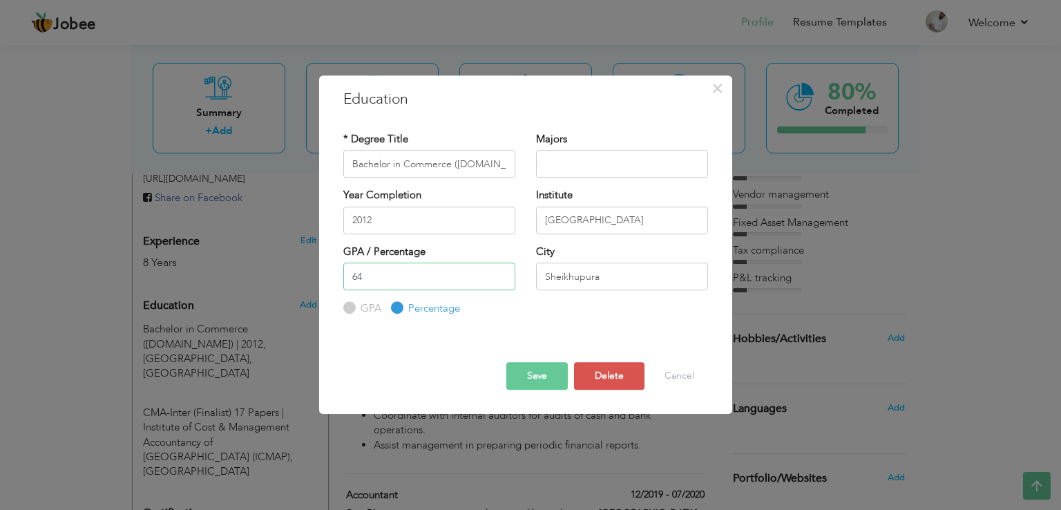
click at [404, 280] on input "64" at bounding box center [429, 276] width 172 height 28
type input "6"
click at [547, 365] on button "Save" at bounding box center [536, 376] width 61 height 28
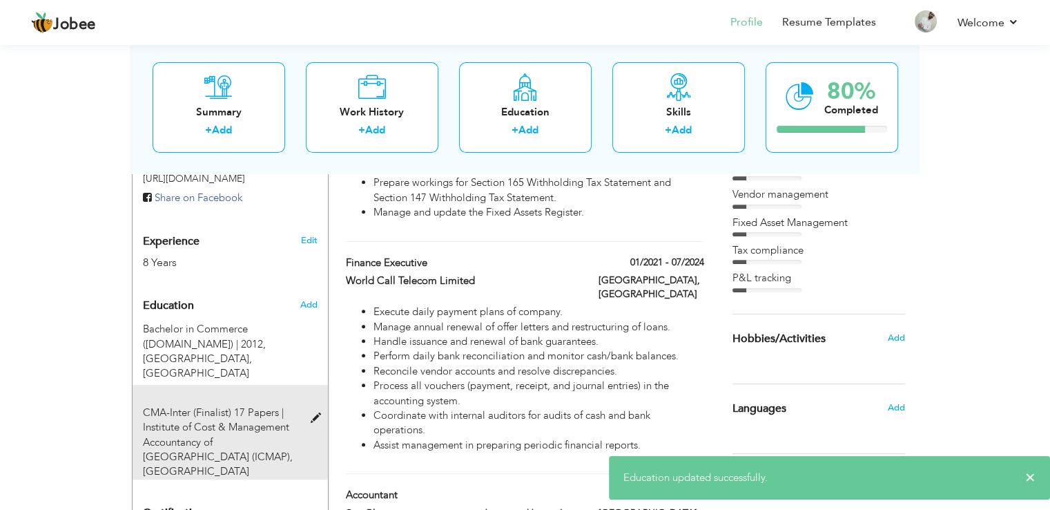
click at [195, 420] on span "Institute of Cost & Management Accountancy of [GEOGRAPHIC_DATA] (ICMAP), [GEOGR…" at bounding box center [218, 449] width 150 height 58
type input "CMA-Inter (Finalist) 17 Papers"
type input "Institute of Cost & Management Accountancy of [GEOGRAPHIC_DATA] (ICMAP)"
type input "[GEOGRAPHIC_DATA]"
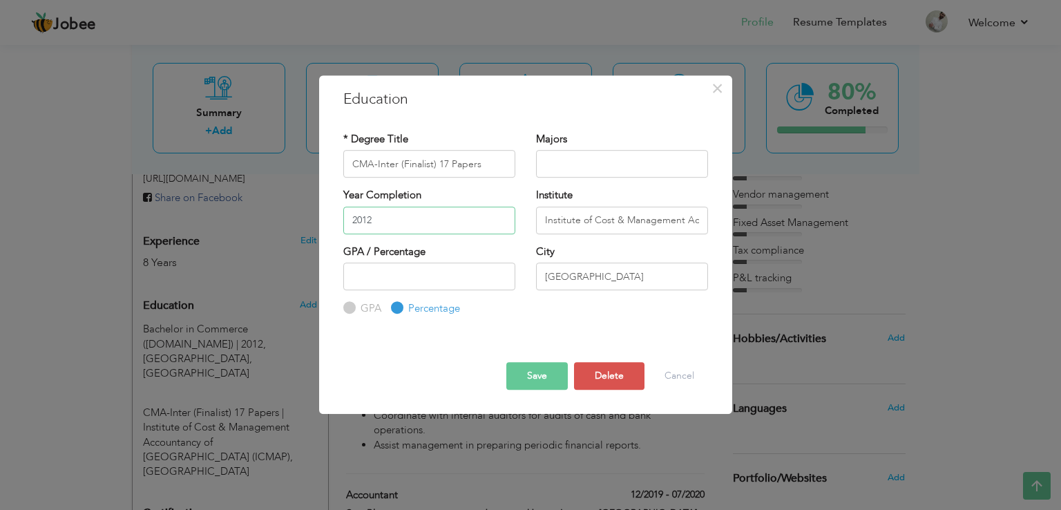
click at [378, 231] on input "2012" at bounding box center [429, 220] width 172 height 28
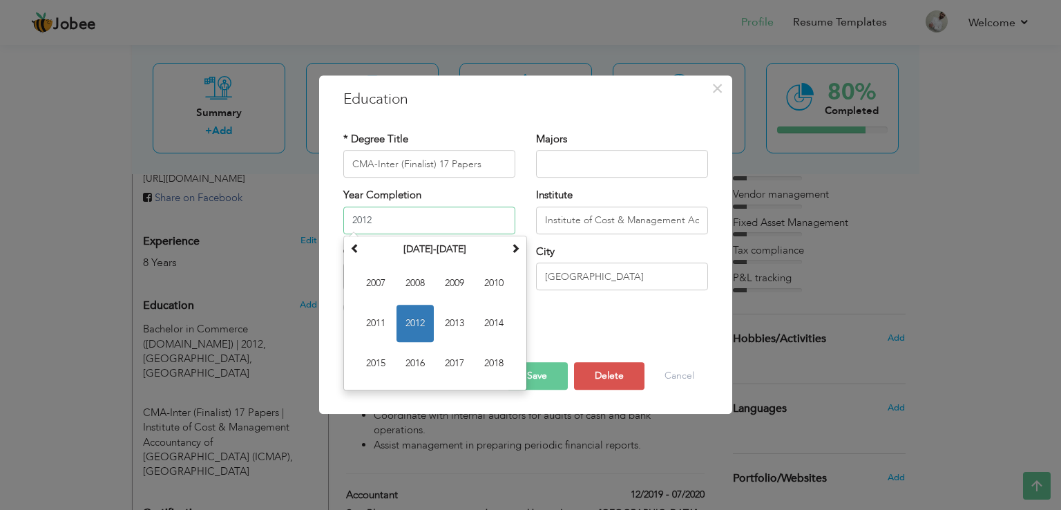
click at [378, 231] on input "2012" at bounding box center [429, 220] width 172 height 28
click at [517, 243] on span at bounding box center [515, 248] width 10 height 10
click at [556, 304] on div "GPA / Percentage GPA Percentage City" at bounding box center [525, 280] width 385 height 72
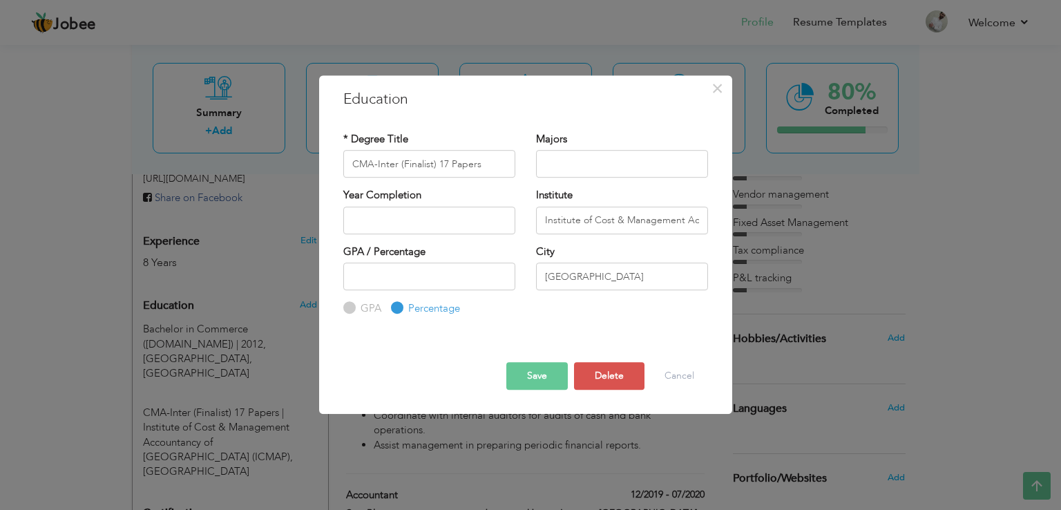
click at [543, 372] on button "Save" at bounding box center [536, 376] width 61 height 28
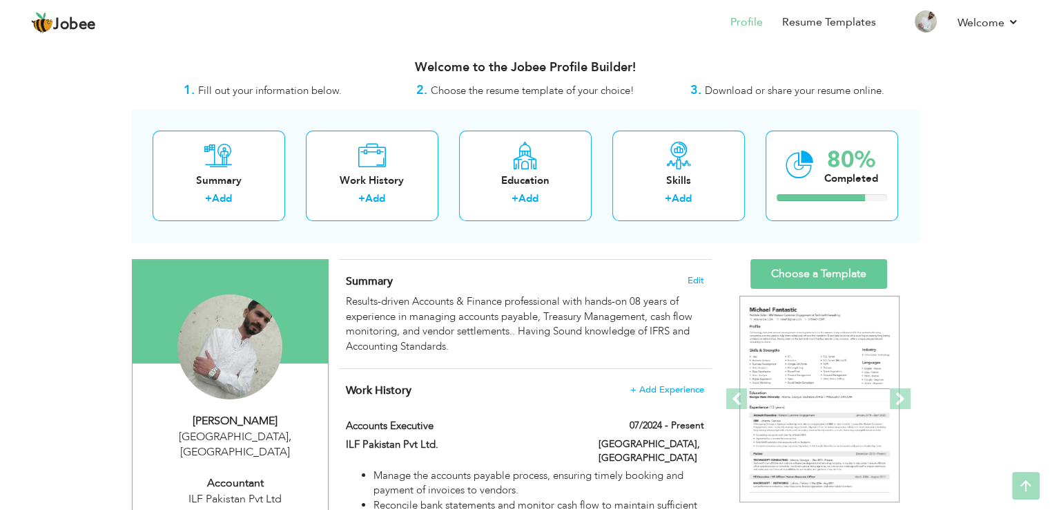
scroll to position [0, 0]
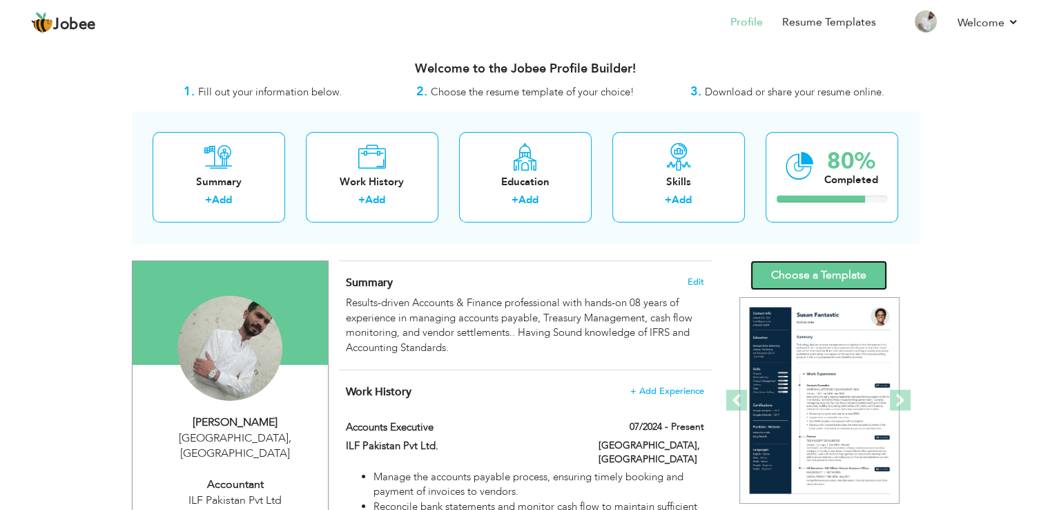
click at [834, 271] on link "Choose a Template" at bounding box center [819, 275] width 137 height 30
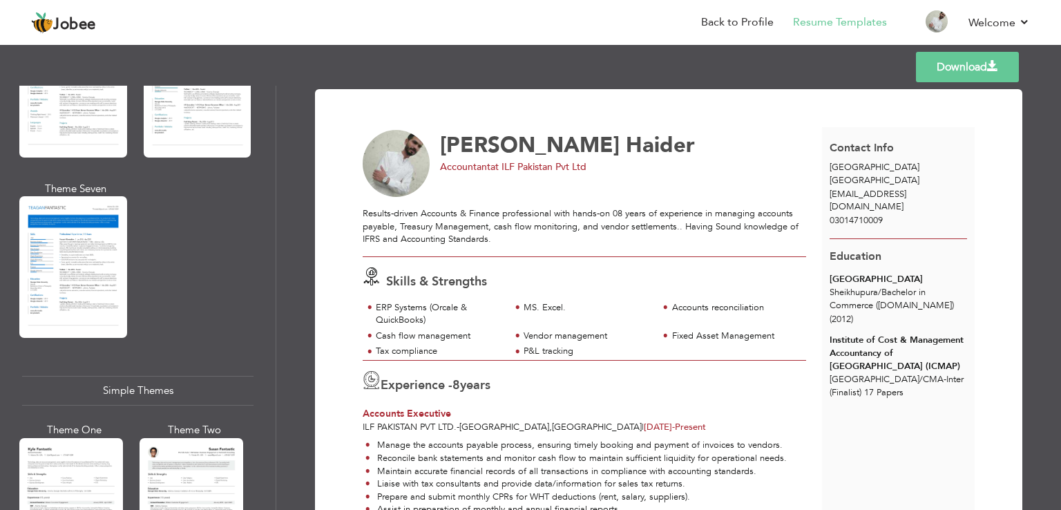
scroll to position [2394, 0]
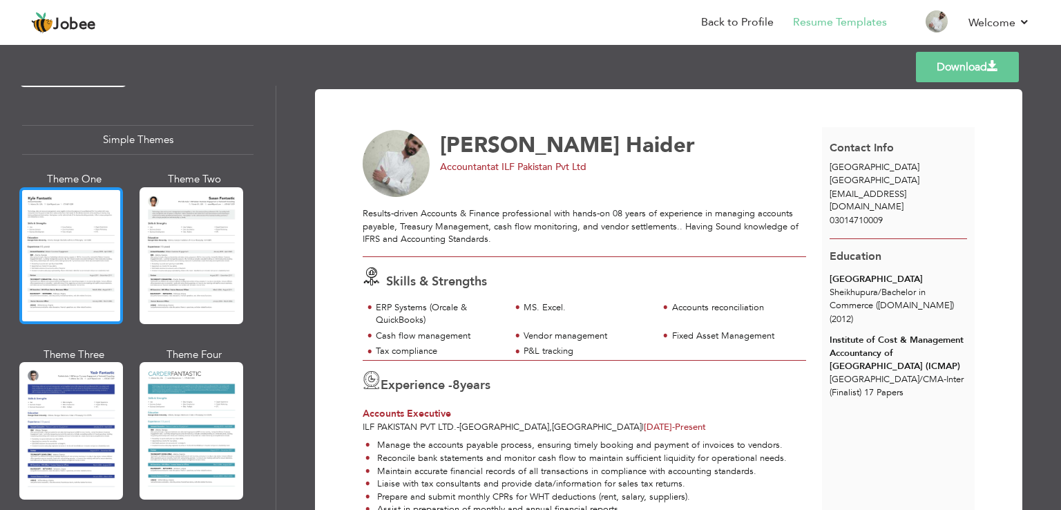
click at [58, 240] on div at bounding box center [71, 255] width 104 height 137
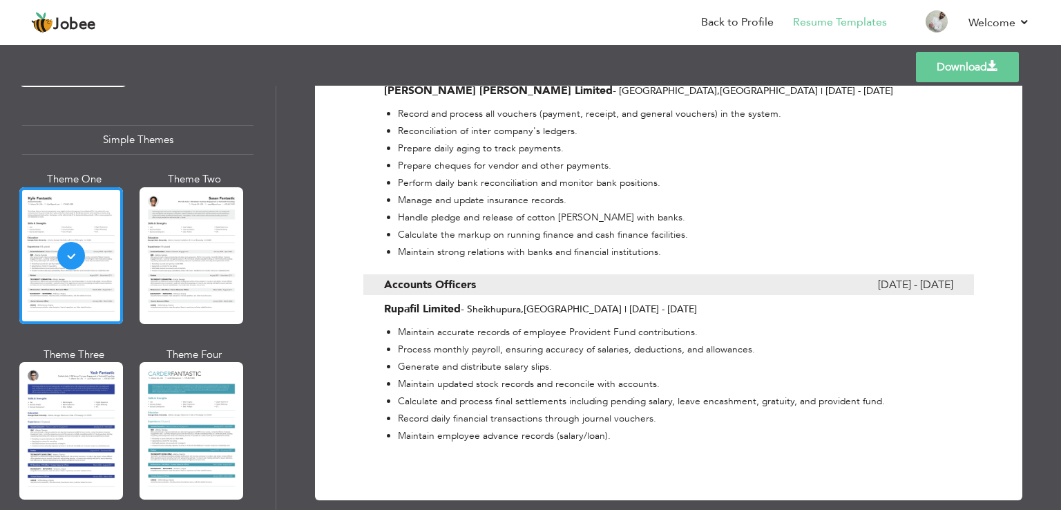
scroll to position [1104, 0]
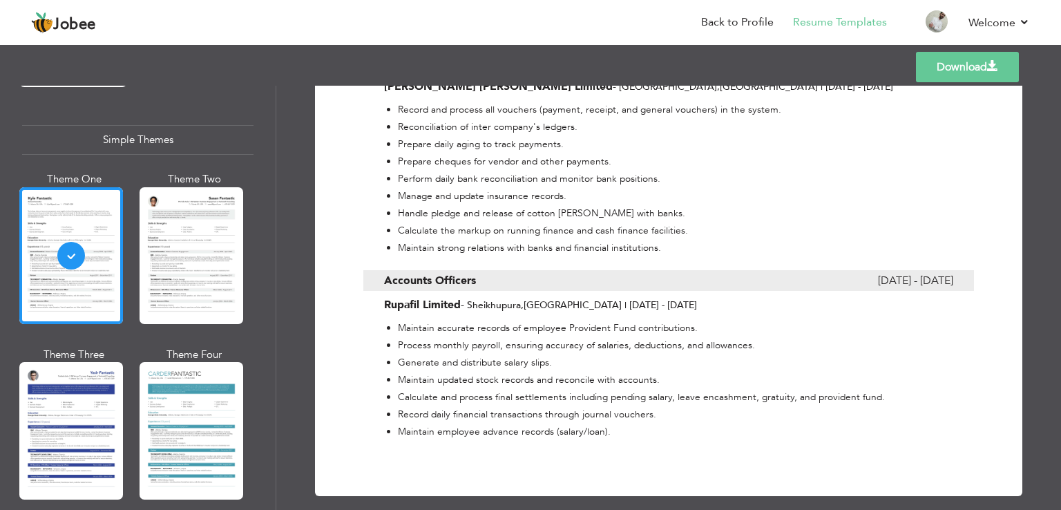
click at [932, 62] on link "Download" at bounding box center [967, 67] width 103 height 30
